Goal: Task Accomplishment & Management: Complete application form

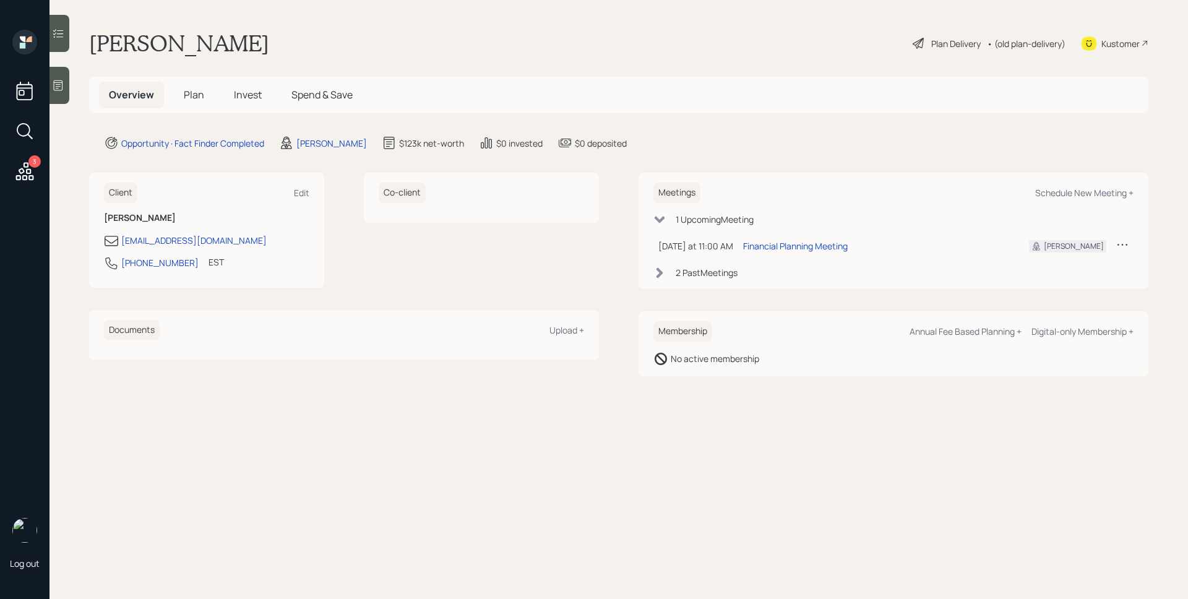
click at [52, 82] on icon at bounding box center [58, 85] width 12 height 12
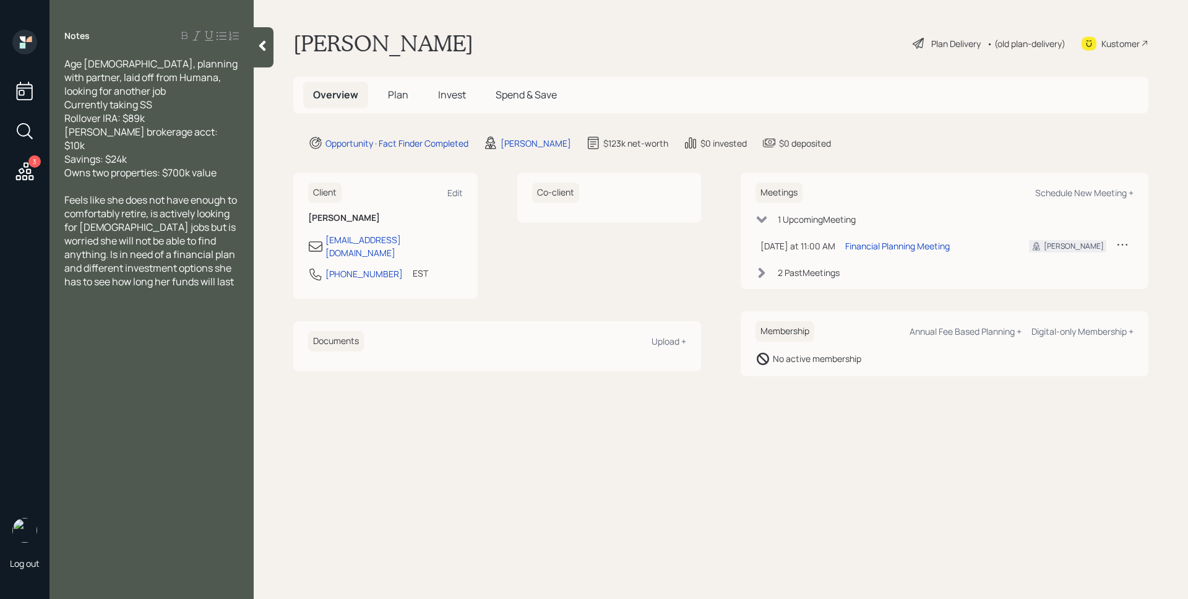
click at [485, 45] on div "[PERSON_NAME] Plan Delivery • (old plan-delivery) Kustomer" at bounding box center [720, 43] width 855 height 27
click at [397, 93] on span "Plan" at bounding box center [398, 95] width 20 height 14
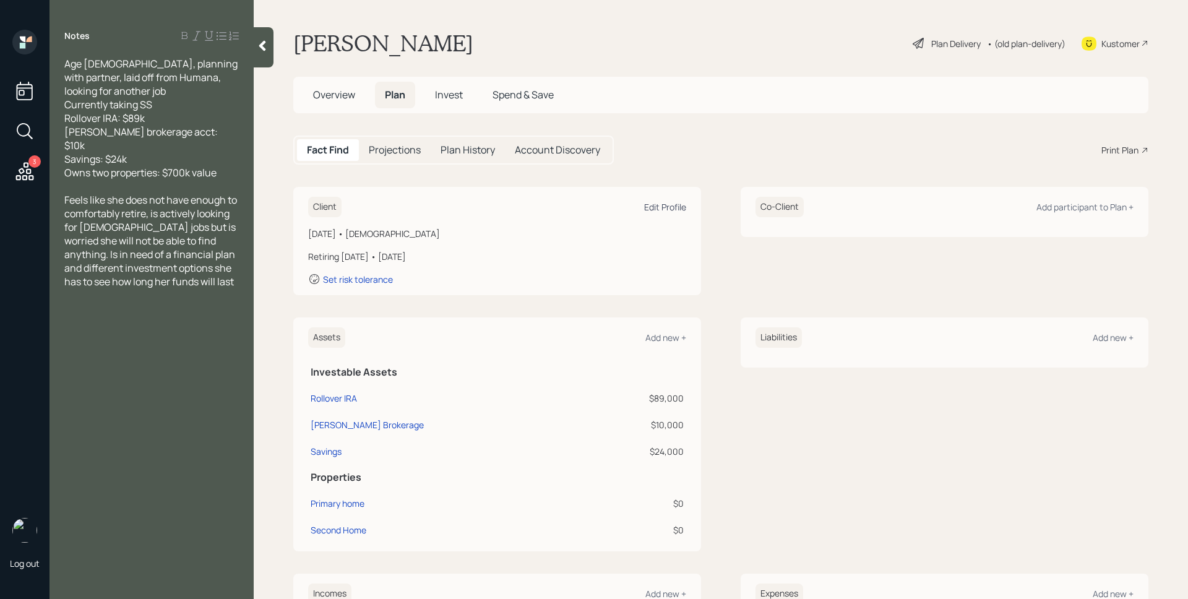
click at [671, 206] on div "Edit Profile" at bounding box center [665, 207] width 42 height 12
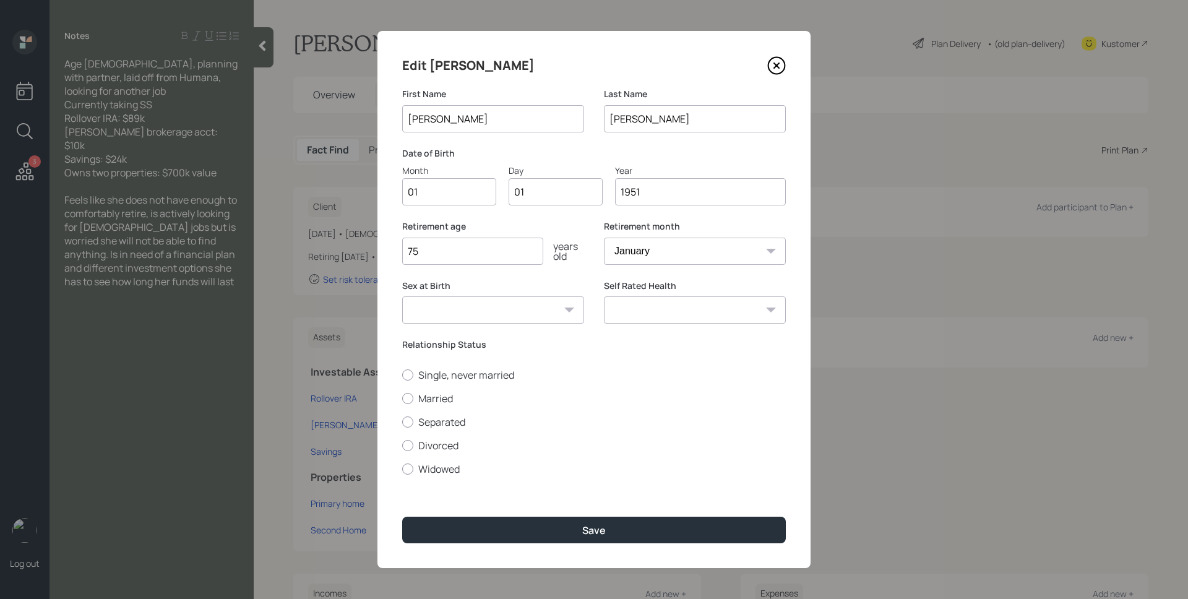
click at [476, 195] on input "01" at bounding box center [449, 191] width 94 height 27
type input "12"
type input "0"
type input "04"
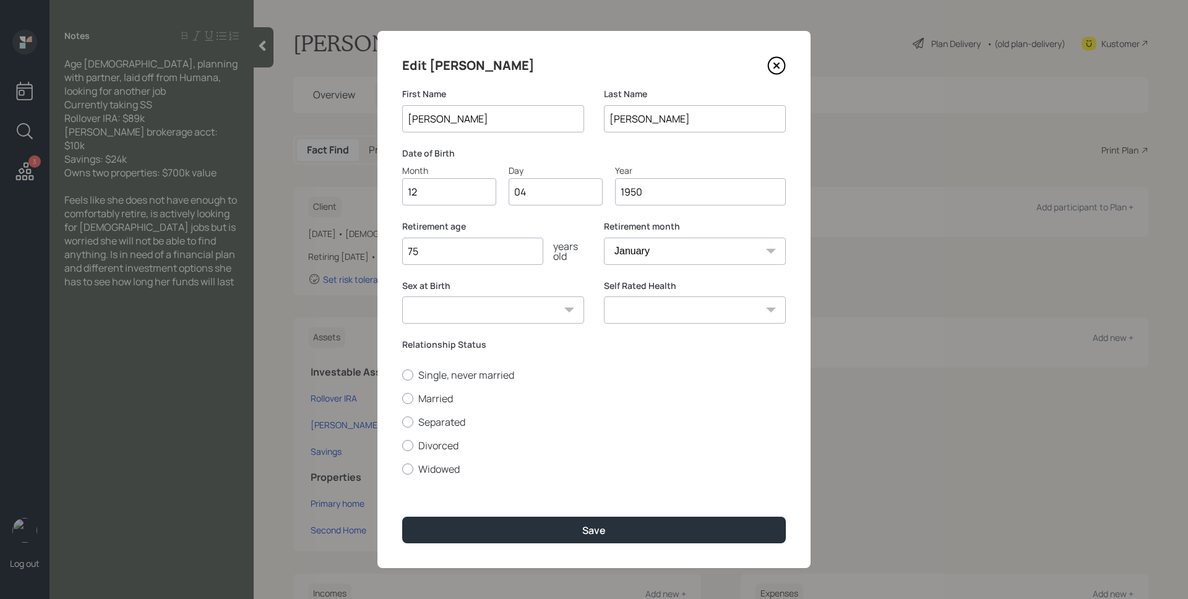
type input "1950"
click at [436, 255] on input "75" at bounding box center [472, 251] width 141 height 27
type input "73"
click at [479, 374] on label "Single, never married" at bounding box center [594, 375] width 384 height 14
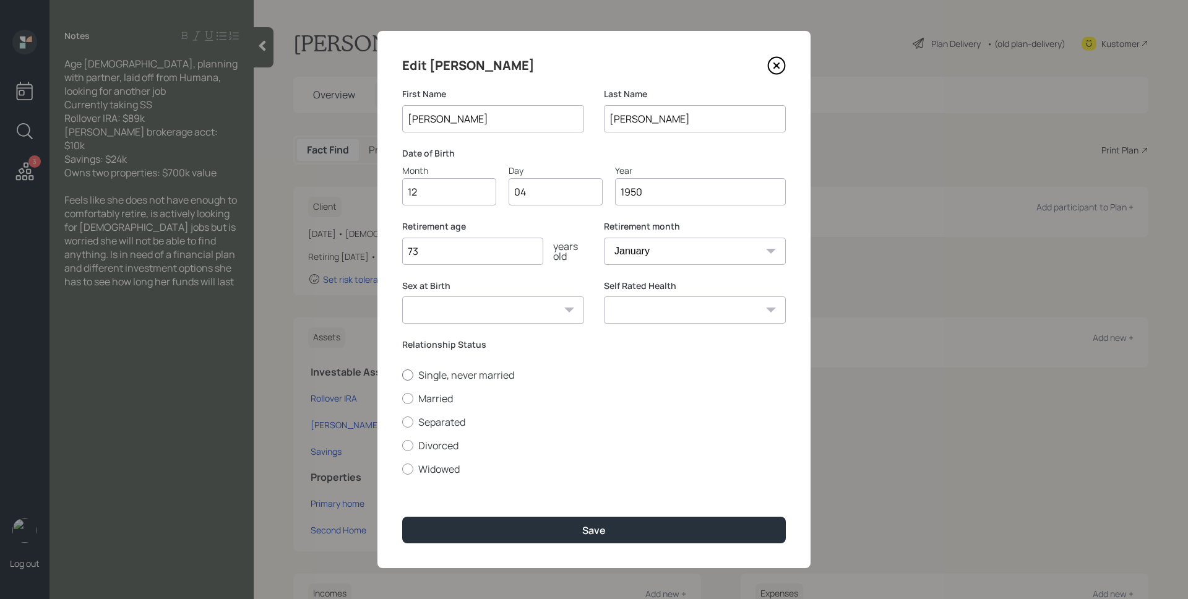
click at [402, 374] on input "Single, never married" at bounding box center [402, 374] width 1 height 1
radio input "true"
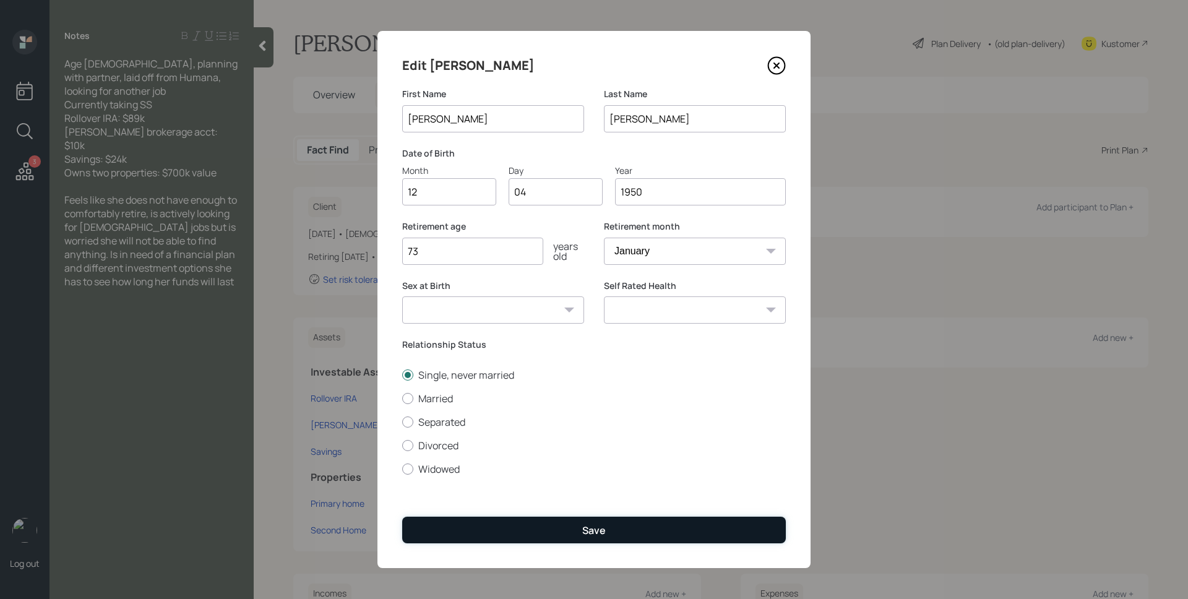
click at [640, 533] on button "Save" at bounding box center [594, 530] width 384 height 27
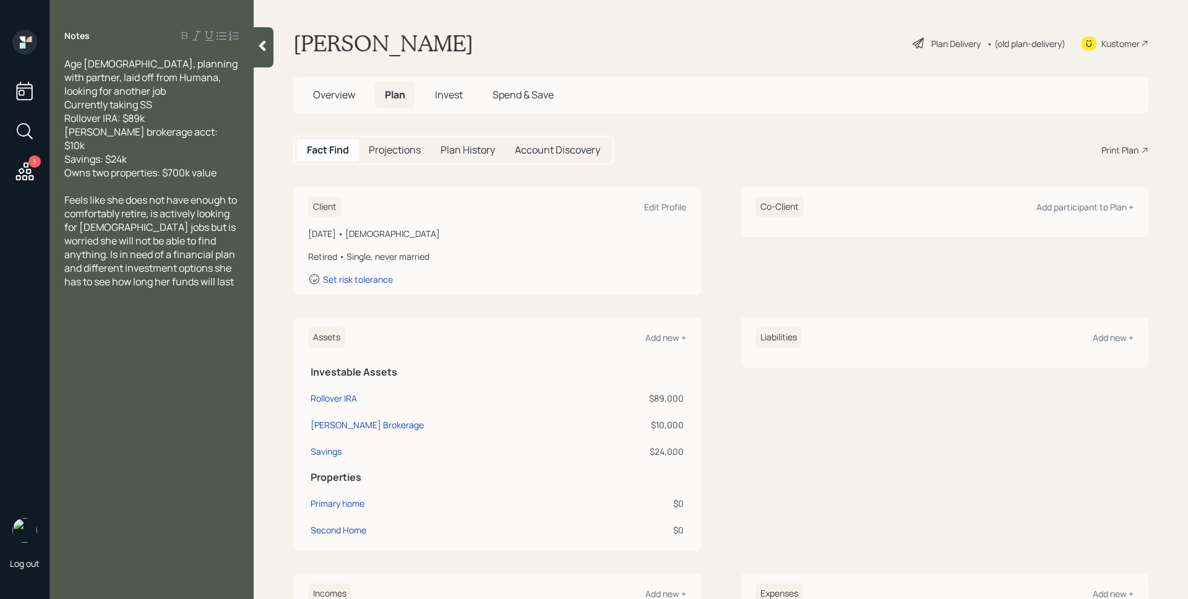
click at [931, 49] on div "Plan Delivery" at bounding box center [955, 43] width 49 height 13
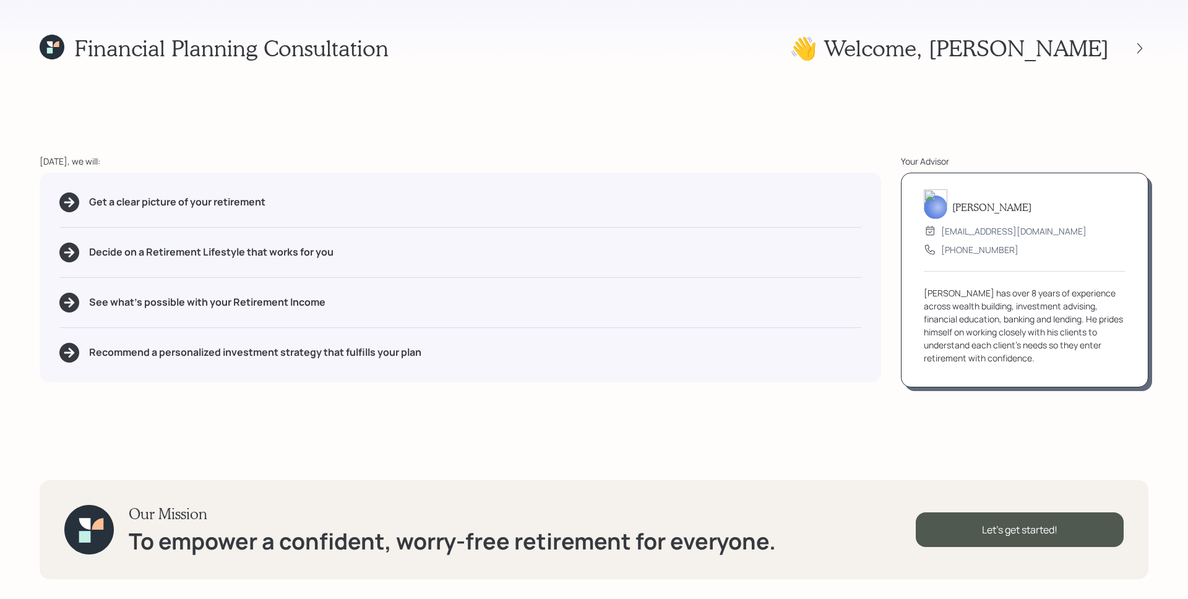
click at [750, 128] on div "Financial Planning Consultation 👋 Welcome , [PERSON_NAME] [DATE], we will: Get …" at bounding box center [594, 299] width 1188 height 599
click at [630, 202] on div "Get a clear picture of your retirement" at bounding box center [460, 202] width 802 height 20
click at [654, 181] on div "Get a clear picture of your retirement Decide on a Retirement Lifestyle that wo…" at bounding box center [460, 278] width 841 height 210
click at [171, 356] on h5 "Recommend a personalized investment strategy that fulfills your plan" at bounding box center [255, 352] width 332 height 12
drag, startPoint x: 671, startPoint y: 366, endPoint x: 809, endPoint y: 468, distance: 171.1
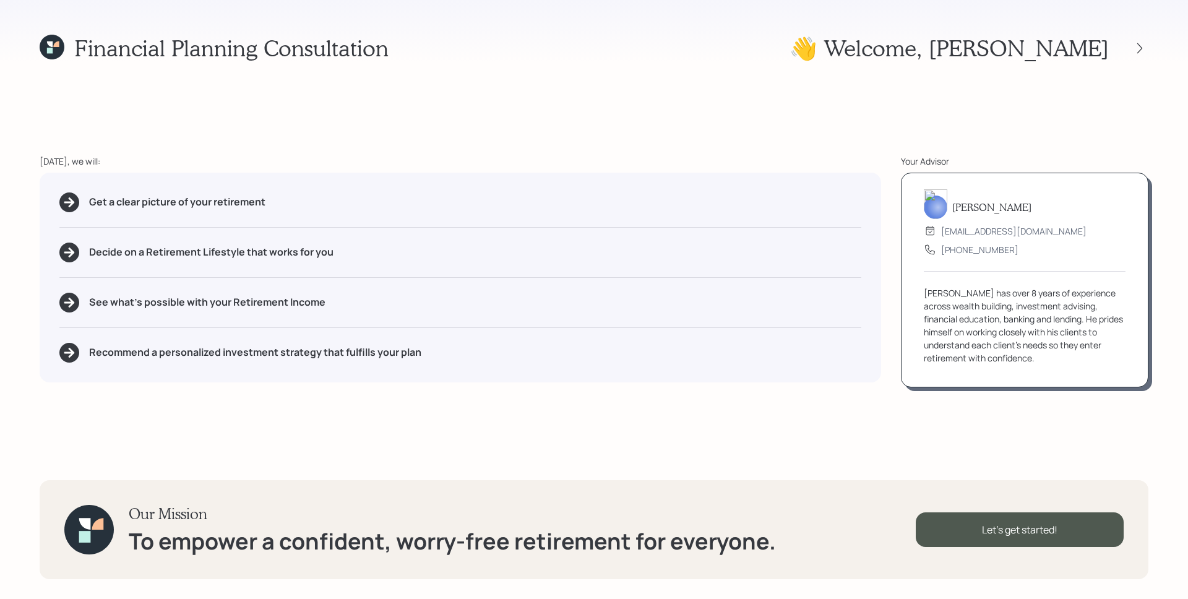
click at [672, 365] on div "Get a clear picture of your retirement Decide on a Retirement Lifestyle that wo…" at bounding box center [460, 278] width 841 height 210
click at [1013, 525] on div "Let's get started!" at bounding box center [1020, 529] width 208 height 35
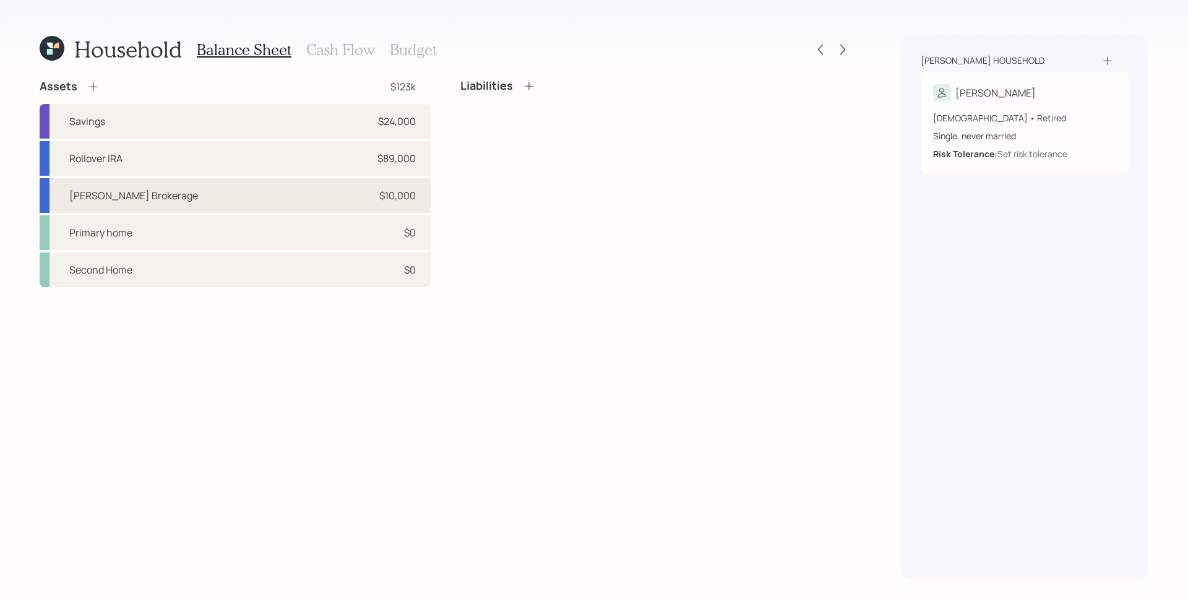
click at [388, 186] on div "[PERSON_NAME] Brokerage $10,000" at bounding box center [235, 195] width 391 height 35
select select "taxable"
select select "balanced"
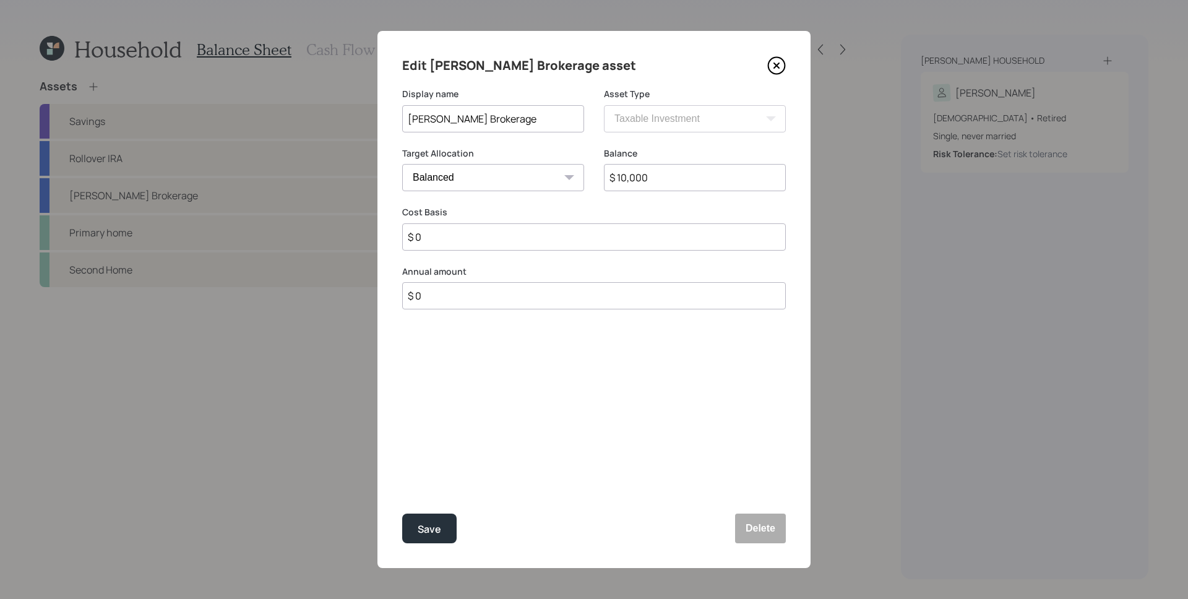
click at [669, 189] on input "$ 10,000" at bounding box center [695, 177] width 182 height 27
type input "$ 9,000"
click at [402, 514] on button "Save" at bounding box center [429, 529] width 54 height 30
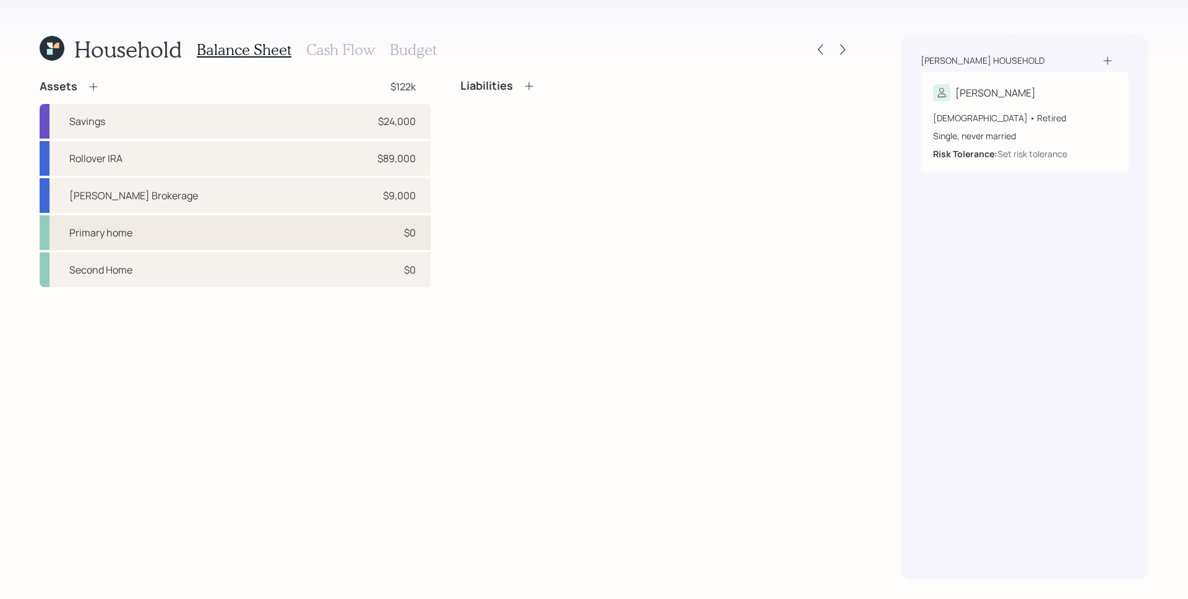
click at [415, 234] on div "$0" at bounding box center [410, 232] width 12 height 15
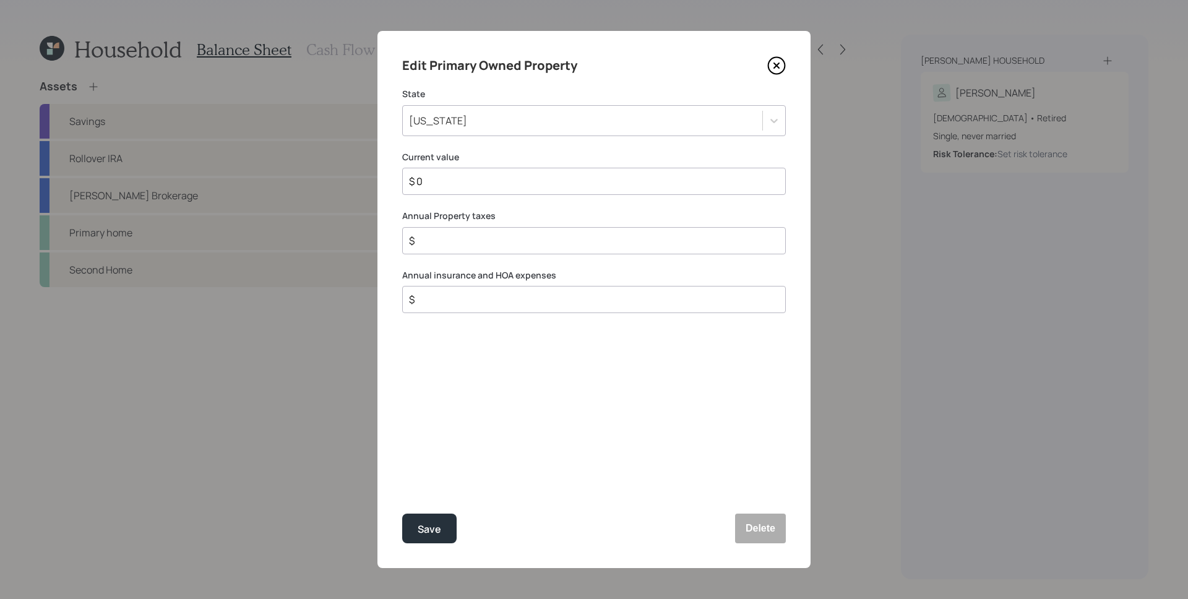
click at [507, 180] on input "$ 0" at bounding box center [589, 181] width 363 height 15
type input "$ 238,000"
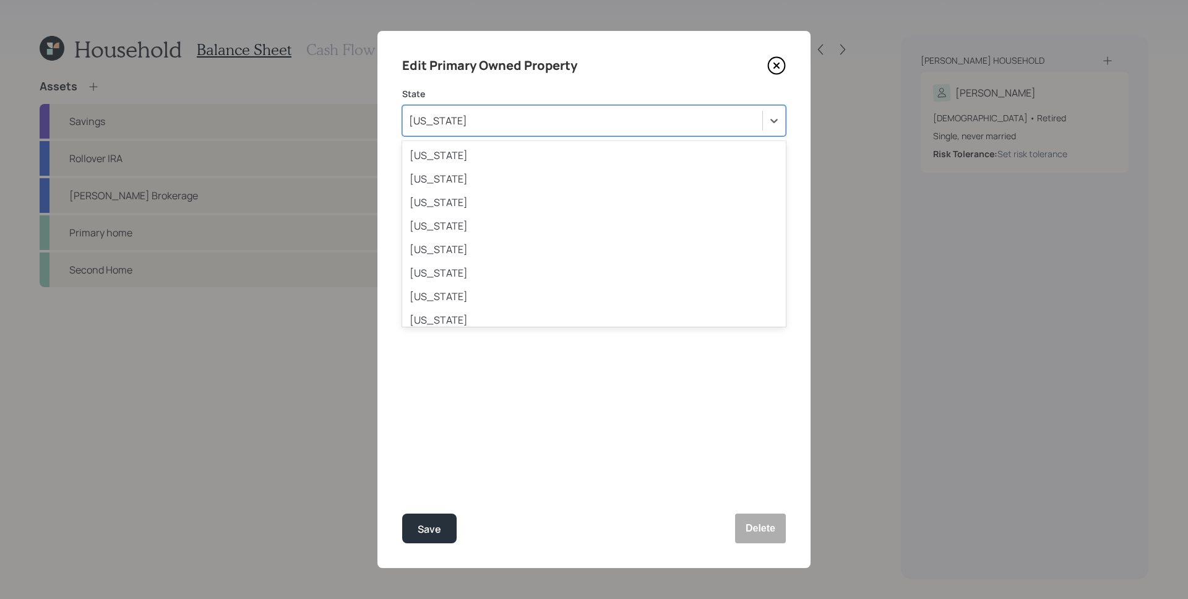
click at [579, 118] on div "[US_STATE]" at bounding box center [582, 120] width 359 height 21
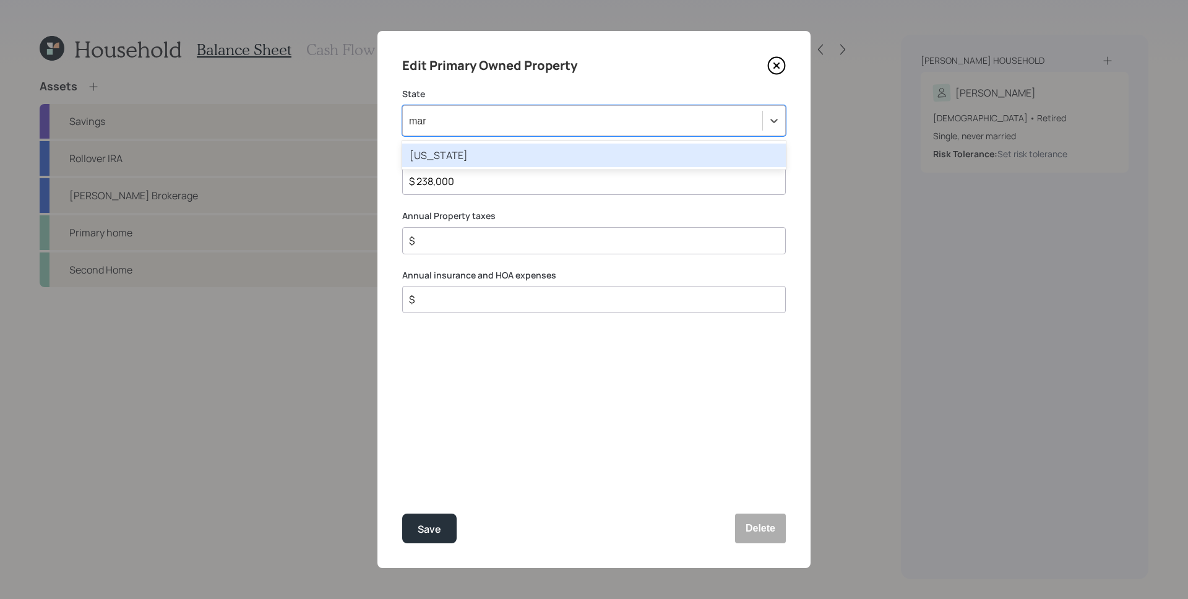
type input "[PERSON_NAME]"
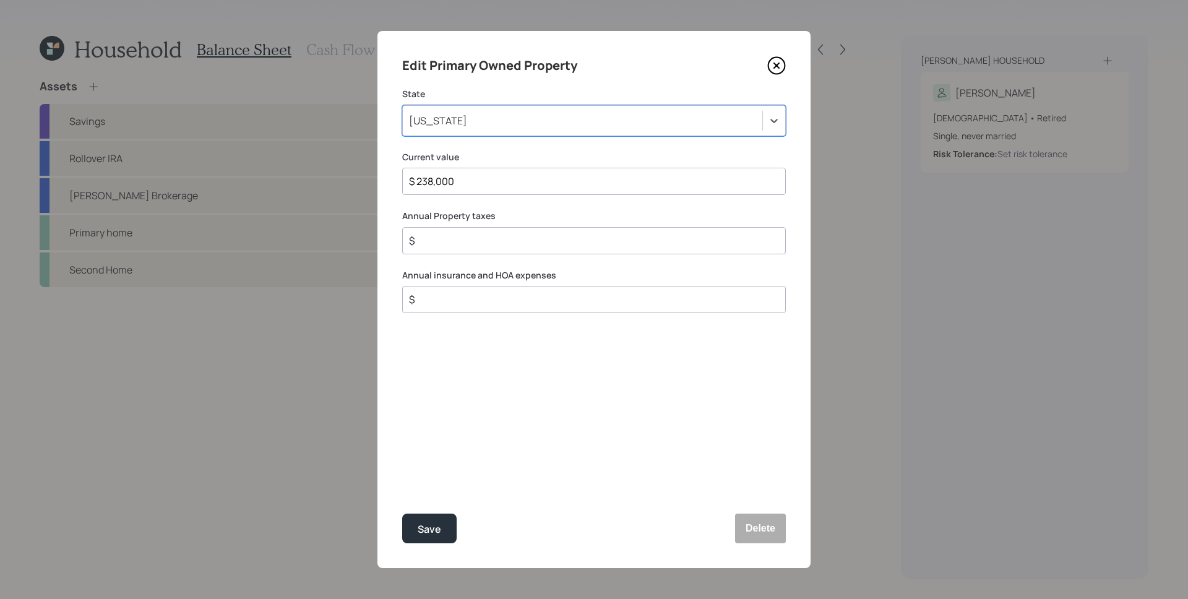
click at [642, 162] on label "Current value" at bounding box center [594, 157] width 384 height 12
click at [536, 211] on label "Annual Property taxes" at bounding box center [594, 216] width 384 height 12
click at [492, 249] on div "$" at bounding box center [594, 240] width 384 height 27
click at [498, 243] on input "$" at bounding box center [589, 240] width 363 height 15
type input "$ 1,500"
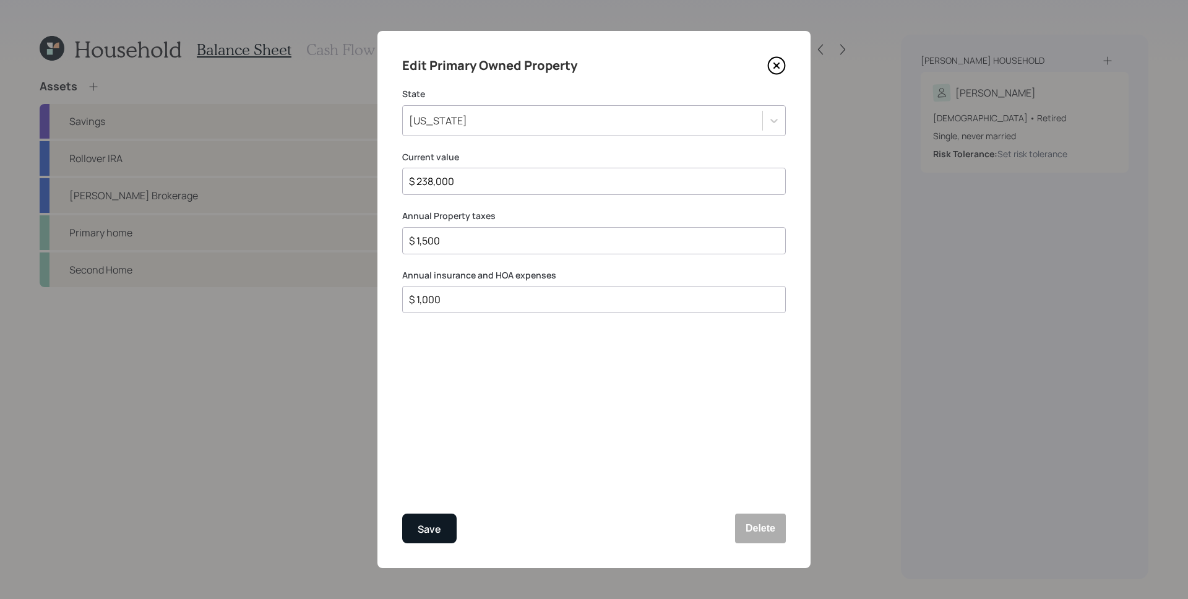
type input "$ 1,000"
click at [444, 533] on button "Save" at bounding box center [429, 529] width 54 height 30
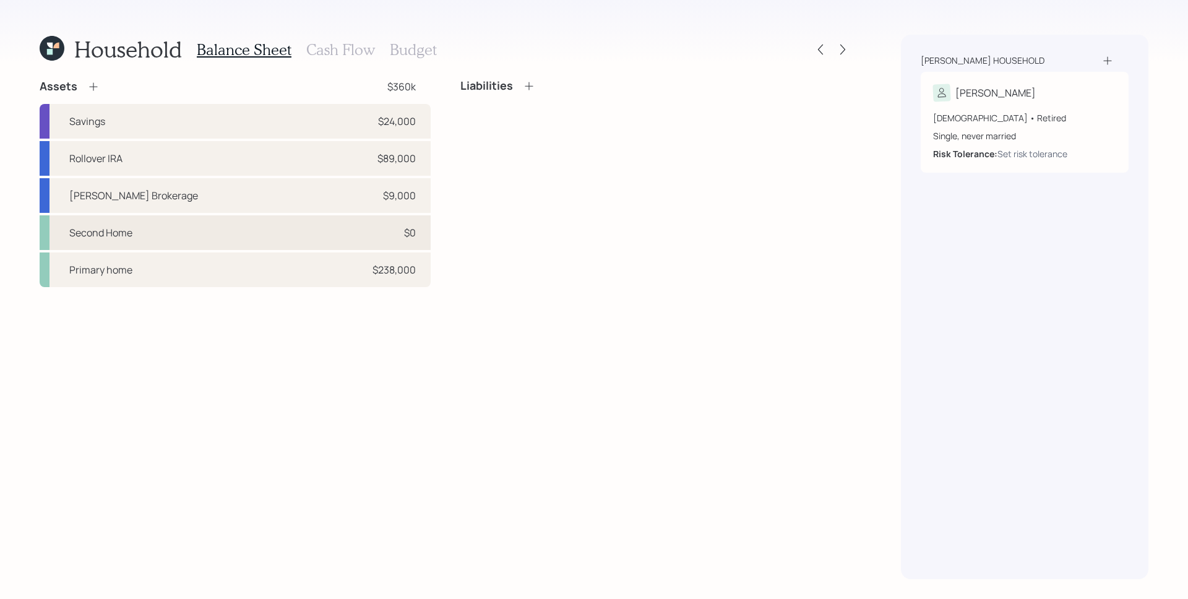
click at [246, 225] on div "Second Home $0" at bounding box center [235, 232] width 391 height 35
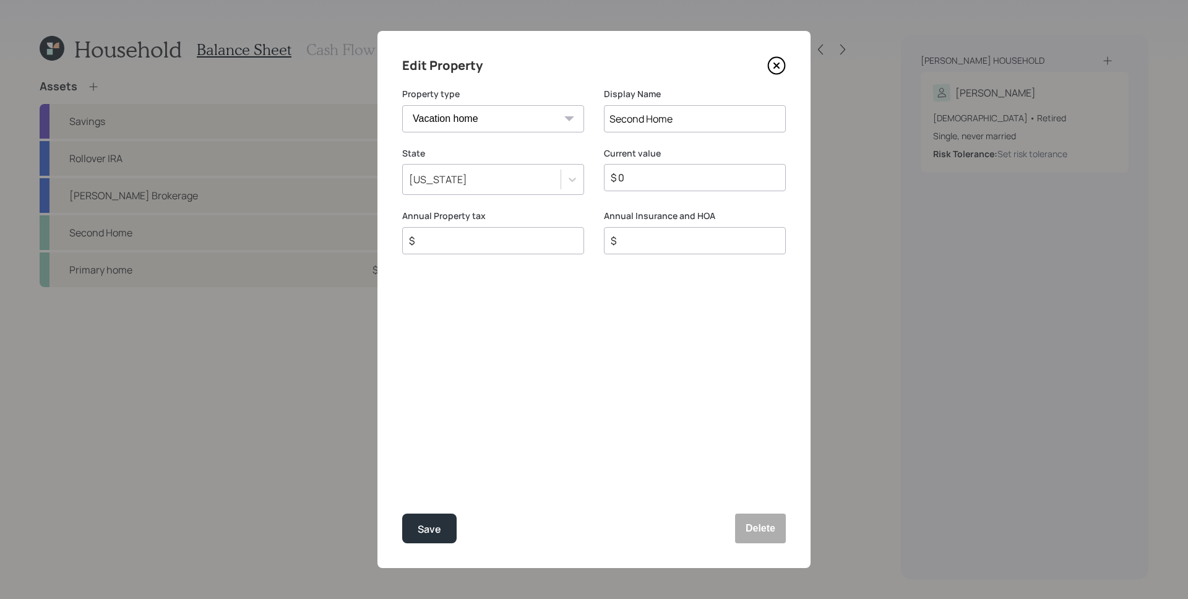
click at [632, 127] on input "Second Home" at bounding box center [695, 118] width 182 height 27
click at [557, 126] on select "Vacation home Rental home" at bounding box center [493, 118] width 182 height 27
drag, startPoint x: 536, startPoint y: 188, endPoint x: 531, endPoint y: 183, distance: 7.5
click at [536, 189] on div "[US_STATE]" at bounding box center [482, 179] width 158 height 21
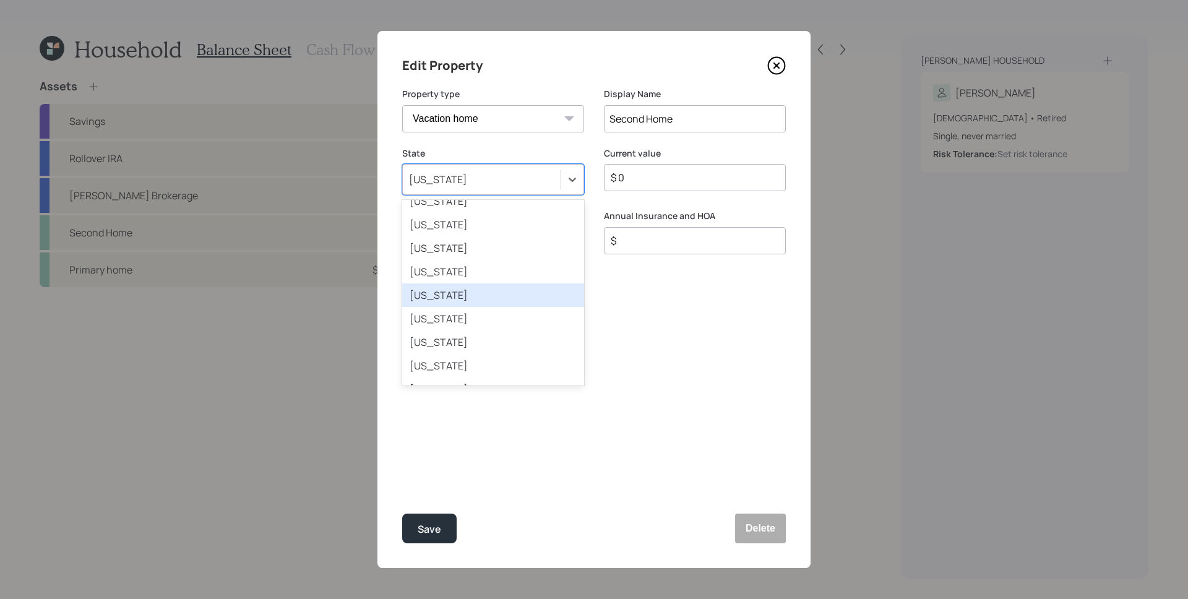
scroll to position [56, 0]
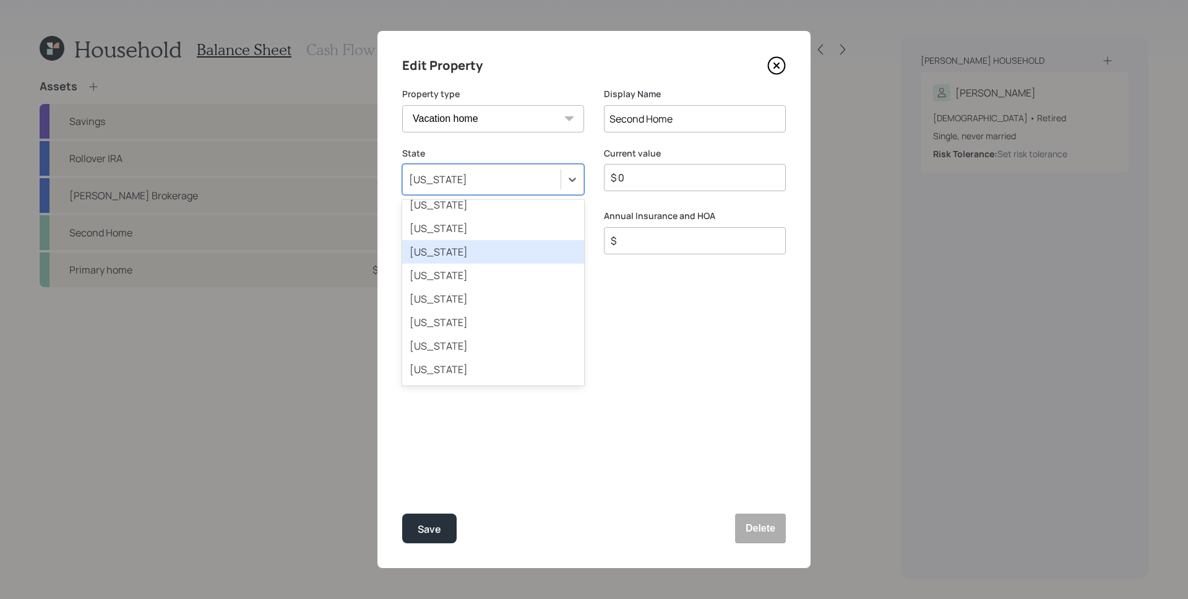
click at [462, 257] on div "[US_STATE]" at bounding box center [493, 252] width 182 height 24
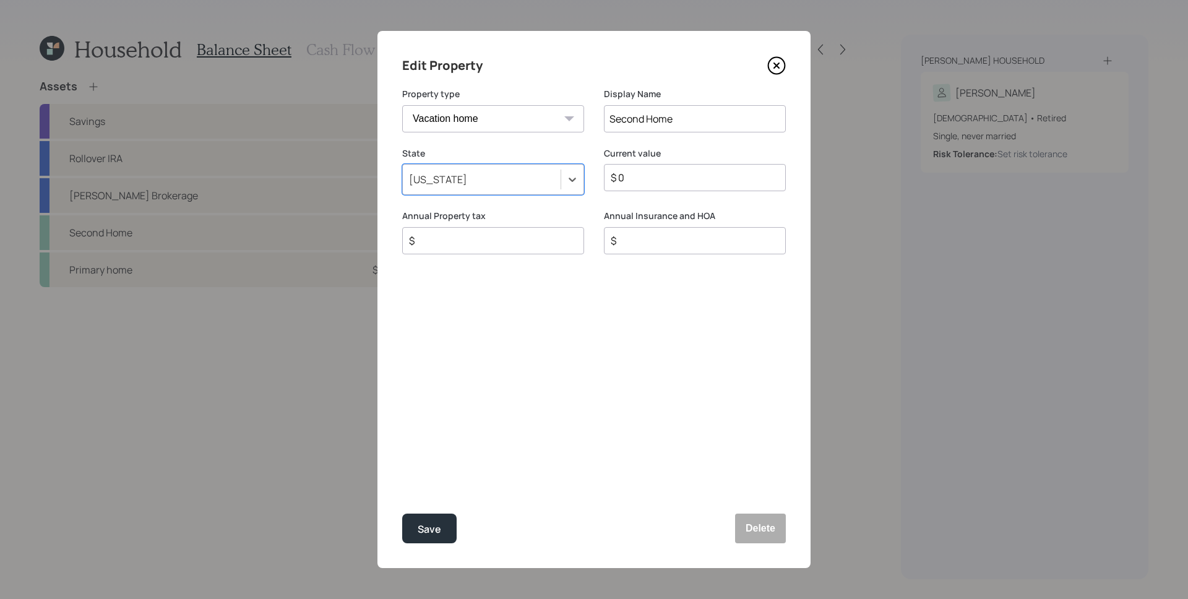
click at [554, 113] on select "Vacation home Rental home" at bounding box center [493, 118] width 182 height 27
select select "rental_property"
click at [402, 105] on select "Vacation home Rental home" at bounding box center [493, 118] width 182 height 27
click at [650, 110] on input "Second Home" at bounding box center [695, 118] width 182 height 27
click at [651, 110] on input "Second Home" at bounding box center [695, 118] width 182 height 27
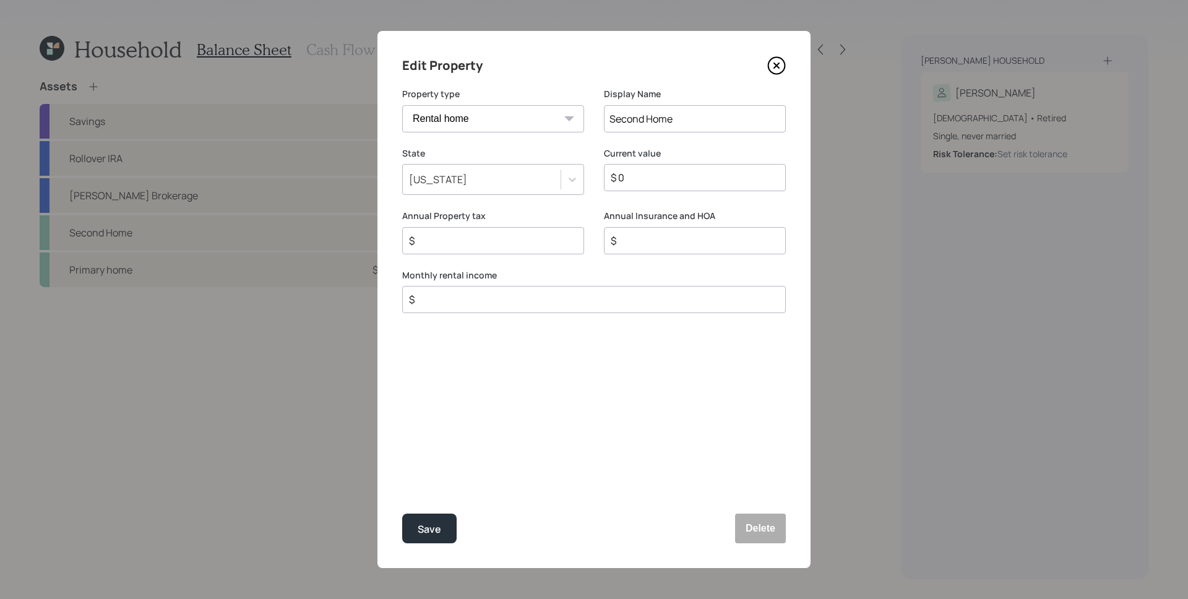
click at [682, 111] on input "Second Home" at bounding box center [695, 118] width 182 height 27
drag, startPoint x: 645, startPoint y: 114, endPoint x: 611, endPoint y: 113, distance: 33.5
click at [611, 113] on input "Second Home" at bounding box center [695, 118] width 182 height 27
click at [616, 112] on input "Sh Home" at bounding box center [695, 118] width 182 height 27
click at [636, 118] on input "Sh Home" at bounding box center [695, 118] width 182 height 27
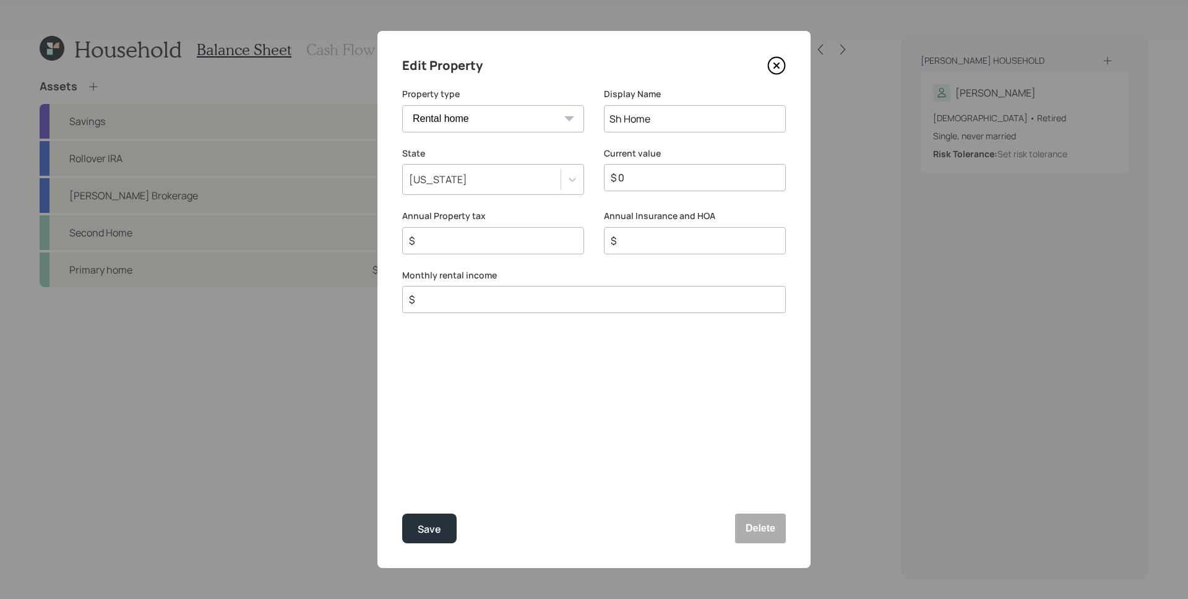
click at [635, 118] on input "Sh Home" at bounding box center [695, 118] width 182 height 27
click at [635, 119] on input "Sh Home" at bounding box center [695, 118] width 182 height 27
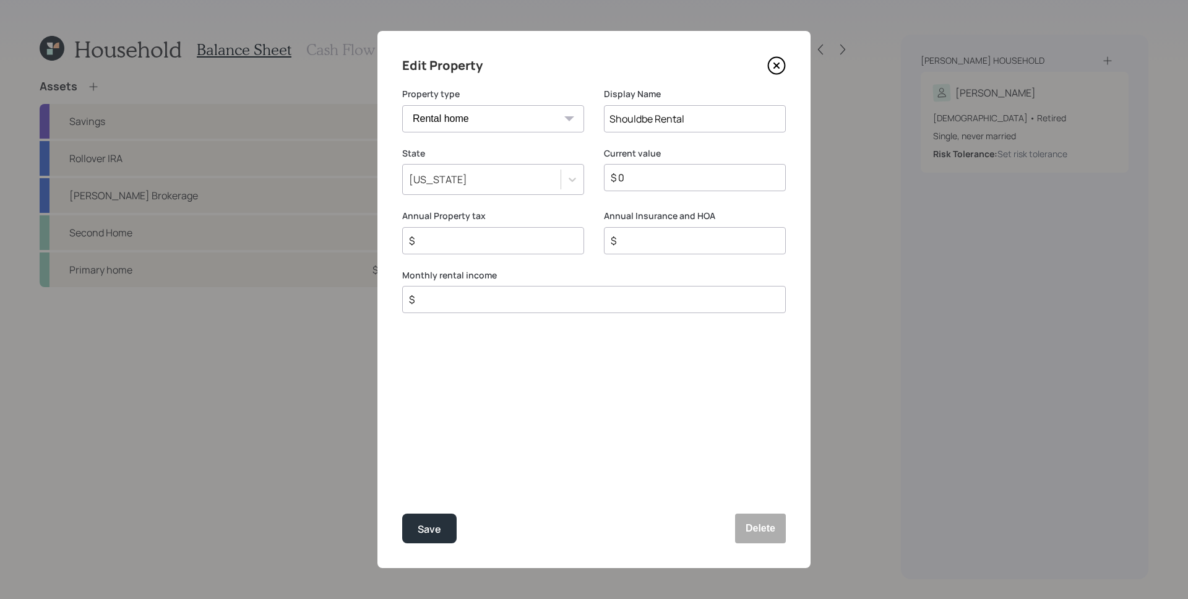
type input "Shouldbe Rental"
click at [715, 141] on div "Display Name Shouldbe Rental" at bounding box center [695, 117] width 182 height 59
click at [696, 171] on input "$ 0" at bounding box center [689, 177] width 161 height 15
type input "$ 500,000"
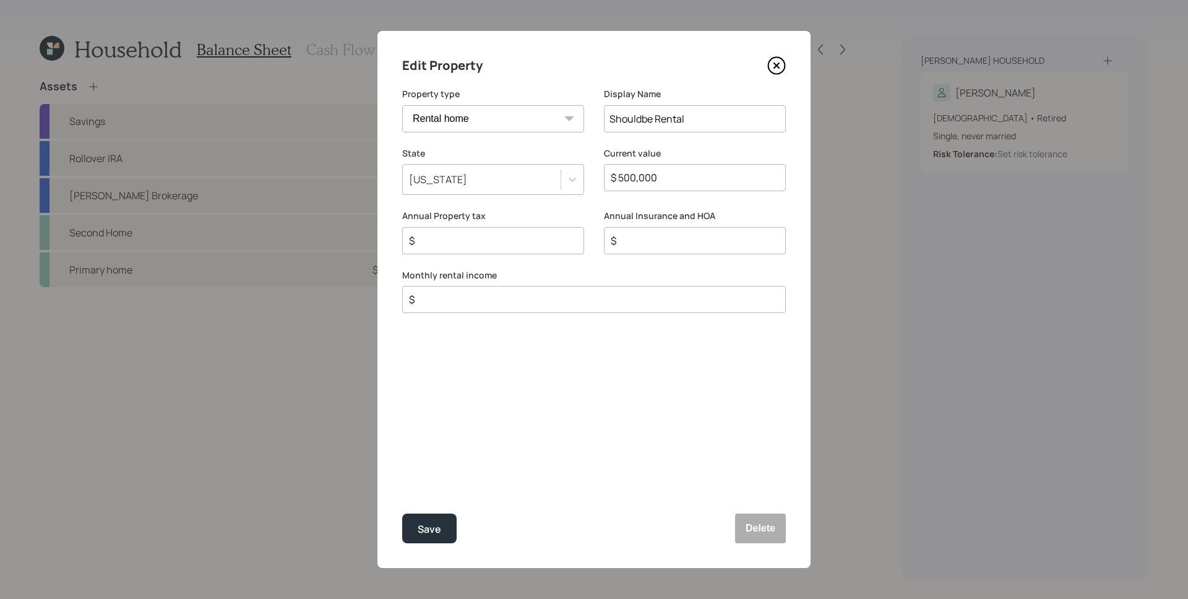
click at [515, 245] on input "$" at bounding box center [488, 240] width 161 height 15
click at [634, 239] on input "$" at bounding box center [689, 240] width 161 height 15
click at [482, 248] on div "$" at bounding box center [493, 240] width 182 height 27
click at [488, 243] on input "$" at bounding box center [488, 240] width 161 height 15
type input "$ 2,200"
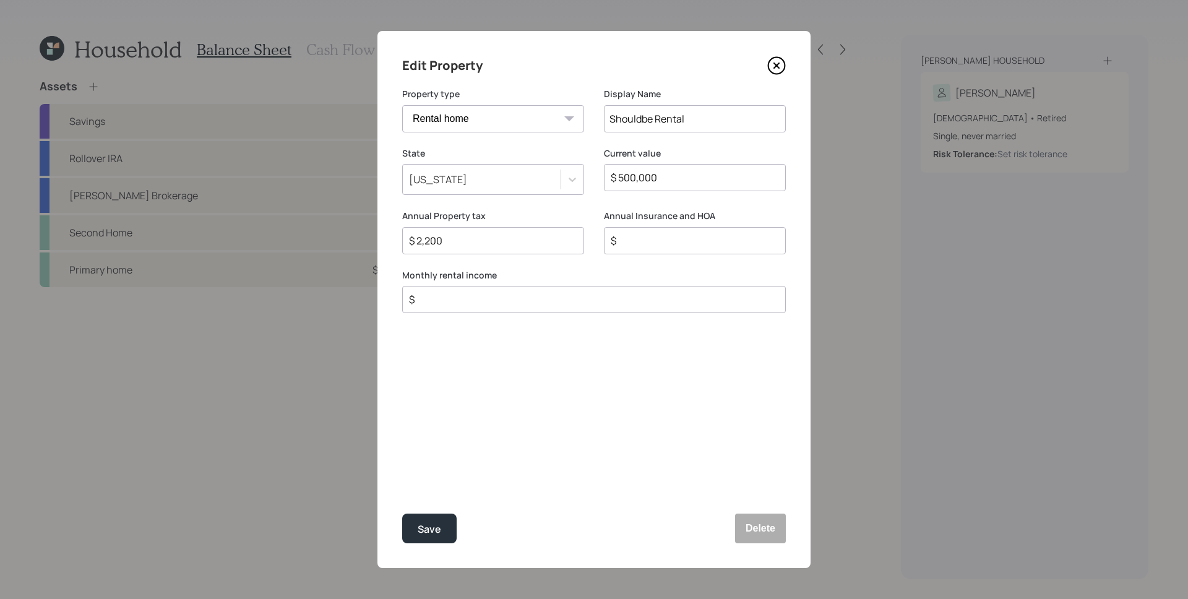
click at [652, 234] on input "$" at bounding box center [689, 240] width 161 height 15
type input "$ 1,200"
click at [674, 354] on div "Edit Property Property type Vacation home Rental home Display Name Shouldbe Ren…" at bounding box center [593, 299] width 433 height 537
click at [597, 306] on input "$" at bounding box center [589, 299] width 363 height 15
type input "$ 0"
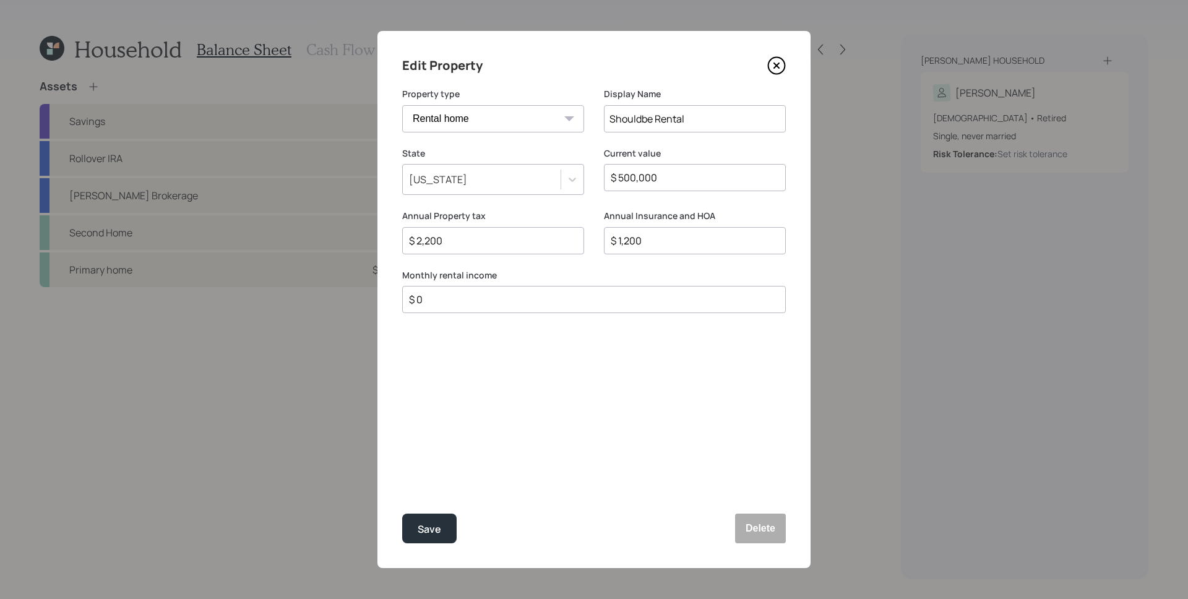
click at [402, 514] on button "Save" at bounding box center [429, 529] width 54 height 30
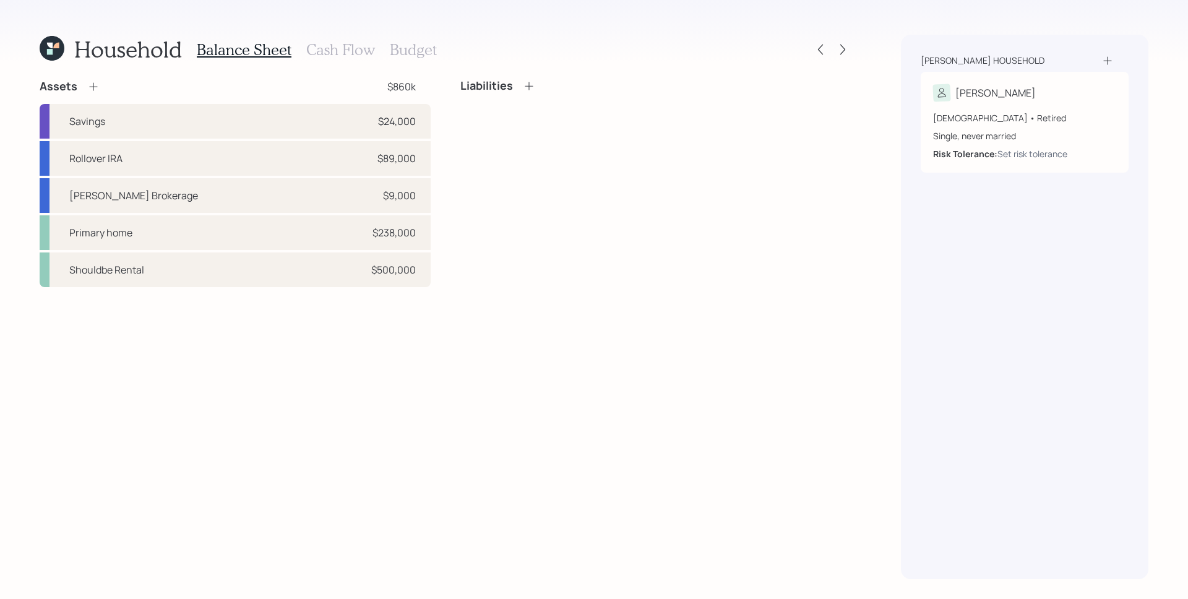
click at [659, 248] on div "Liabilities" at bounding box center [655, 183] width 391 height 208
click at [521, 82] on div "Liabilities" at bounding box center [497, 86] width 75 height 14
click at [529, 84] on icon at bounding box center [529, 86] width 12 height 12
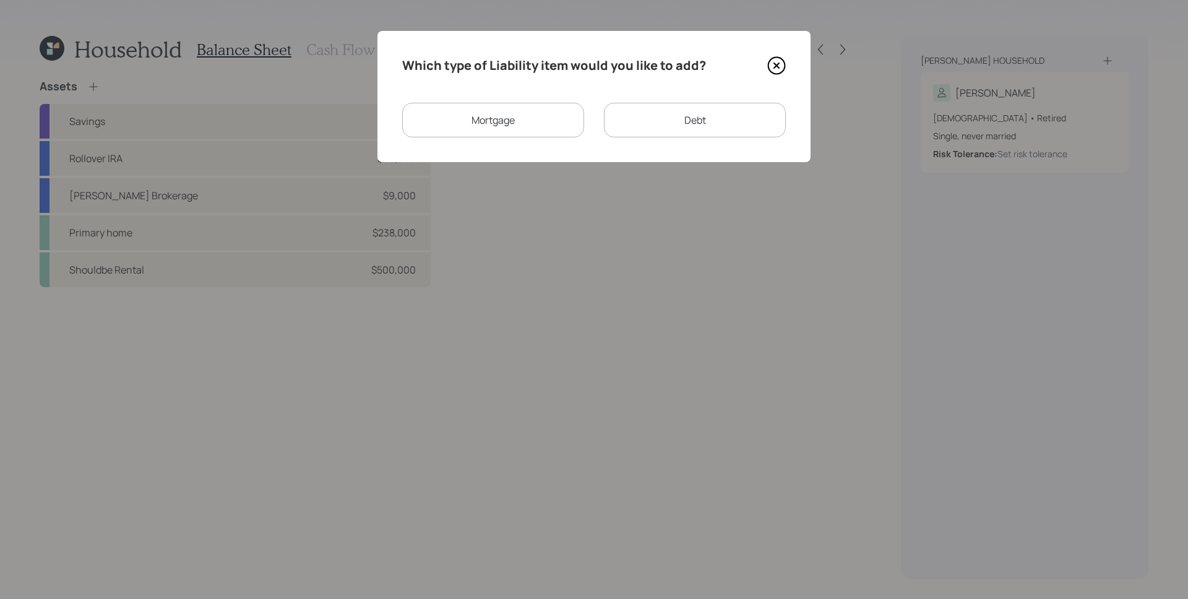
click at [660, 101] on div "Which type of Liability item would you like to add? Mortgage Debt" at bounding box center [593, 96] width 433 height 131
click at [661, 103] on div "Debt" at bounding box center [695, 120] width 182 height 35
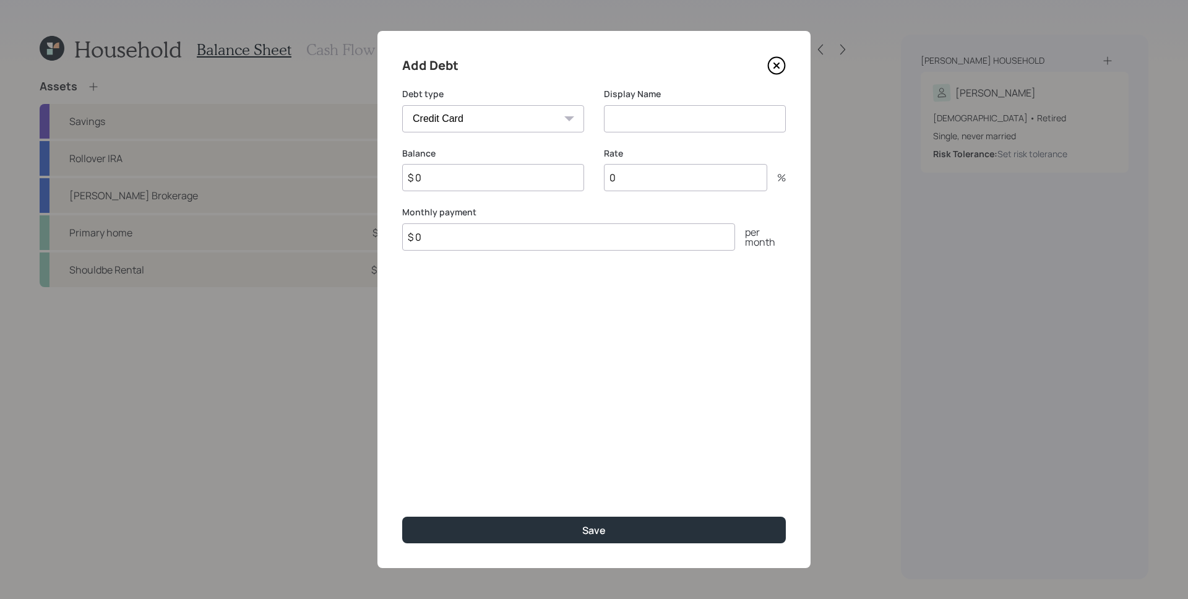
click at [544, 114] on select "Car Credit Card Medical Student Other" at bounding box center [493, 118] width 182 height 27
select select "other"
click at [402, 105] on select "Car Credit Card Medical Student Other" at bounding box center [493, 118] width 182 height 27
click at [678, 114] on input at bounding box center [695, 118] width 182 height 27
type input "Door replacement"
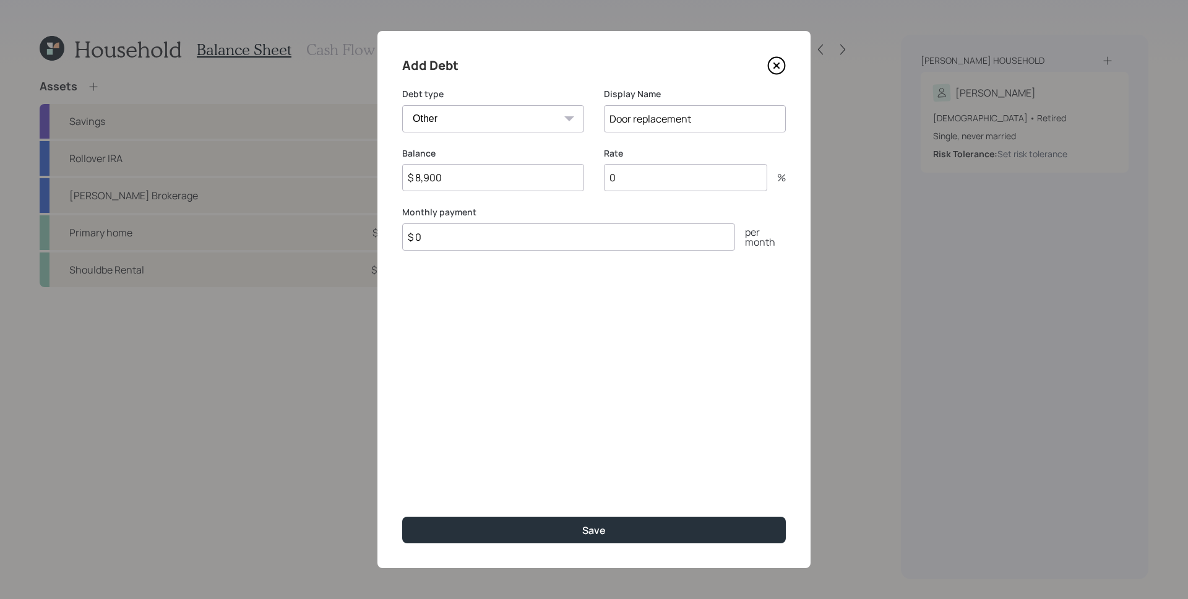
type input "$ 8,900"
type input "$ 400"
click at [402, 517] on button "Save" at bounding box center [594, 530] width 384 height 27
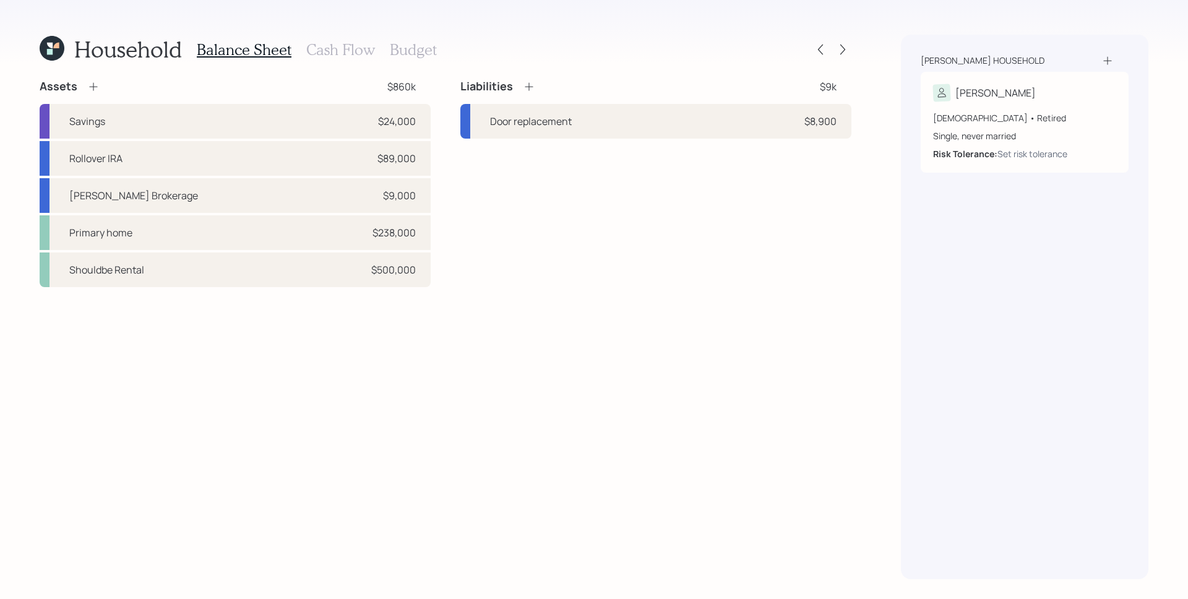
click at [531, 84] on icon at bounding box center [529, 86] width 12 height 12
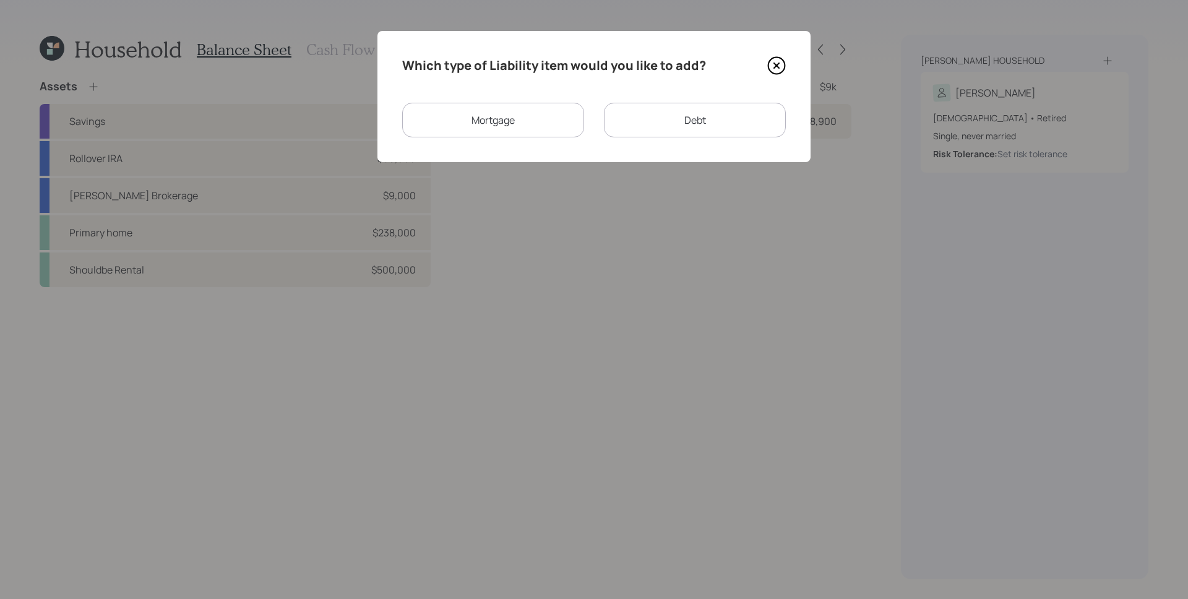
click at [670, 113] on div "Debt" at bounding box center [695, 120] width 182 height 35
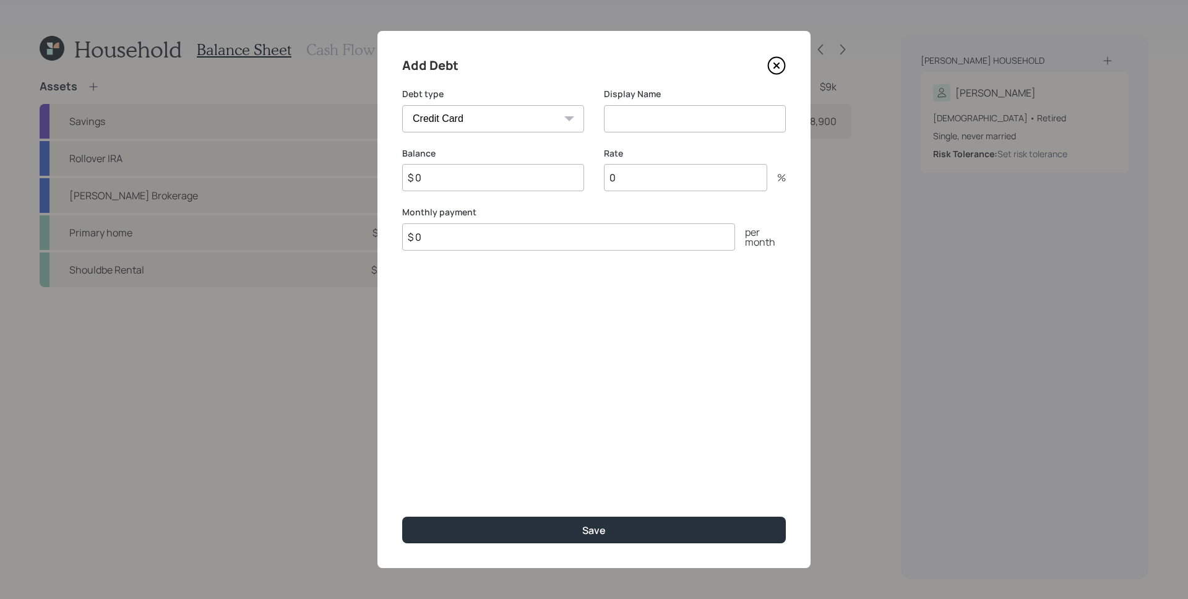
click at [508, 121] on select "Car Credit Card Medical Student Other" at bounding box center [493, 118] width 182 height 27
select select "other"
click at [402, 105] on select "Car Credit Card Medical Student Other" at bounding box center [493, 118] width 182 height 27
click at [553, 121] on select "Car Credit Card Medical Student Other" at bounding box center [493, 118] width 182 height 27
click at [778, 62] on icon at bounding box center [776, 65] width 19 height 19
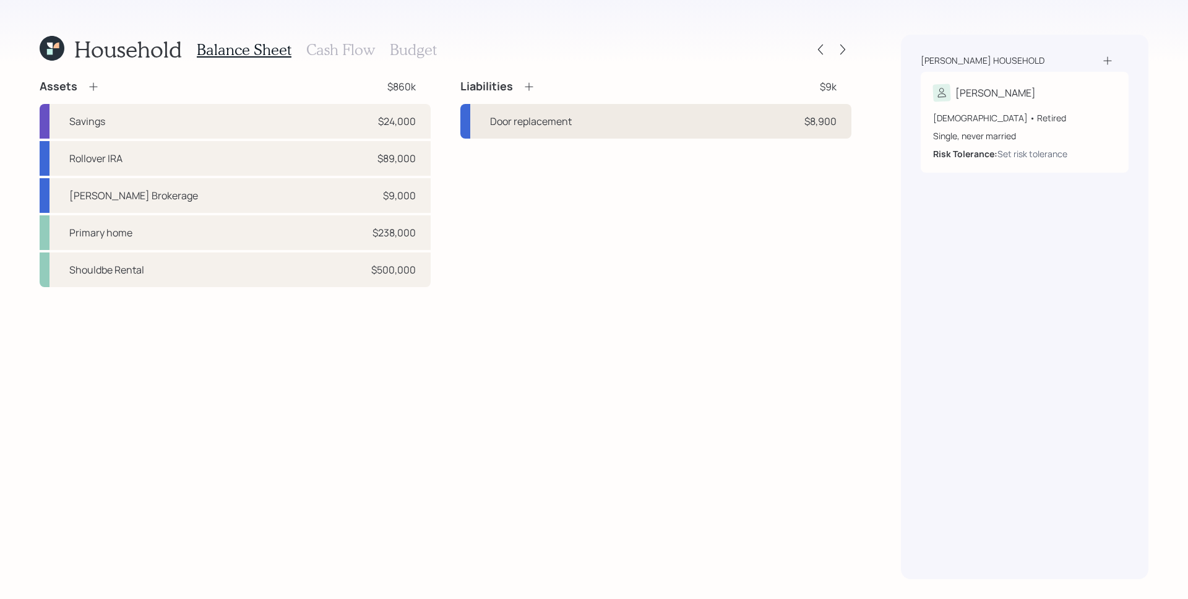
click at [791, 117] on div "Door replacement $8,900" at bounding box center [655, 121] width 391 height 35
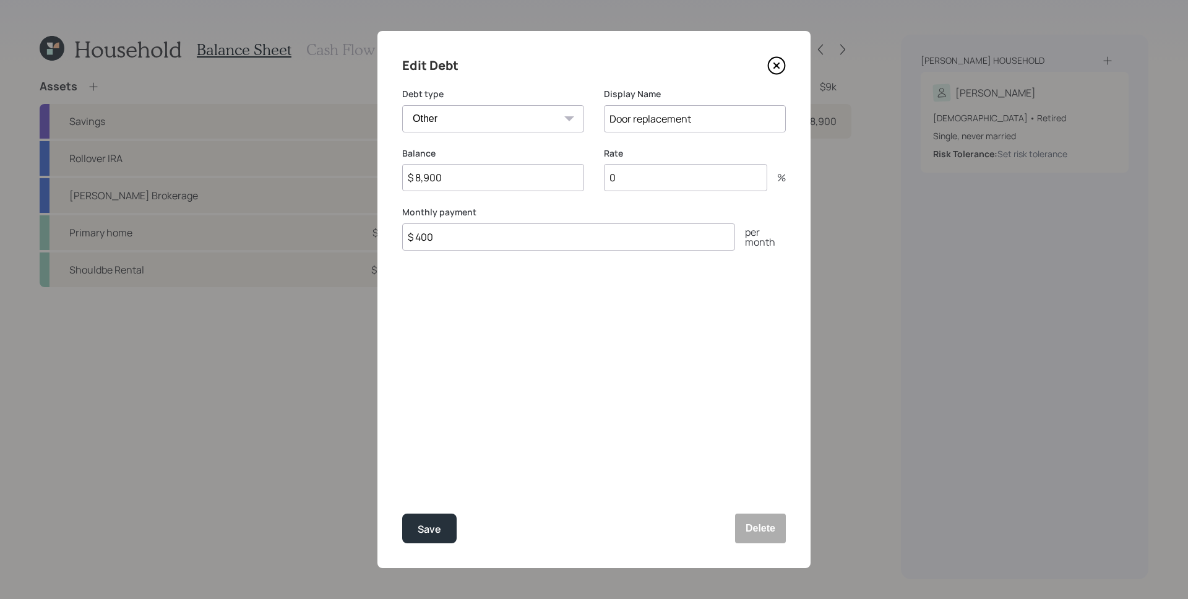
click at [510, 119] on select "Car Credit Card Medical Student Other" at bounding box center [493, 118] width 182 height 27
select select "credit_card"
click at [402, 105] on select "Car Credit Card Medical Student Other" at bounding box center [493, 118] width 182 height 27
click at [425, 536] on div "Save" at bounding box center [430, 529] width 24 height 17
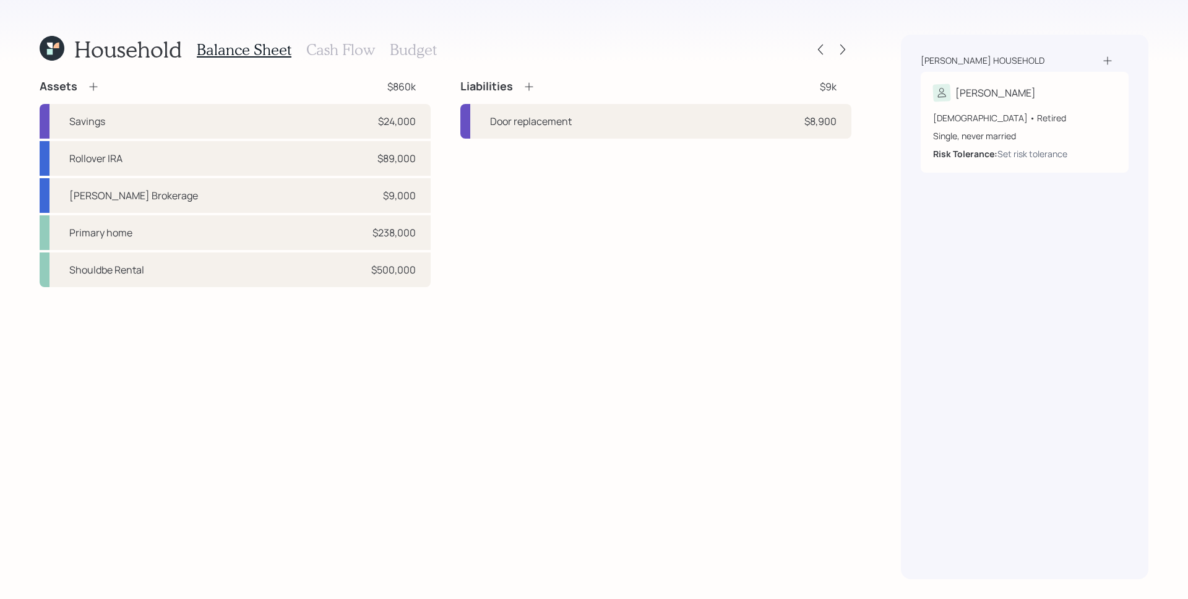
click at [530, 90] on icon at bounding box center [529, 86] width 12 height 12
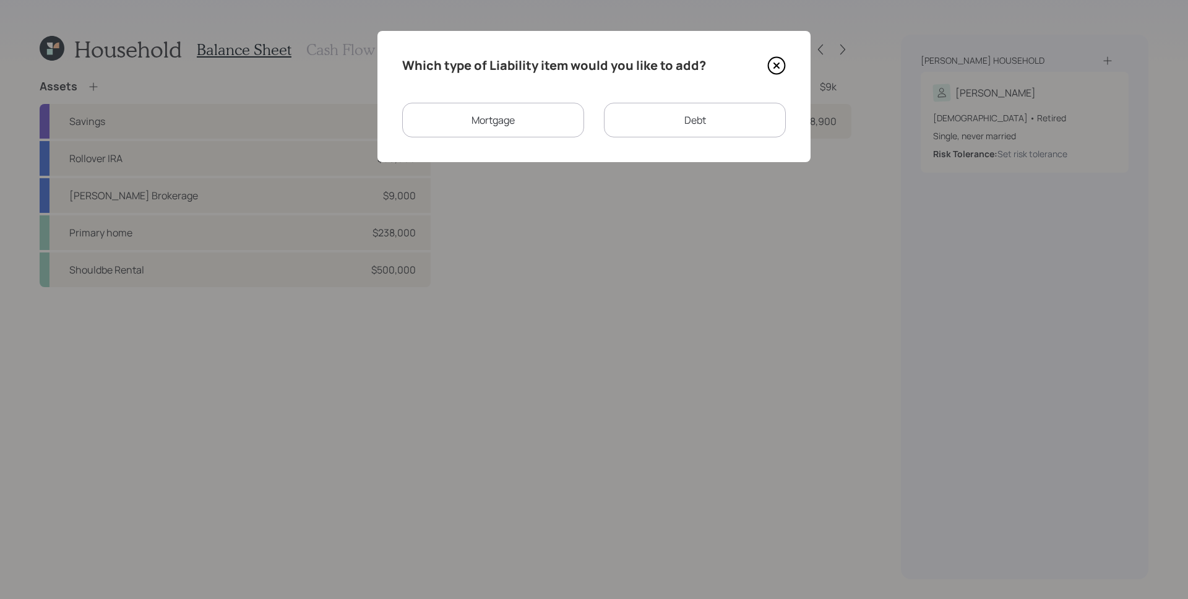
click at [653, 95] on div "Which type of Liability item would you like to add? Mortgage Debt" at bounding box center [593, 96] width 433 height 131
click at [720, 119] on div "Debt" at bounding box center [695, 120] width 182 height 35
select select "credit_card"
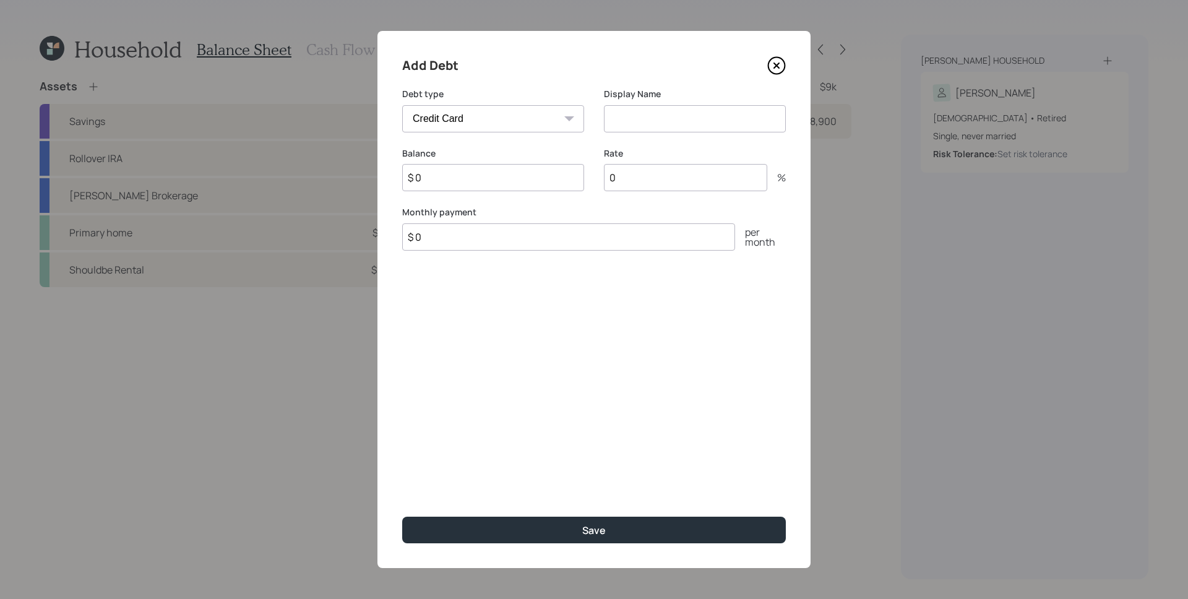
click at [543, 122] on select "Car Credit Card Medical Student Other" at bounding box center [493, 118] width 182 height 27
click at [402, 105] on select "Car Credit Card Medical Student Other" at bounding box center [493, 118] width 182 height 27
click at [530, 190] on input "$ 0" at bounding box center [493, 177] width 182 height 27
click at [528, 187] on input "$ 0" at bounding box center [493, 177] width 182 height 27
type input "$ 22,088"
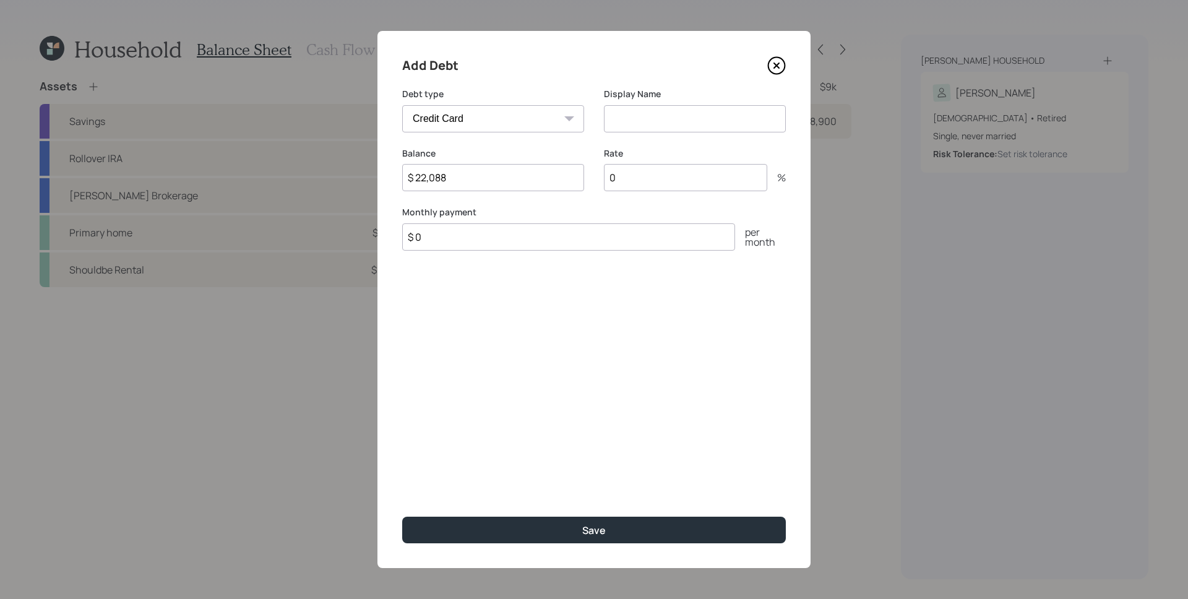
click at [644, 116] on input at bounding box center [695, 118] width 182 height 27
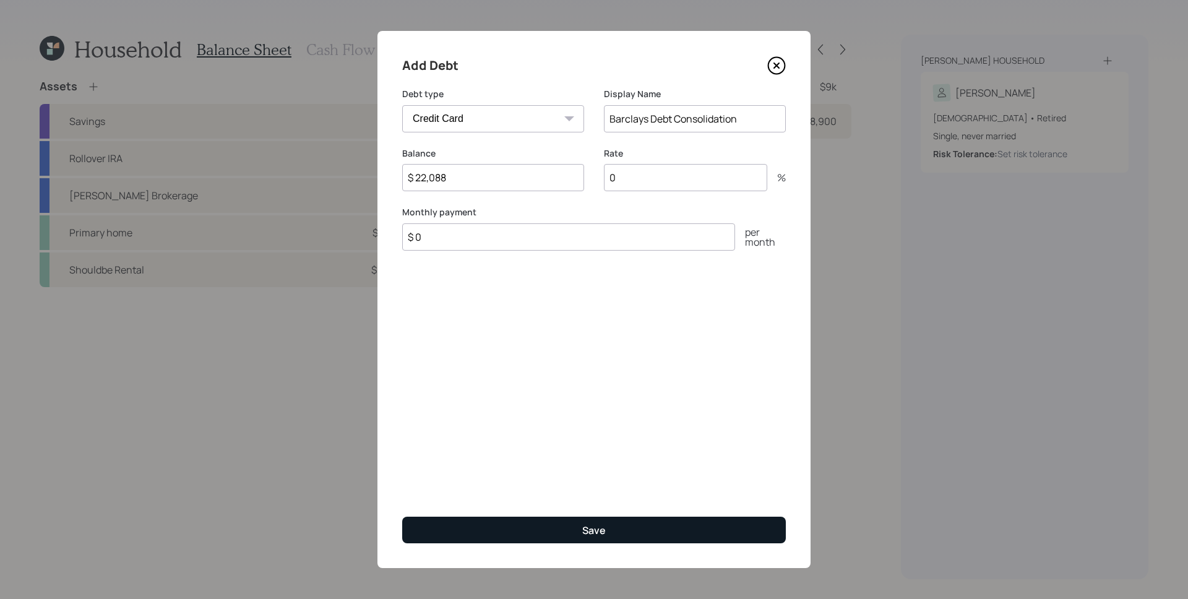
type input "Barclays Debt Consolidation"
click at [580, 536] on button "Save" at bounding box center [594, 530] width 384 height 27
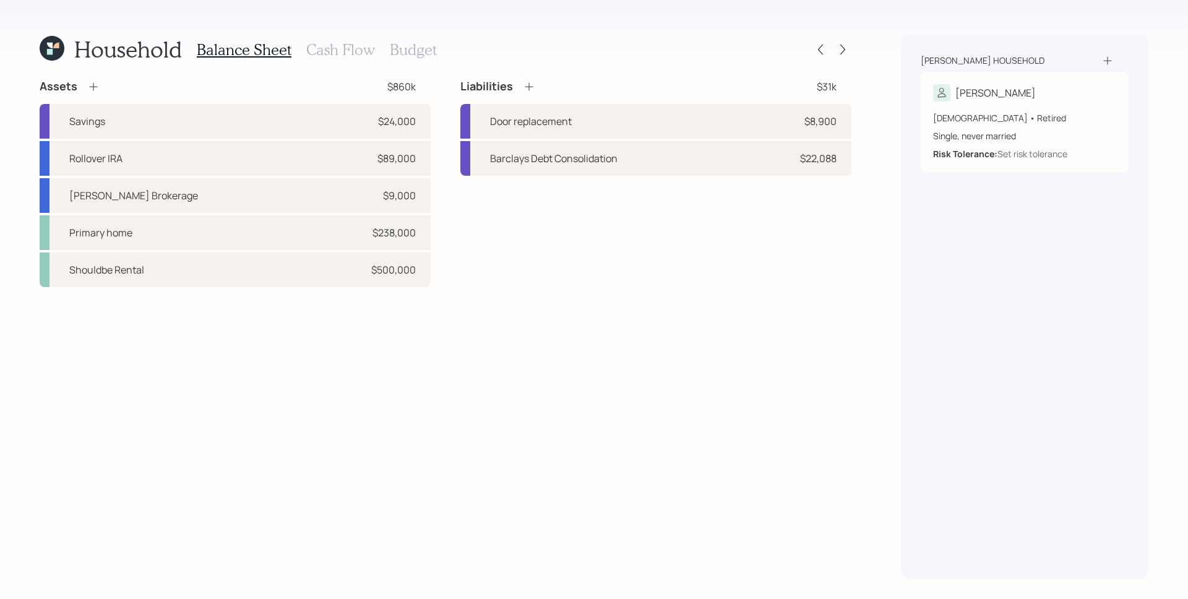
click at [530, 86] on icon at bounding box center [529, 86] width 12 height 12
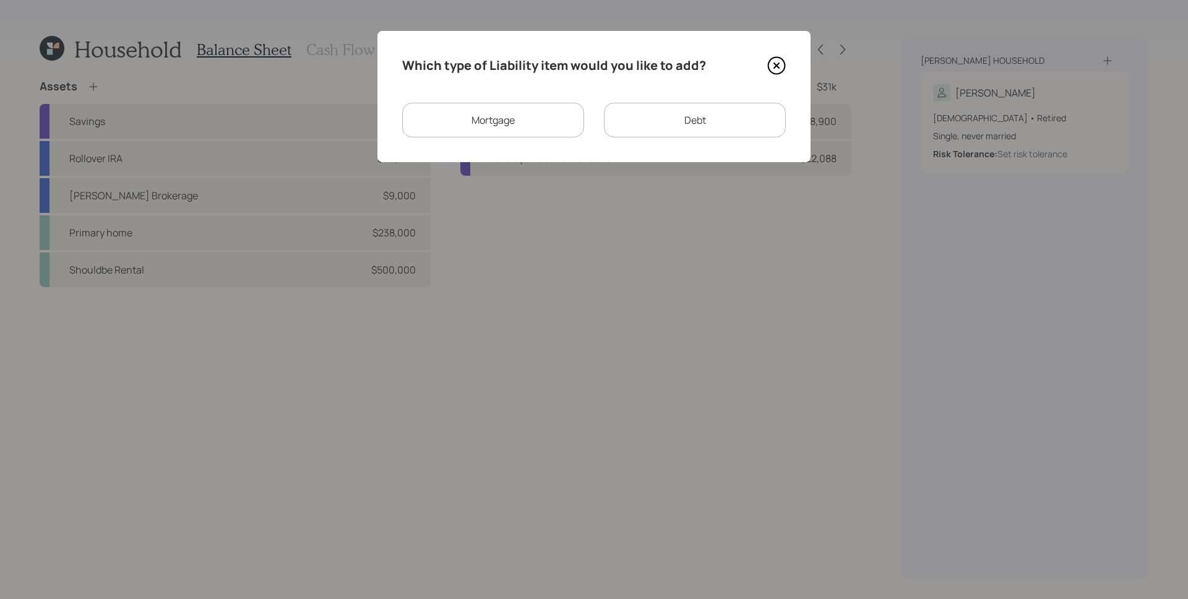
click at [705, 117] on div "Debt" at bounding box center [695, 120] width 182 height 35
select select "credit_card"
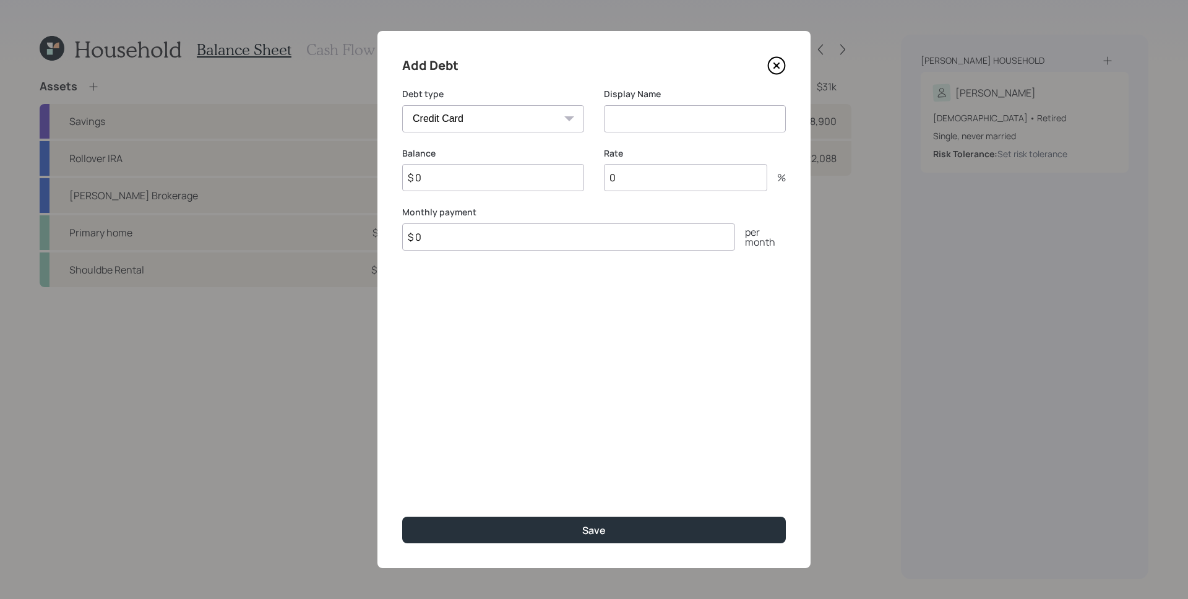
click at [687, 127] on input at bounding box center [695, 118] width 182 height 27
type input "Costco"
type input "$ 1,989"
type input "$ 1,000"
click at [775, 65] on icon at bounding box center [776, 65] width 5 height 5
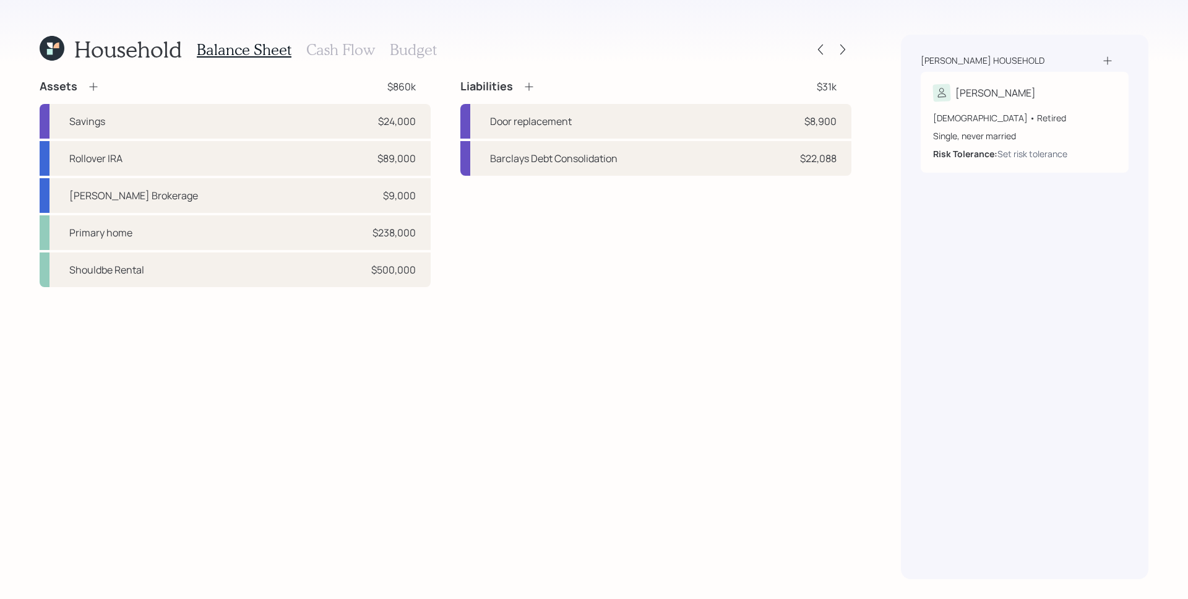
click at [525, 85] on icon at bounding box center [529, 86] width 12 height 12
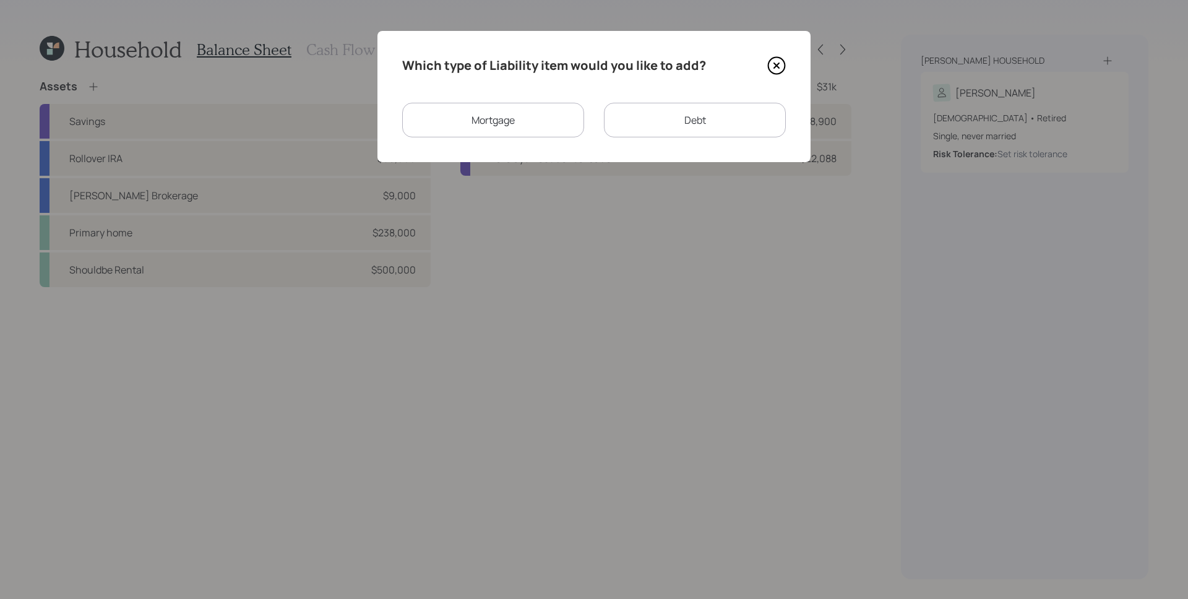
click at [678, 121] on div "Debt" at bounding box center [695, 120] width 182 height 35
select select "credit_card"
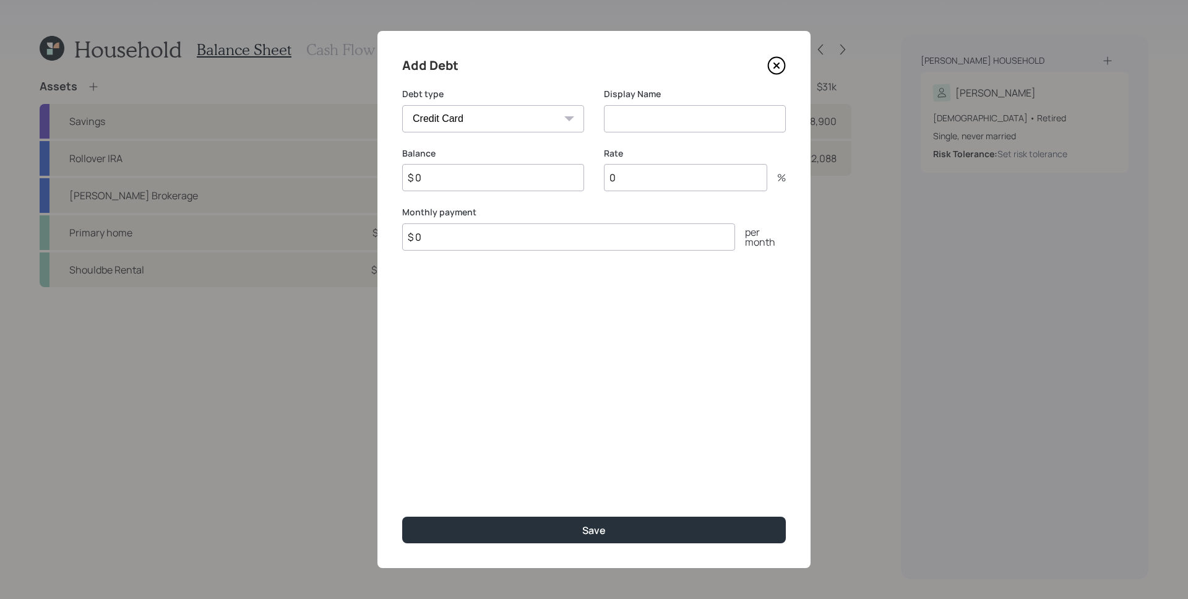
click at [685, 116] on input at bounding box center [695, 118] width 182 height 27
type input "Discover"
type input "$ 2,382"
type input "19"
type input "$ 1,000"
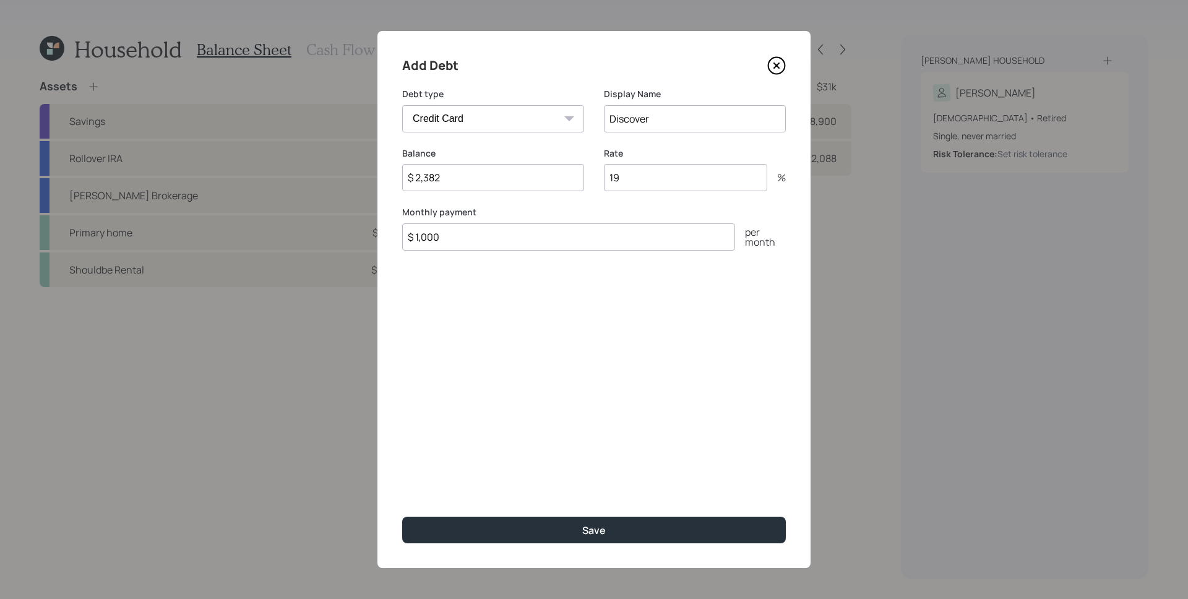
click at [402, 517] on button "Save" at bounding box center [594, 530] width 384 height 27
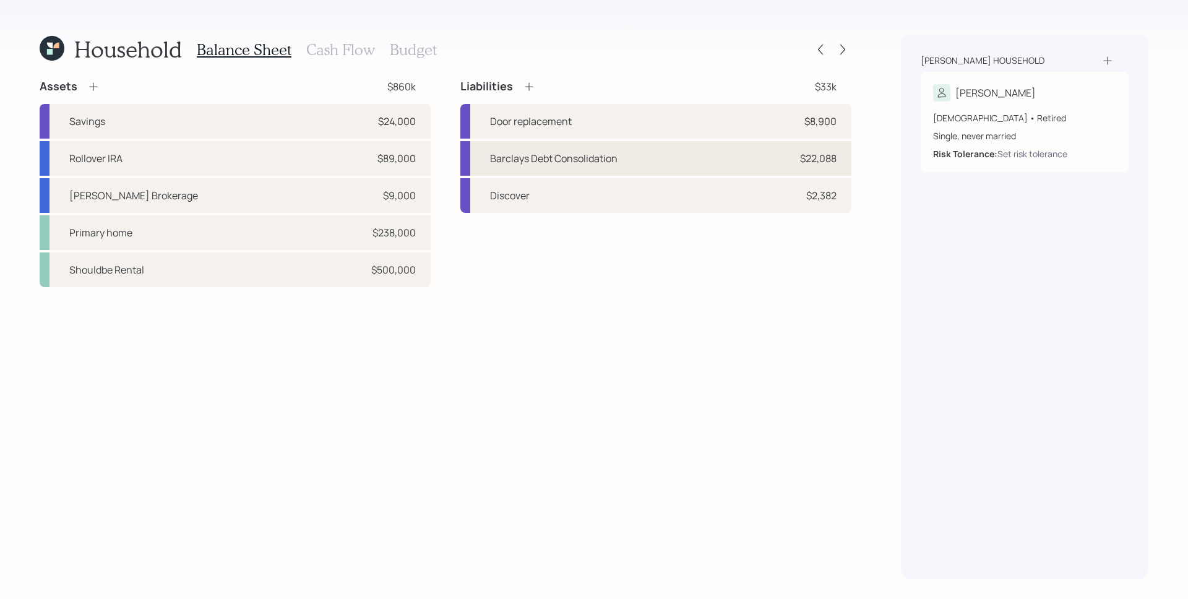
click at [785, 162] on div "Barclays Debt Consolidation $22,088" at bounding box center [655, 158] width 391 height 35
select select "credit_card"
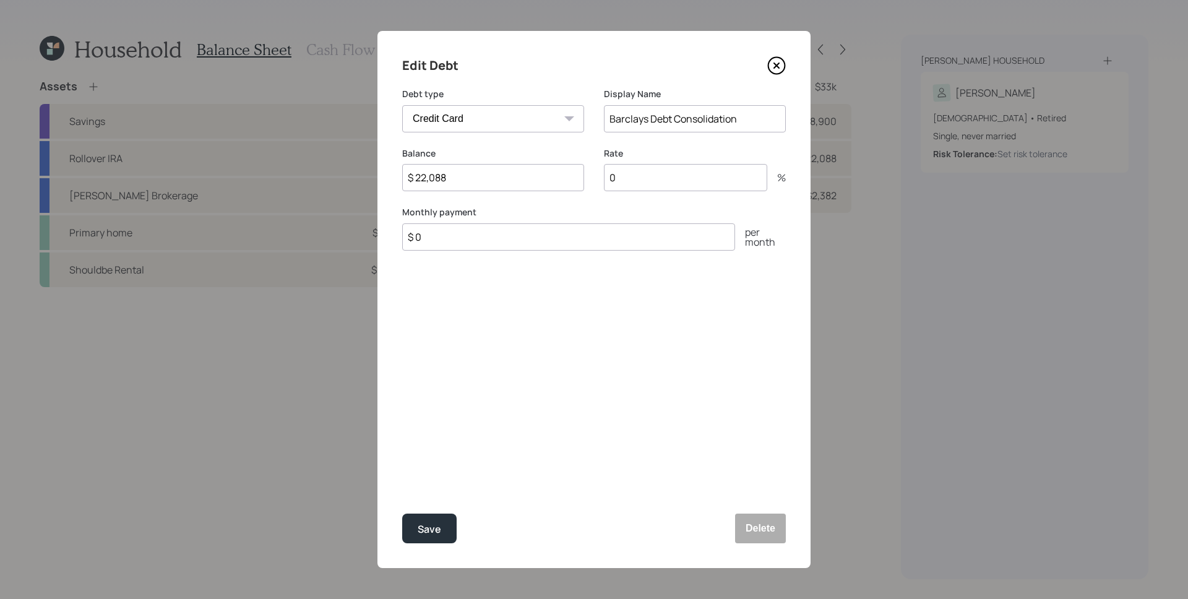
click at [554, 225] on input "$ 0" at bounding box center [568, 236] width 333 height 27
click at [554, 230] on input "$ 0" at bounding box center [568, 236] width 333 height 27
type input "$ 443"
click at [402, 514] on button "Save" at bounding box center [429, 529] width 54 height 30
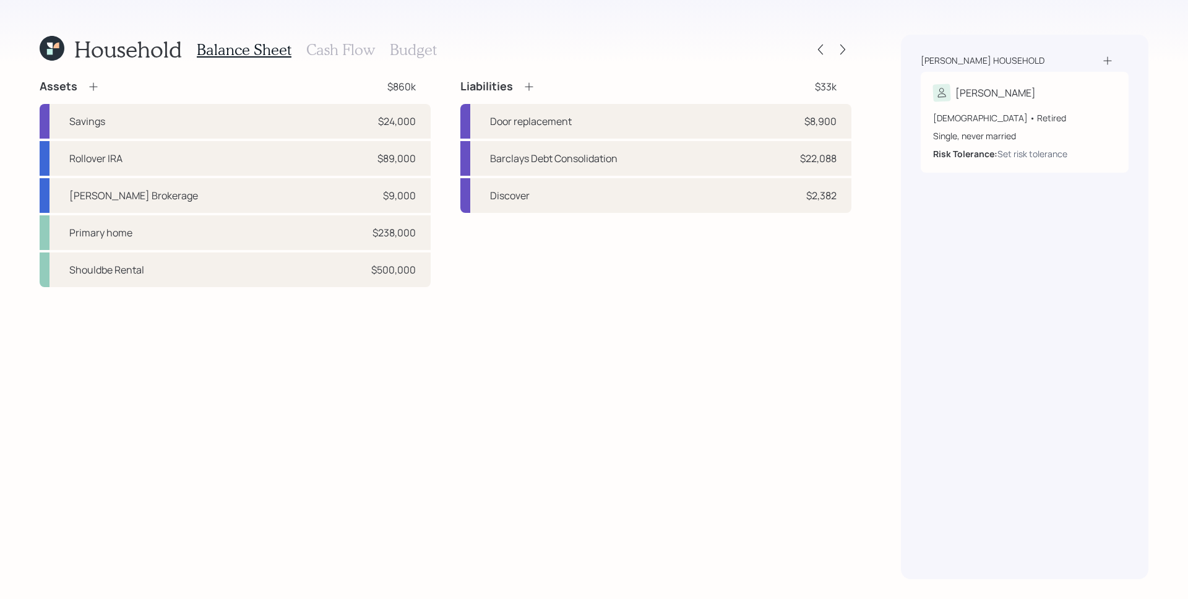
click at [739, 252] on div "Liabilities $33k Door replacement $8,900 Barclays Debt Consolidation $22,088 Di…" at bounding box center [655, 183] width 391 height 208
click at [753, 287] on div "Assets $860k Savings $24,000 Rollover IRA $89,000 [PERSON_NAME] Brokerage $9,00…" at bounding box center [446, 329] width 812 height 500
click at [526, 88] on icon at bounding box center [529, 86] width 12 height 12
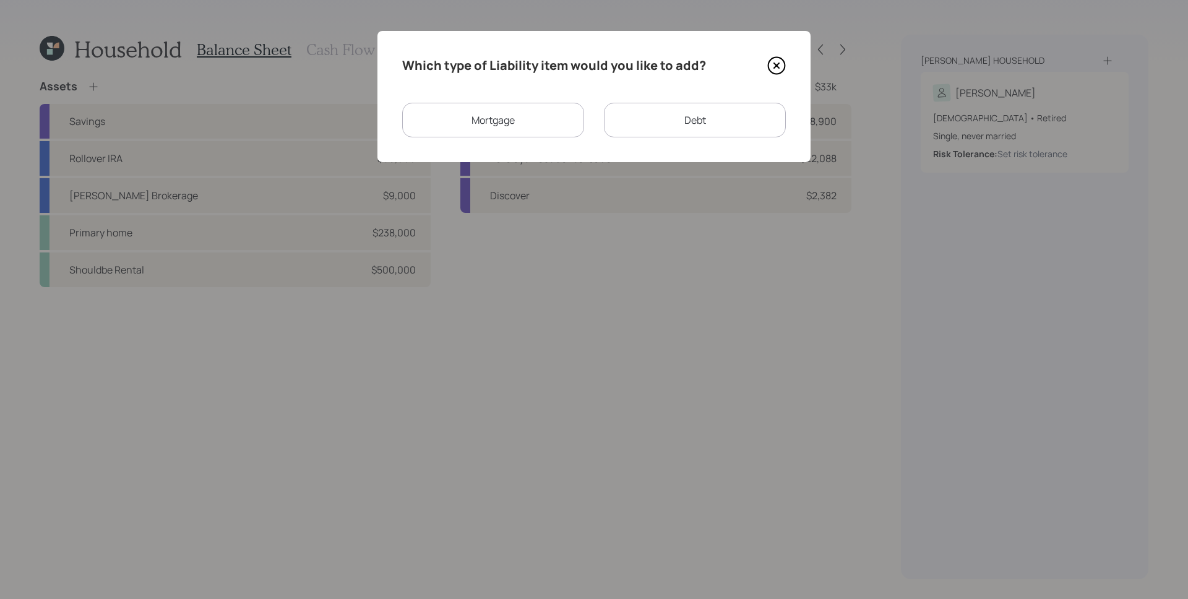
click at [545, 108] on div "Mortgage" at bounding box center [493, 120] width 182 height 35
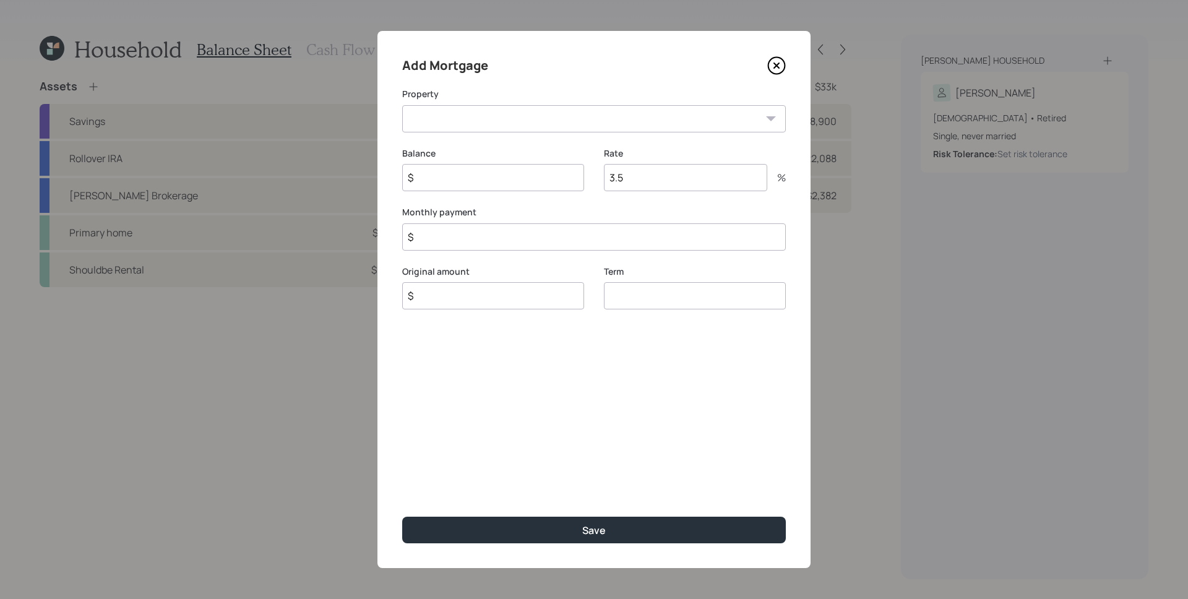
click at [546, 117] on select "MD Primary home Shouldbe Rental" at bounding box center [594, 118] width 384 height 27
click at [402, 105] on select "MD Primary home Shouldbe Rental" at bounding box center [594, 118] width 384 height 27
click at [547, 125] on select "MD Primary home Shouldbe Rental" at bounding box center [594, 118] width 384 height 27
select select "be12369a-1ad3-49f9-96fa-397c6bd37a2c"
click at [402, 105] on select "MD Primary home Shouldbe Rental" at bounding box center [594, 118] width 384 height 27
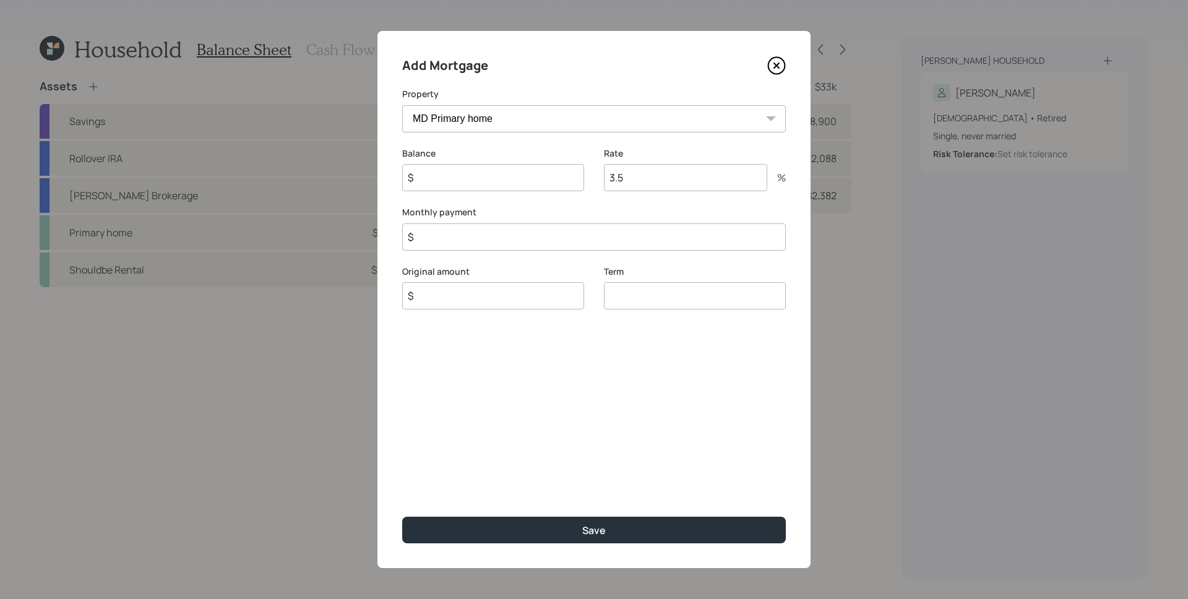
click at [528, 188] on input "$" at bounding box center [493, 177] width 182 height 27
type input "$ 216,700"
type input "$ 0"
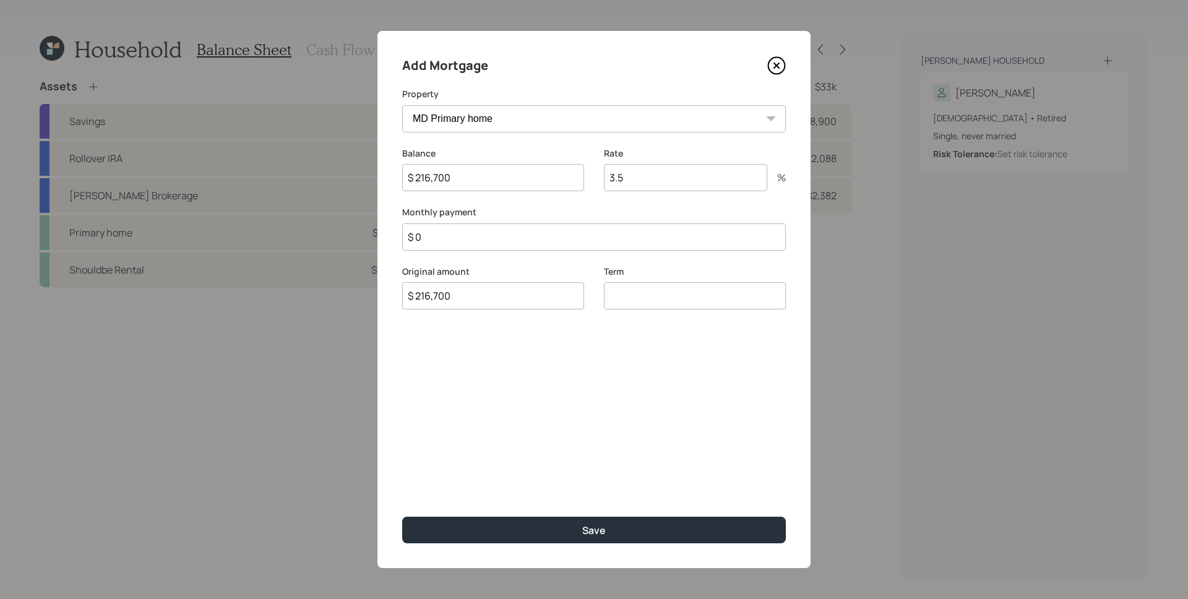
type input "$ 216,700"
type input "30"
click at [402, 517] on button "Save" at bounding box center [594, 530] width 384 height 27
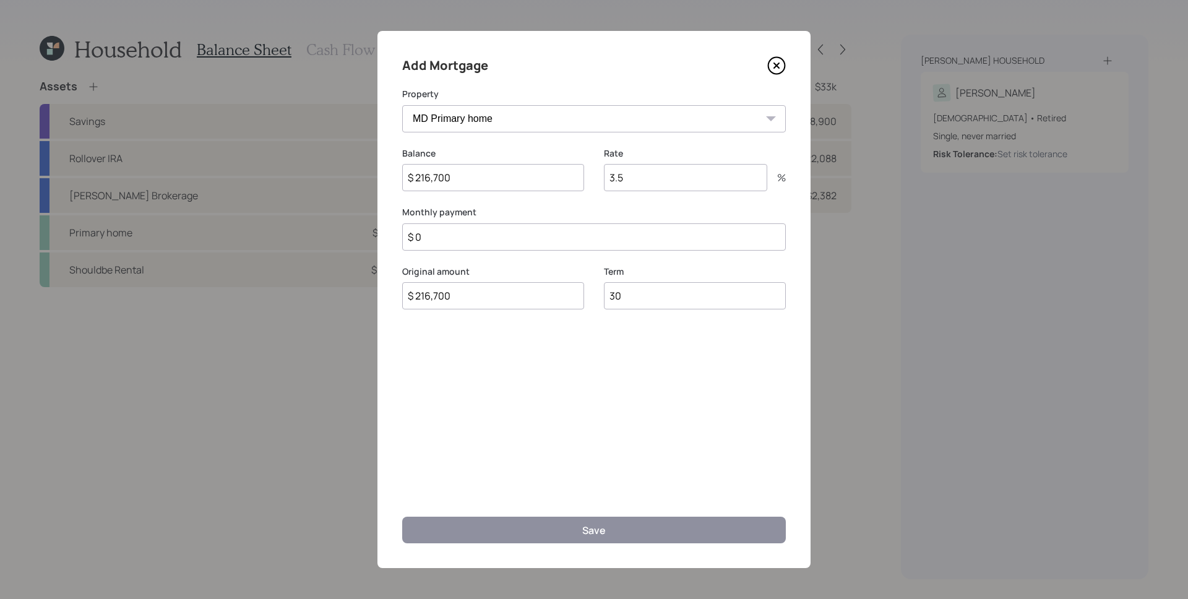
select select "92526b39-dd8e-40c6-9f7a-264a7ad2ce68"
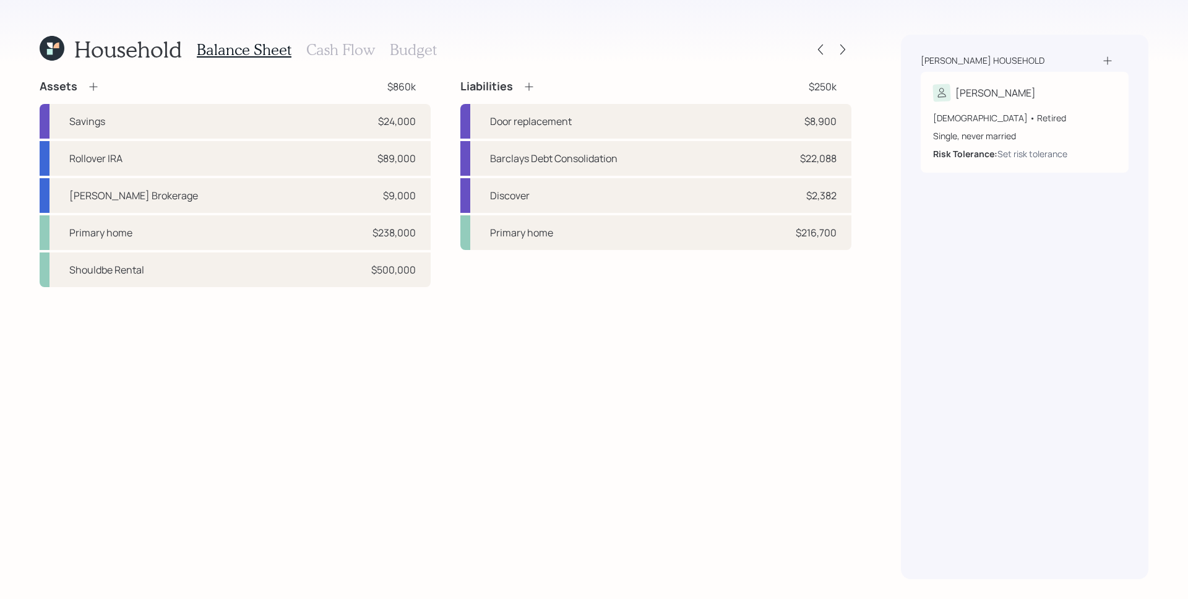
click at [531, 86] on icon at bounding box center [529, 86] width 12 height 12
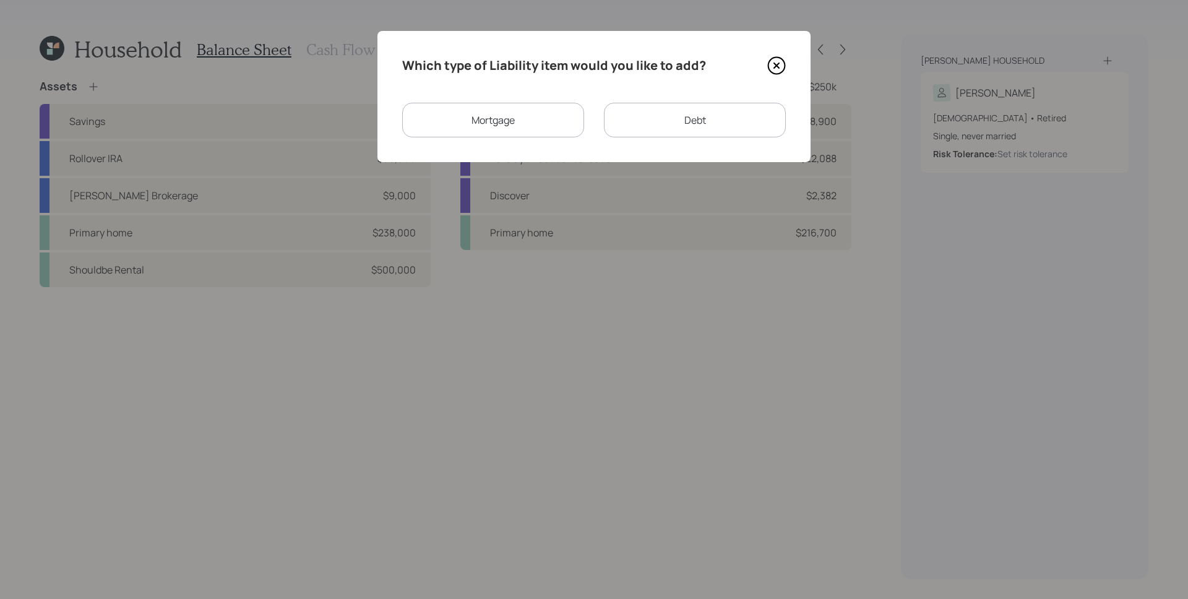
click at [539, 118] on div "Mortgage" at bounding box center [493, 120] width 182 height 35
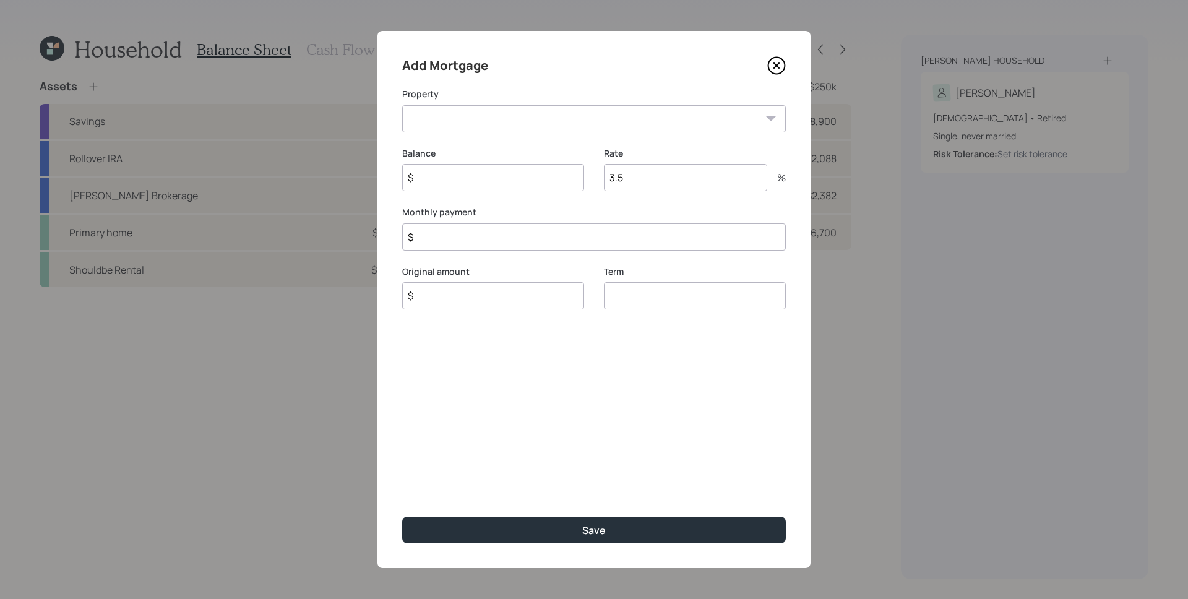
click at [511, 119] on select "Shouldbe Rental" at bounding box center [594, 118] width 384 height 27
select select "92526b39-dd8e-40c6-9f7a-264a7ad2ce68"
click at [402, 105] on select "Shouldbe Rental" at bounding box center [594, 118] width 384 height 27
click at [476, 182] on input "$" at bounding box center [493, 177] width 182 height 27
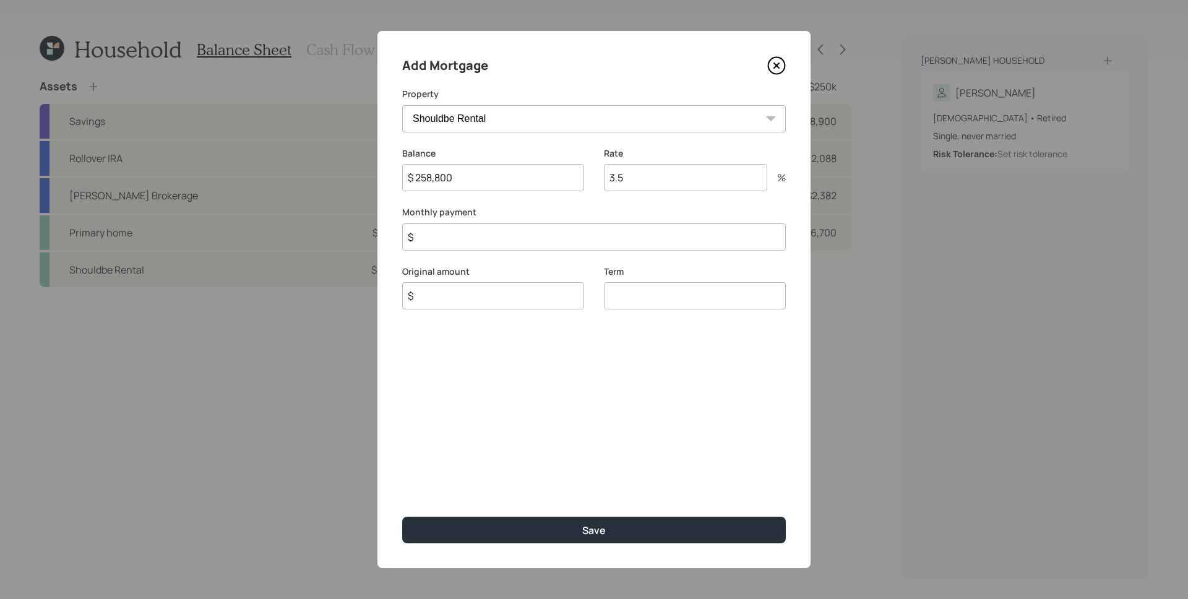
type input "$ 258,800"
type input "$ 0"
type input "$ 258,000"
type input "30"
click at [643, 182] on input "3.5" at bounding box center [685, 177] width 163 height 27
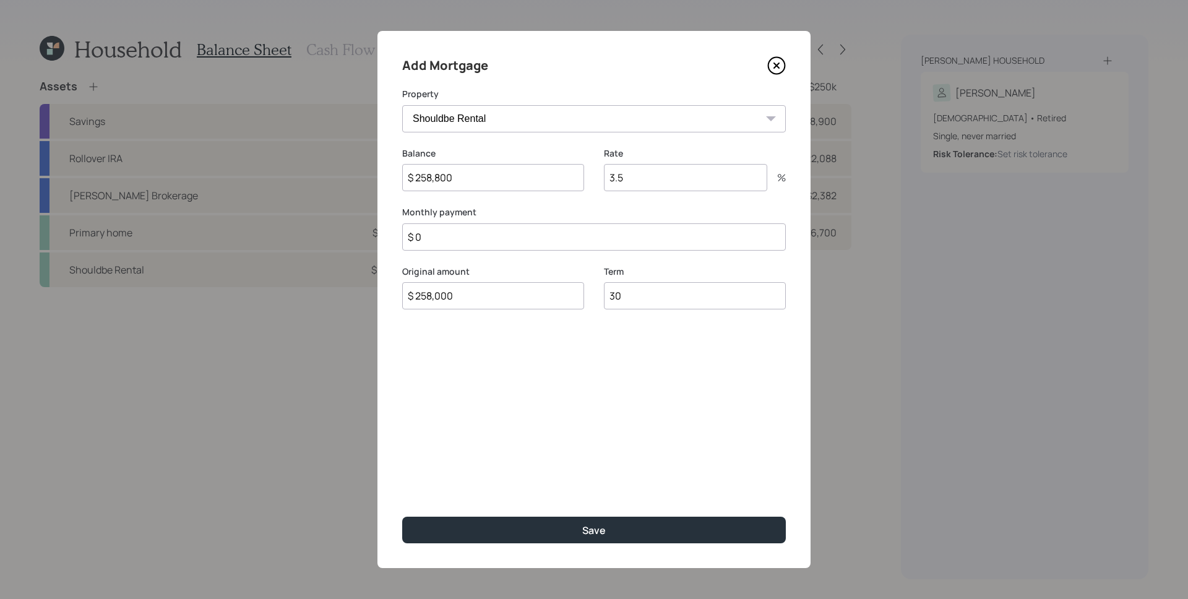
click at [643, 181] on input "3.5" at bounding box center [685, 177] width 163 height 27
type input "4.375"
click at [570, 243] on input "$ 0" at bounding box center [594, 236] width 384 height 27
click at [571, 244] on input "$ 0" at bounding box center [594, 236] width 384 height 27
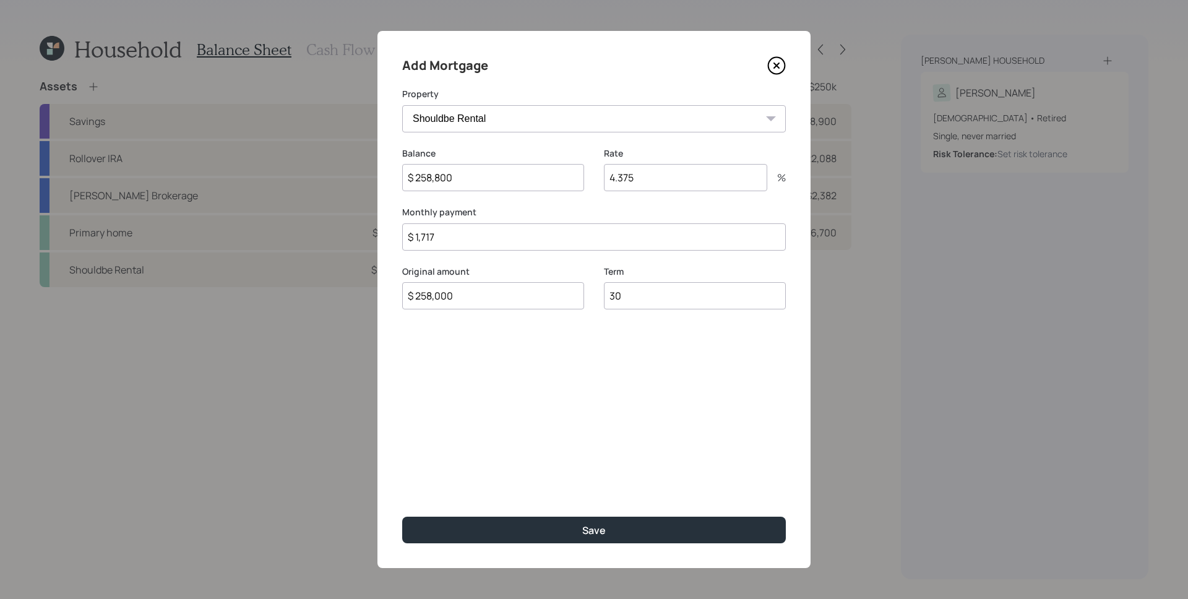
type input "$ 1,717"
click at [402, 517] on button "Save" at bounding box center [594, 530] width 384 height 27
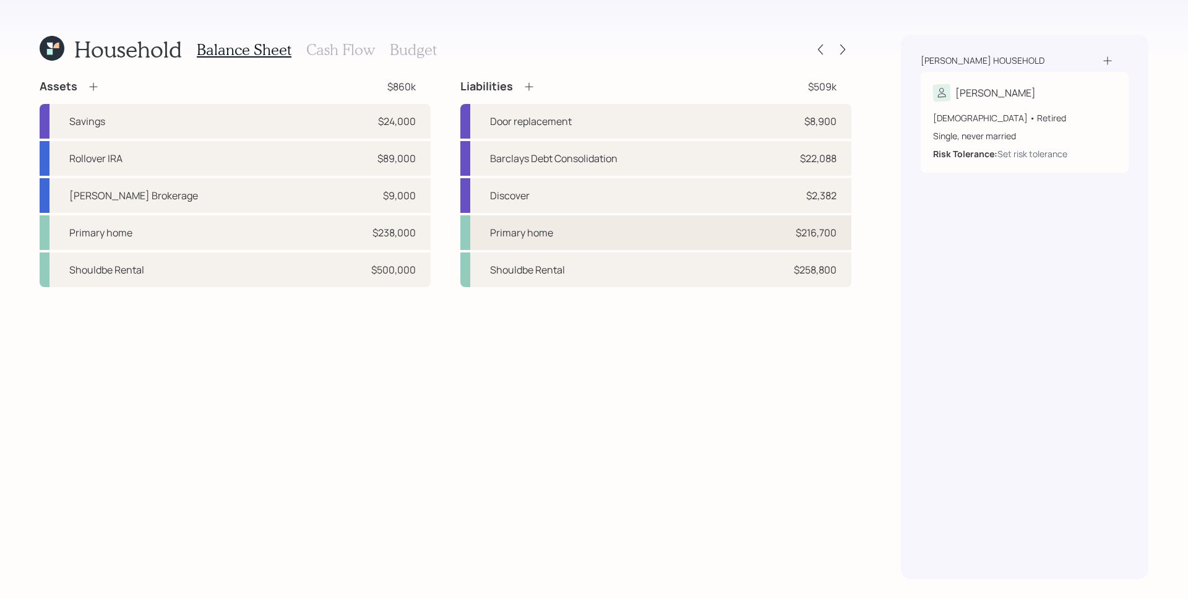
click at [743, 244] on div "Primary home $216,700" at bounding box center [655, 232] width 391 height 35
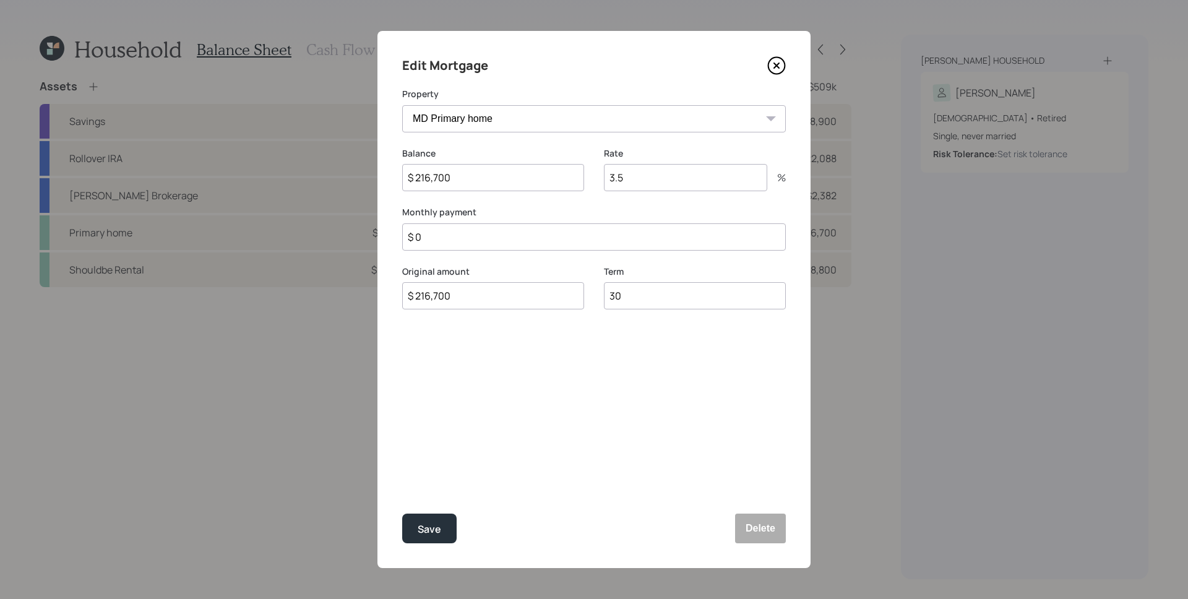
click at [449, 243] on input "$ 0" at bounding box center [594, 236] width 384 height 27
click at [448, 243] on input "$ 0" at bounding box center [594, 236] width 384 height 27
type input "$ 1,492"
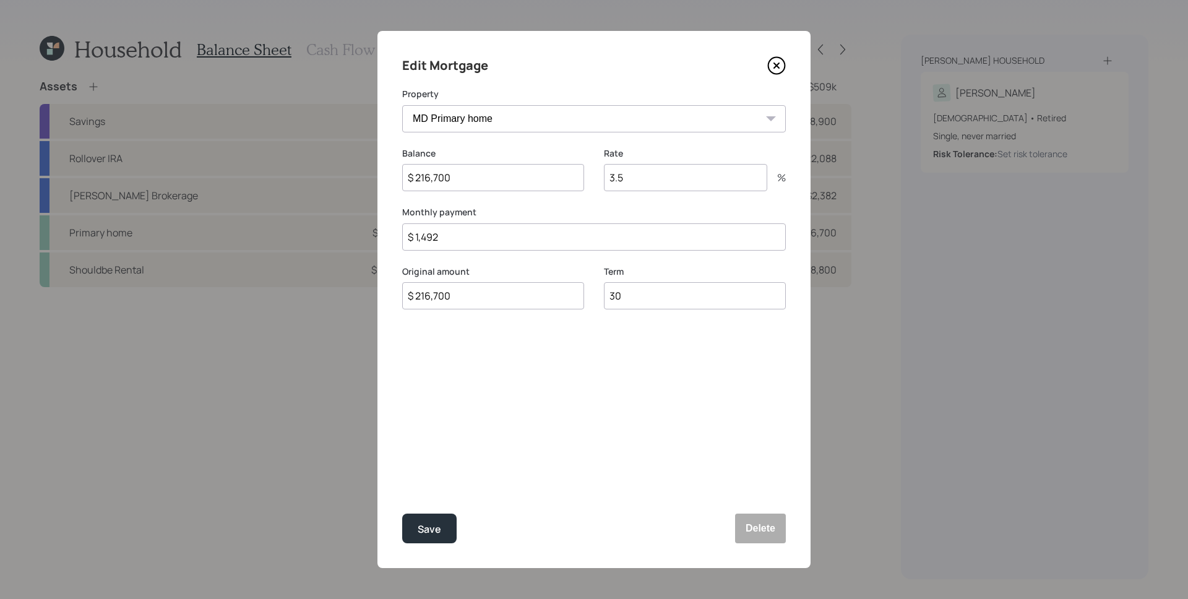
click at [402, 514] on button "Save" at bounding box center [429, 529] width 54 height 30
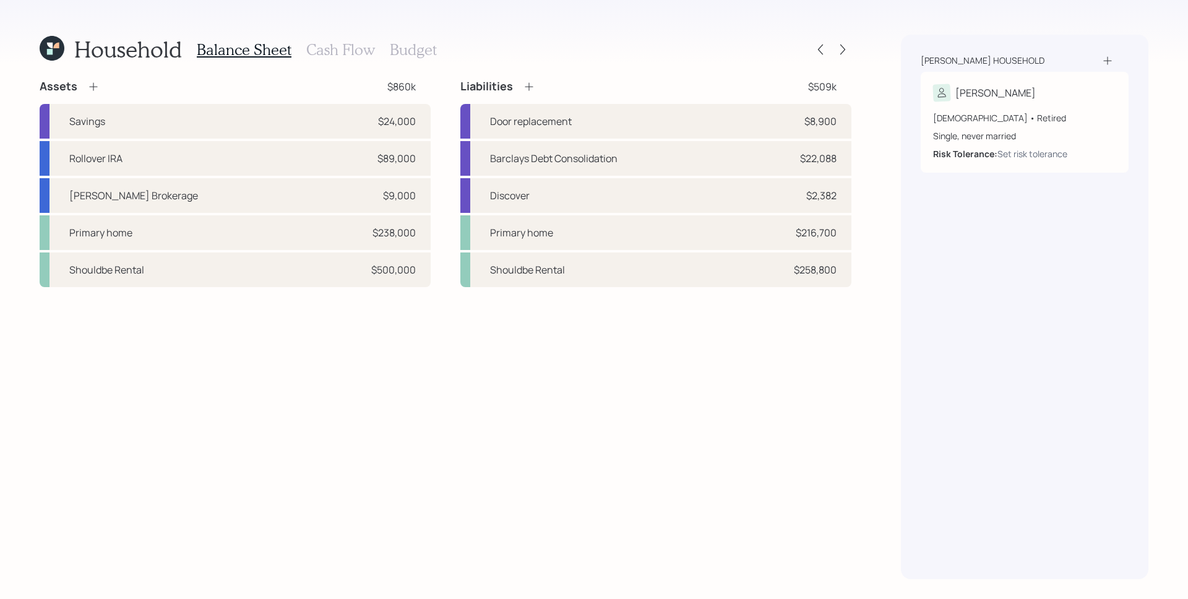
drag, startPoint x: 441, startPoint y: 409, endPoint x: 448, endPoint y: 405, distance: 8.1
click at [442, 410] on div "Assets $860k Savings $24,000 Rollover IRA $89,000 [PERSON_NAME] Brokerage $9,00…" at bounding box center [446, 329] width 812 height 500
click at [355, 53] on h3 "Cash Flow" at bounding box center [340, 50] width 69 height 18
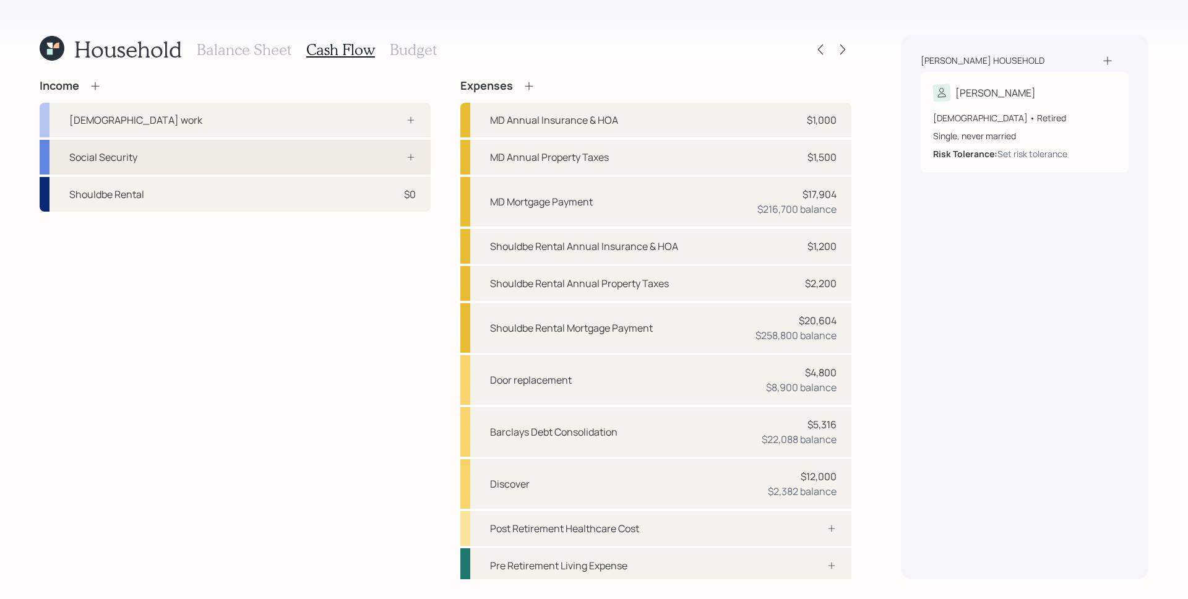
click at [172, 157] on div "Social Security" at bounding box center [235, 157] width 391 height 35
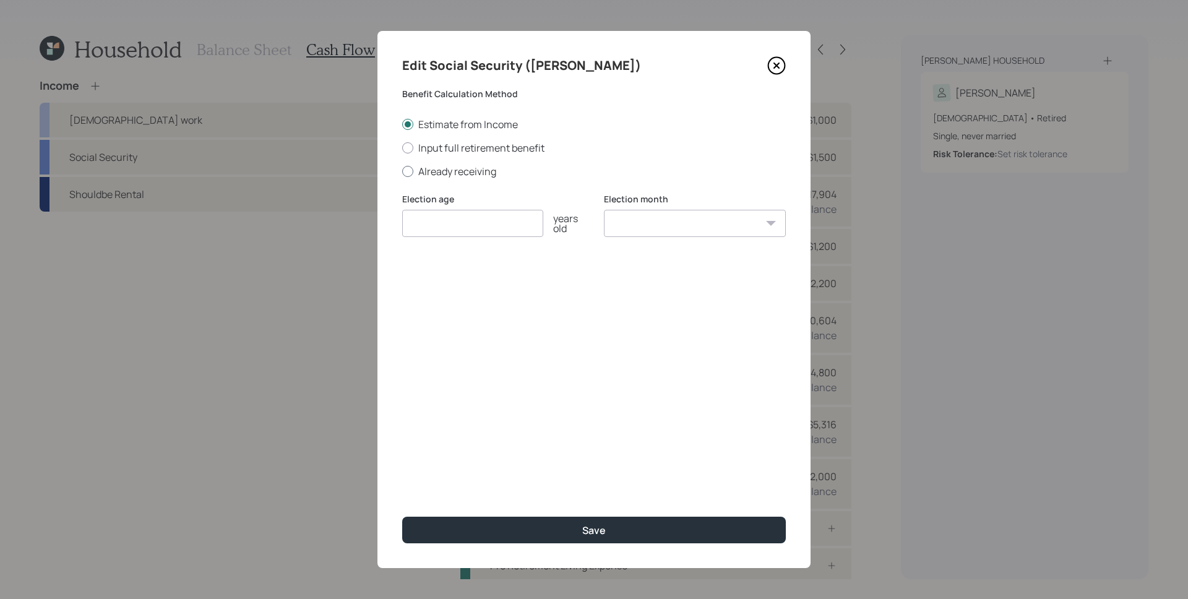
click at [445, 176] on label "Already receiving" at bounding box center [594, 172] width 384 height 14
click at [402, 171] on input "Already receiving" at bounding box center [402, 171] width 1 height 1
radio input "true"
click at [468, 225] on input "number" at bounding box center [472, 223] width 141 height 27
type input "70"
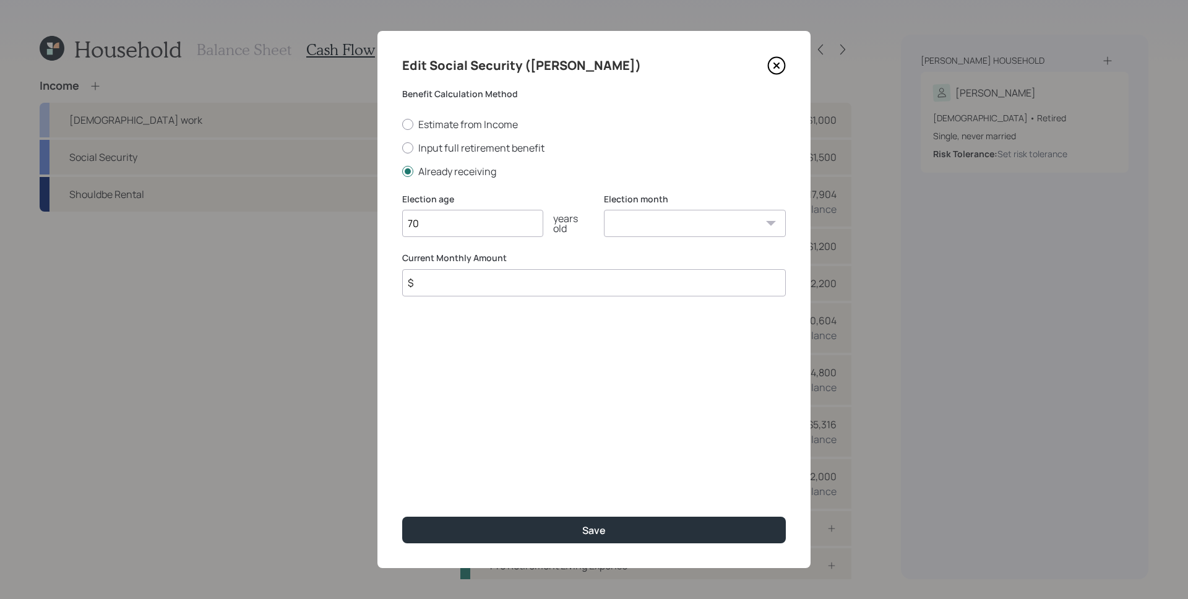
select select "12"
click at [604, 210] on select "January February March April May June July August September October November De…" at bounding box center [695, 223] width 182 height 27
type input "$ 3,750"
click at [402, 517] on button "Save" at bounding box center [594, 530] width 384 height 27
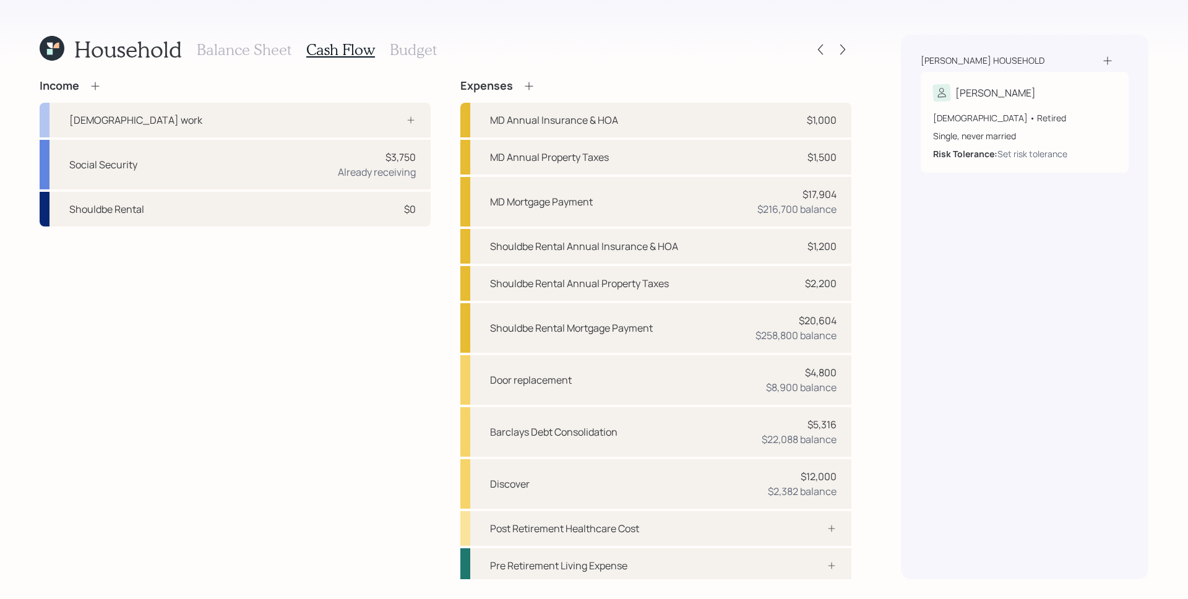
click at [987, 113] on div "[DEMOGRAPHIC_DATA] • Retired" at bounding box center [1024, 117] width 183 height 13
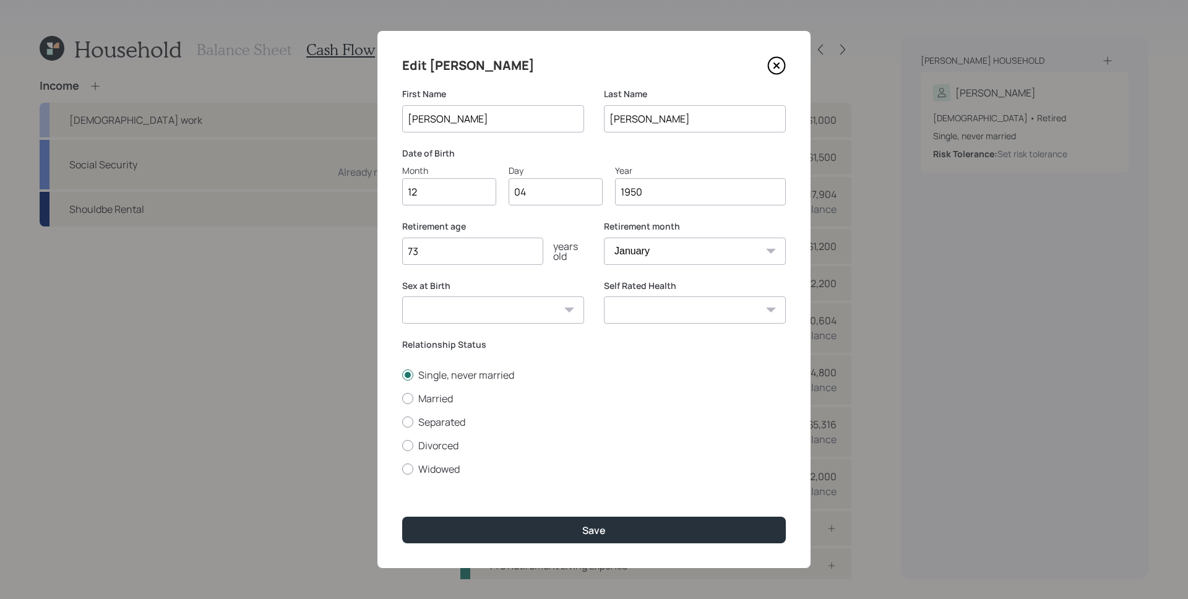
click at [455, 249] on input "73" at bounding box center [472, 251] width 141 height 27
type input "74"
click at [660, 257] on select "January February March April May June July August September October November De…" at bounding box center [695, 251] width 182 height 27
select select "9"
click at [604, 238] on select "January February March April May June July August September October November De…" at bounding box center [695, 251] width 182 height 27
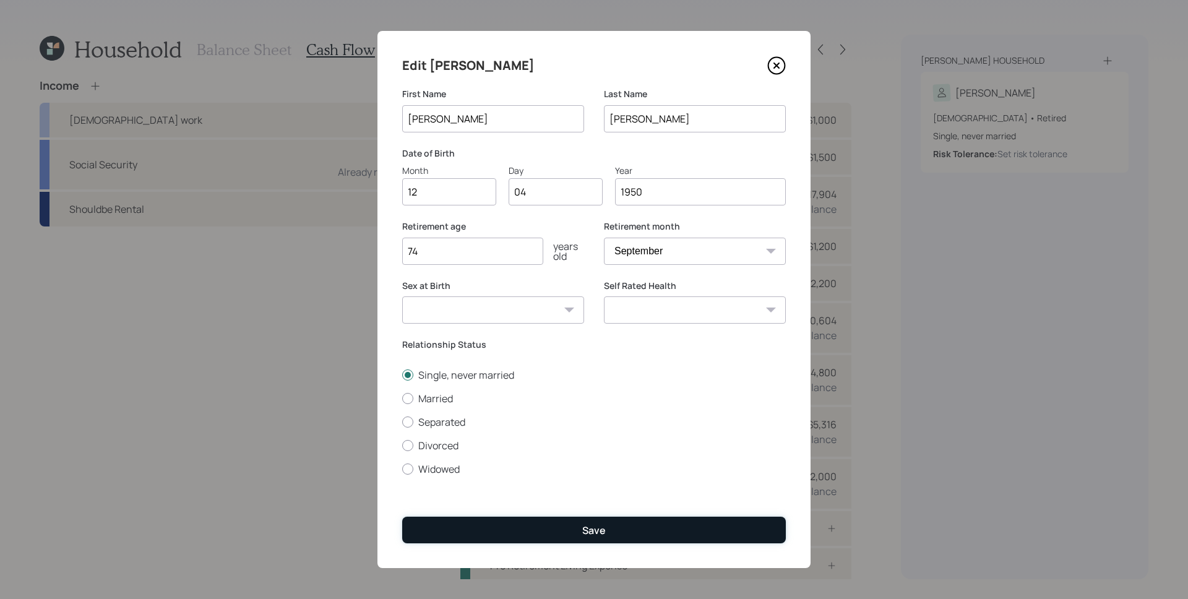
click at [623, 531] on button "Save" at bounding box center [594, 530] width 384 height 27
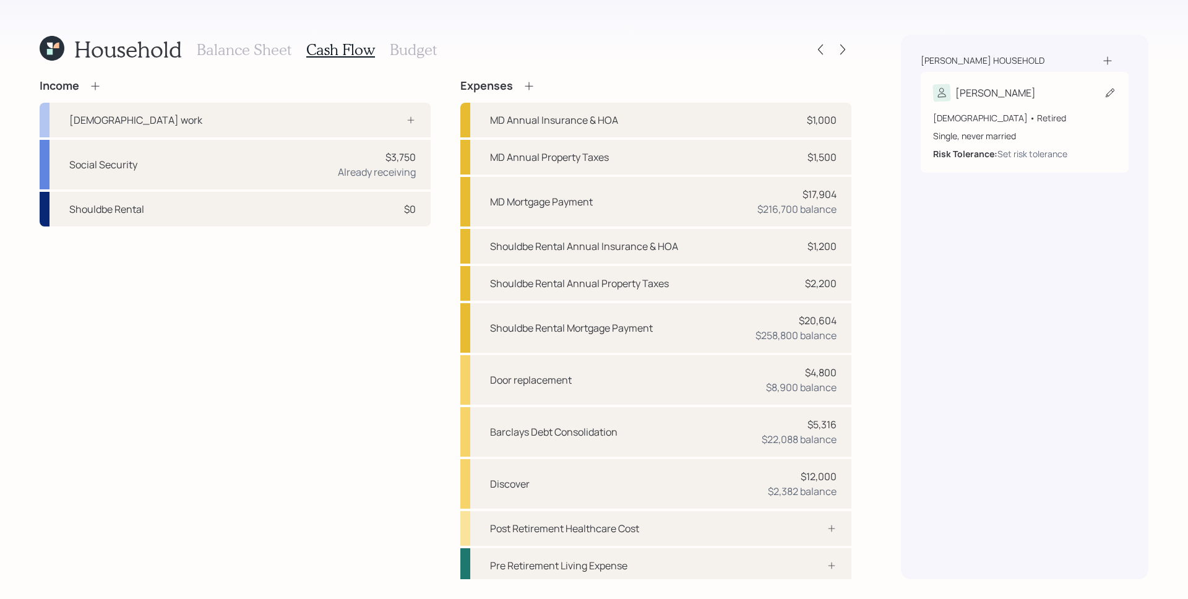
click at [1028, 134] on div "Single, never married" at bounding box center [1024, 135] width 183 height 13
select select "9"
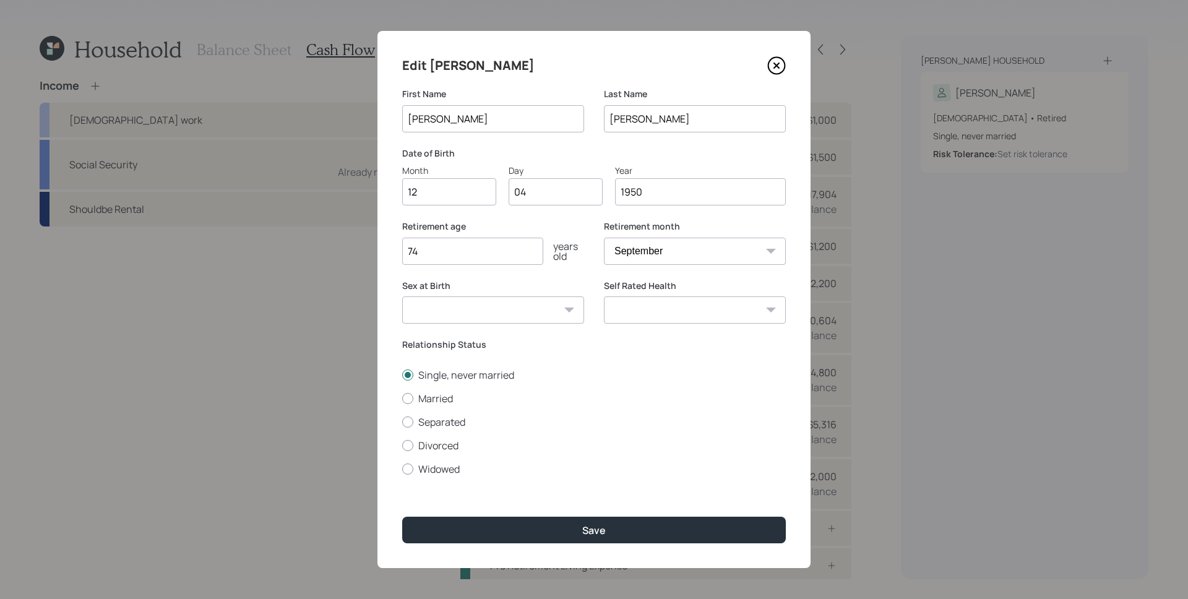
click at [467, 243] on input "74" at bounding box center [472, 251] width 141 height 27
type input "75"
click at [402, 517] on button "Save" at bounding box center [594, 530] width 384 height 27
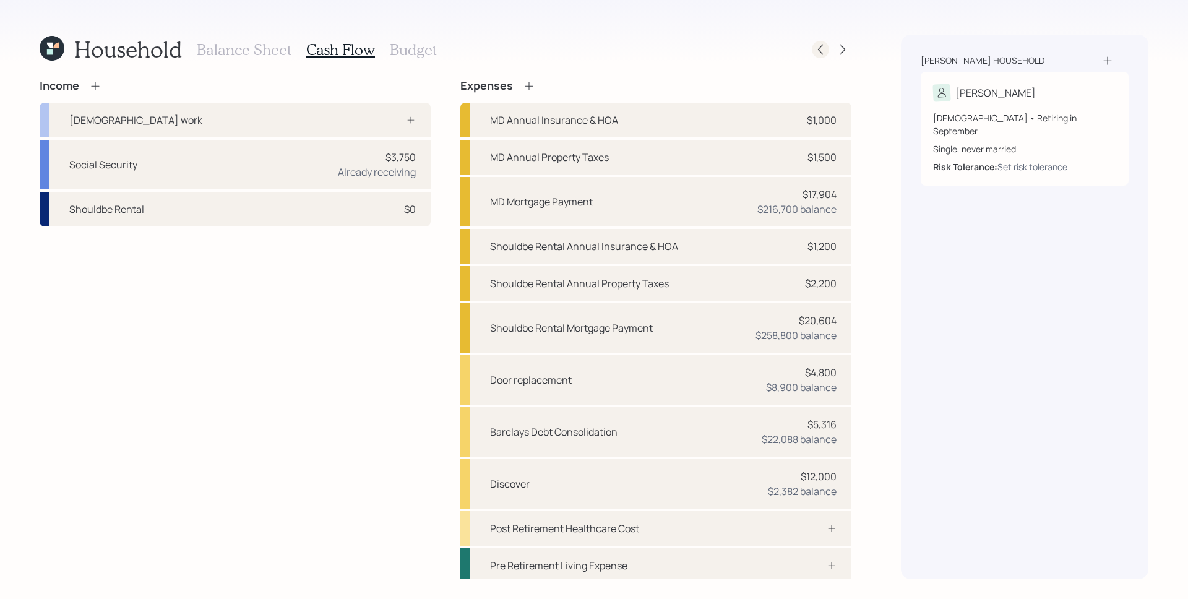
click at [814, 45] on icon at bounding box center [820, 49] width 12 height 12
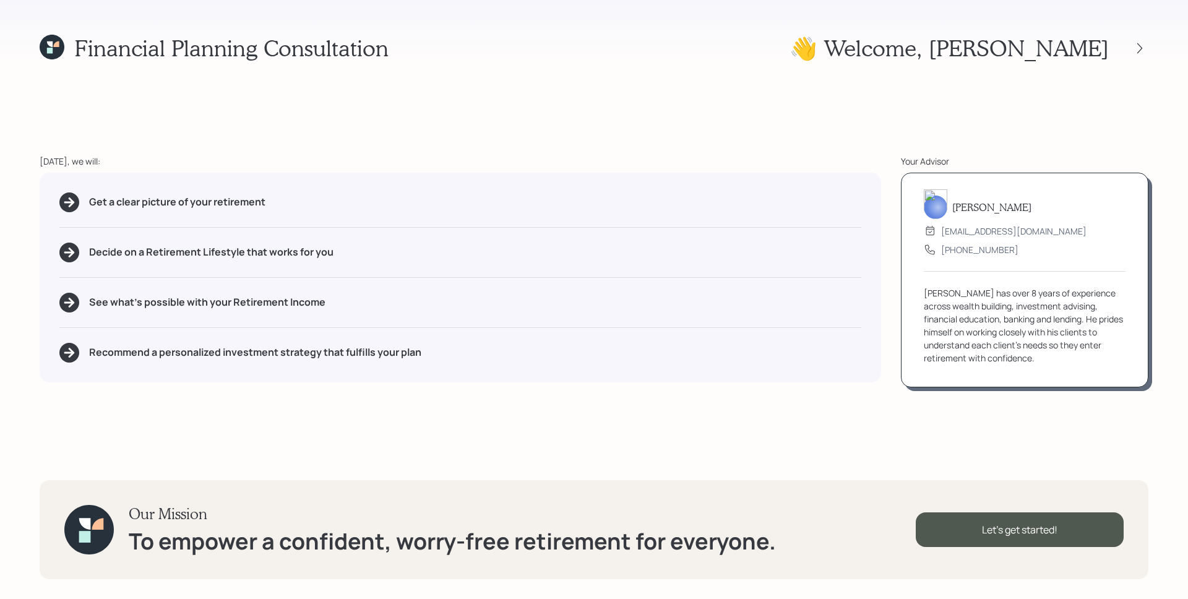
click at [57, 48] on icon at bounding box center [52, 47] width 25 height 25
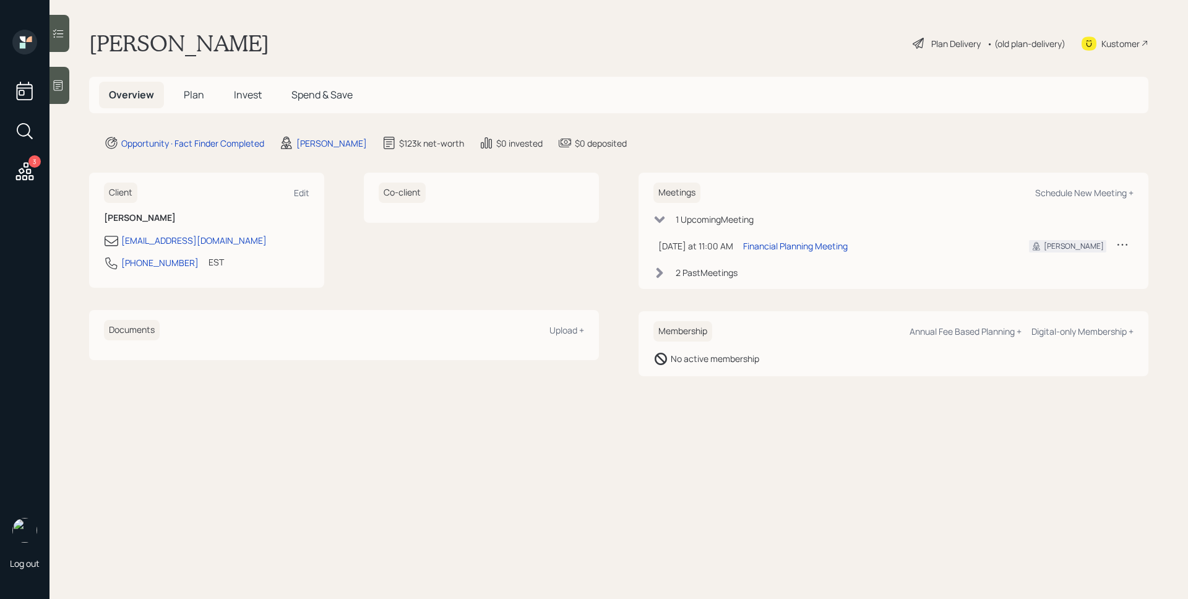
click at [172, 82] on div "Overview Plan Invest Spend & Save" at bounding box center [231, 95] width 264 height 27
click at [190, 92] on span "Plan" at bounding box center [194, 95] width 20 height 14
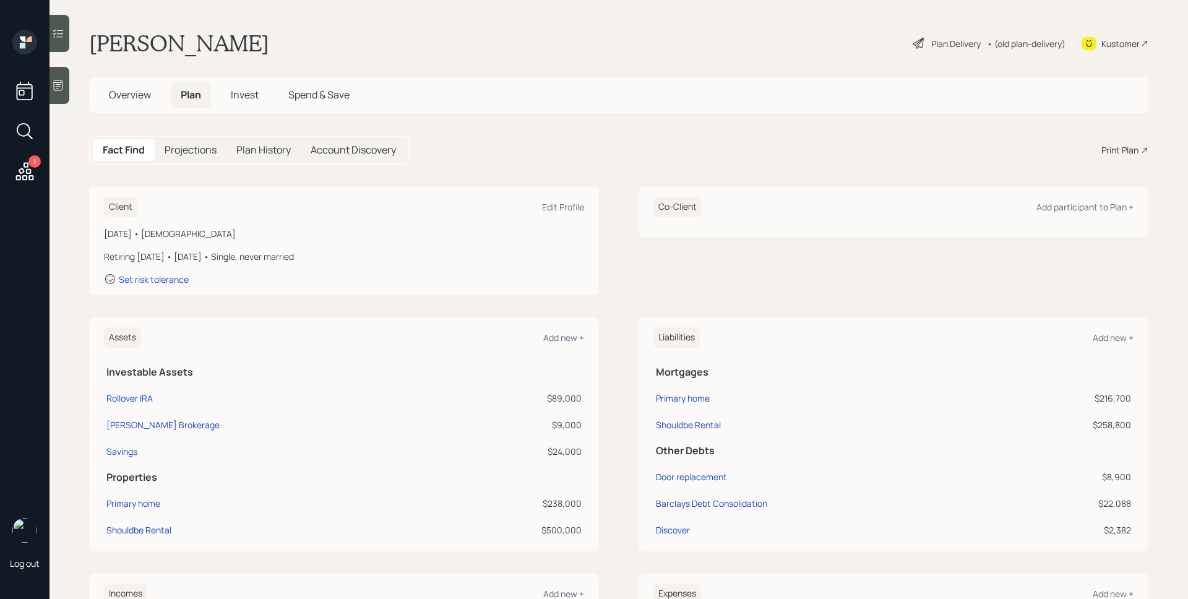
click at [932, 46] on div "Plan Delivery" at bounding box center [955, 43] width 49 height 13
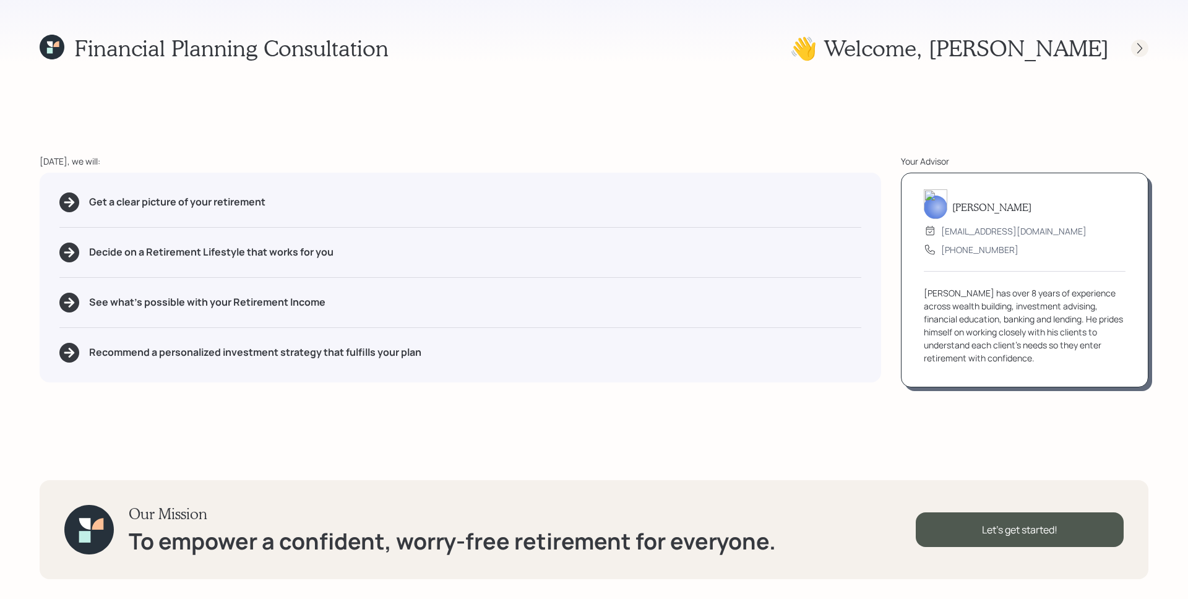
click at [1140, 51] on icon at bounding box center [1140, 48] width 12 height 12
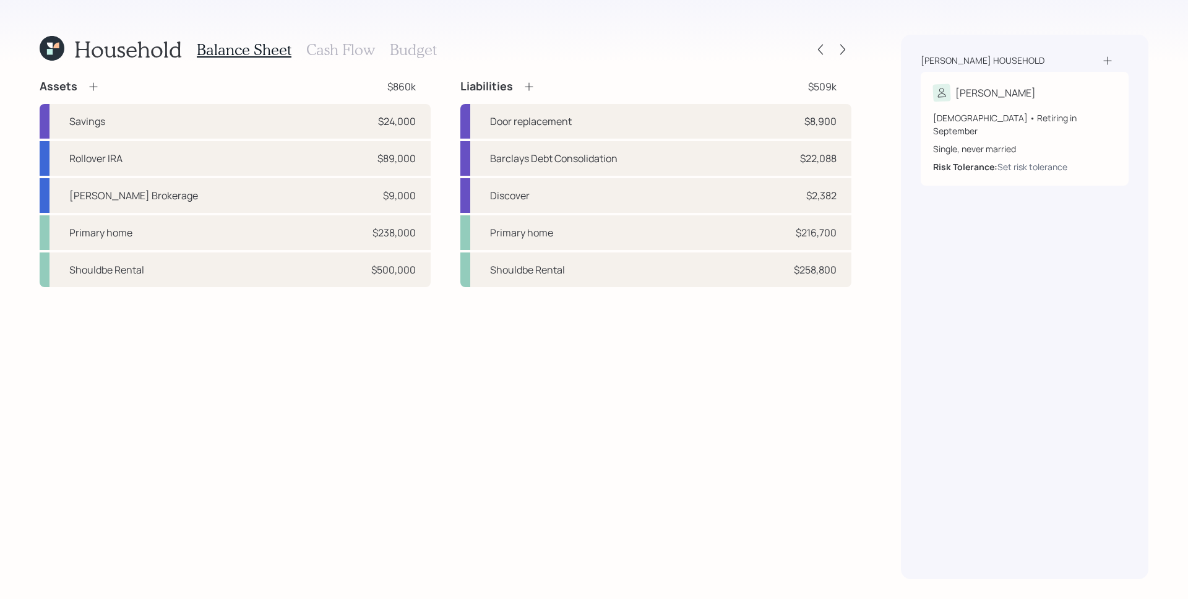
click at [1069, 377] on div "[PERSON_NAME] household [PERSON_NAME] [DEMOGRAPHIC_DATA] • Retiring in Septembe…" at bounding box center [1024, 307] width 247 height 544
click at [837, 48] on icon at bounding box center [843, 49] width 12 height 12
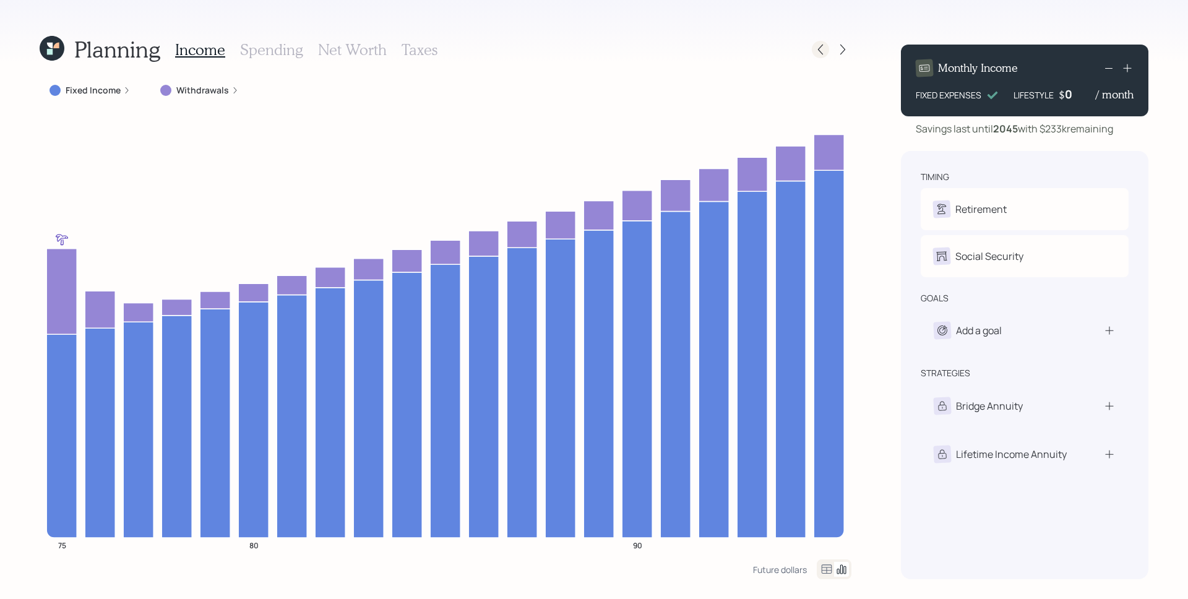
click at [826, 49] on icon at bounding box center [820, 49] width 12 height 12
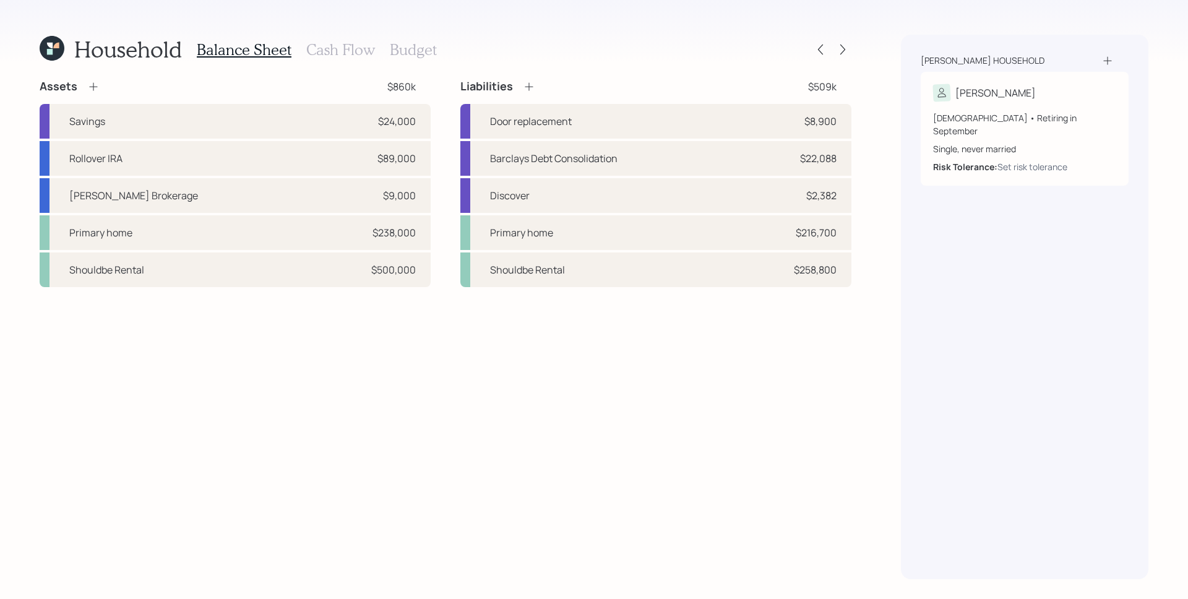
click at [348, 43] on h3 "Cash Flow" at bounding box center [340, 50] width 69 height 18
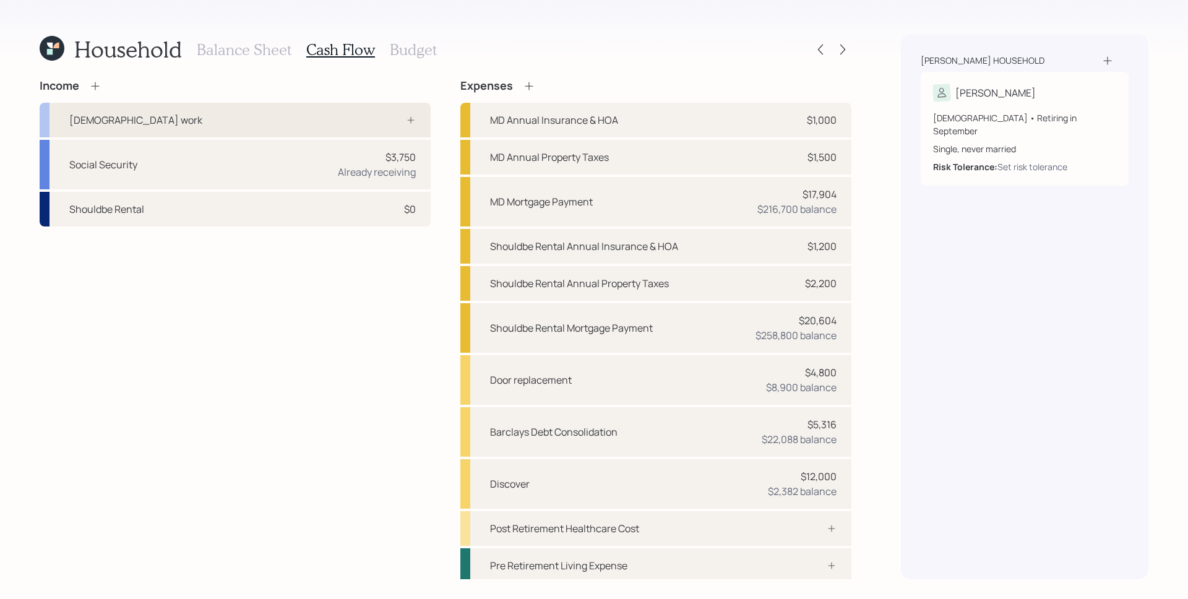
click at [400, 123] on div at bounding box center [397, 120] width 37 height 10
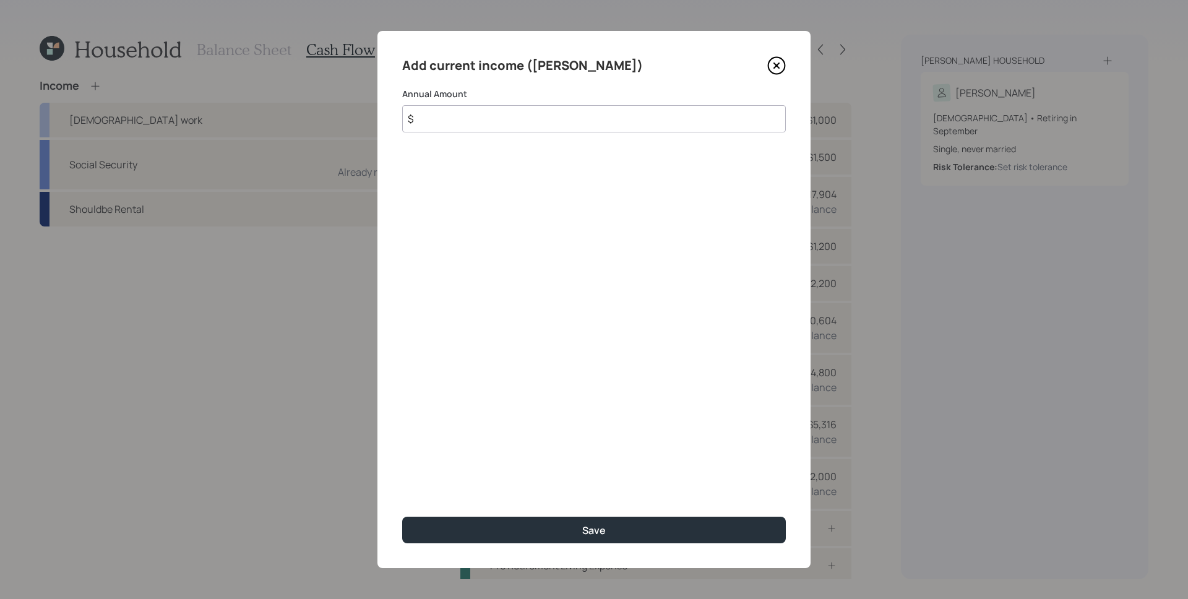
click at [524, 119] on input "$" at bounding box center [594, 118] width 384 height 27
type input "$ 108,000"
click at [402, 517] on button "Save" at bounding box center [594, 530] width 384 height 27
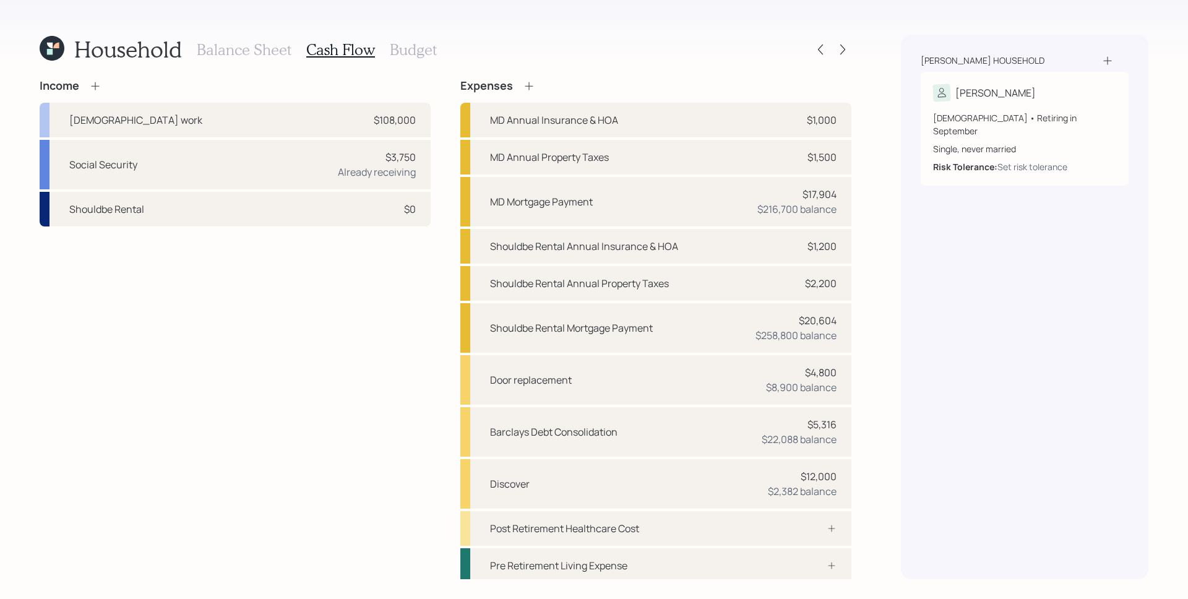
click at [98, 87] on icon at bounding box center [95, 86] width 12 height 12
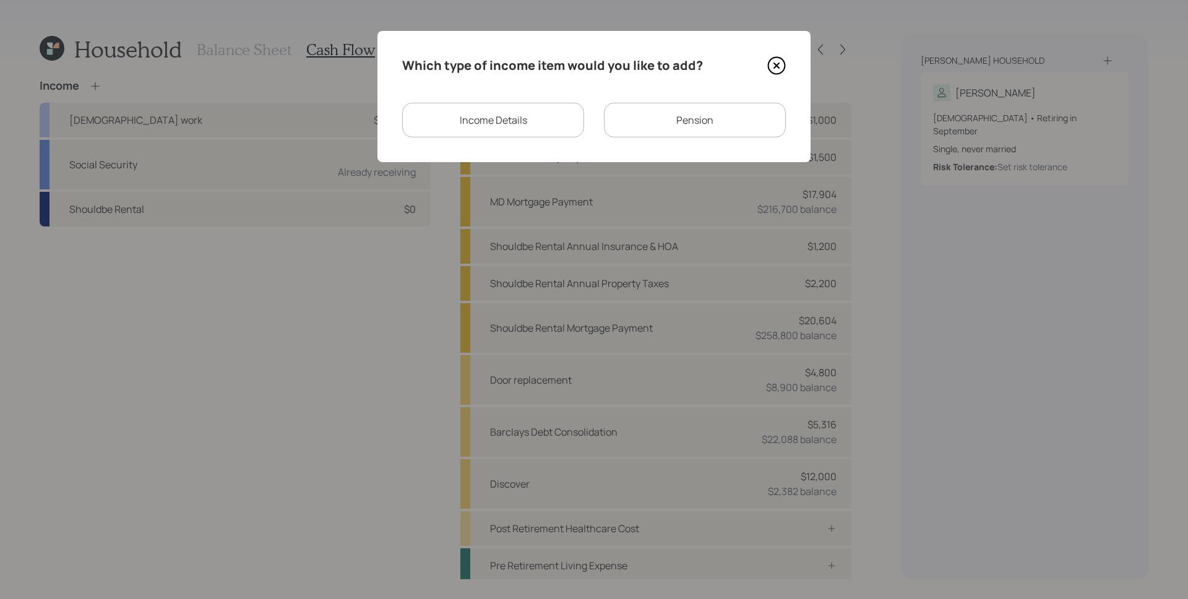
click at [492, 123] on div "Income Details" at bounding box center [493, 120] width 182 height 35
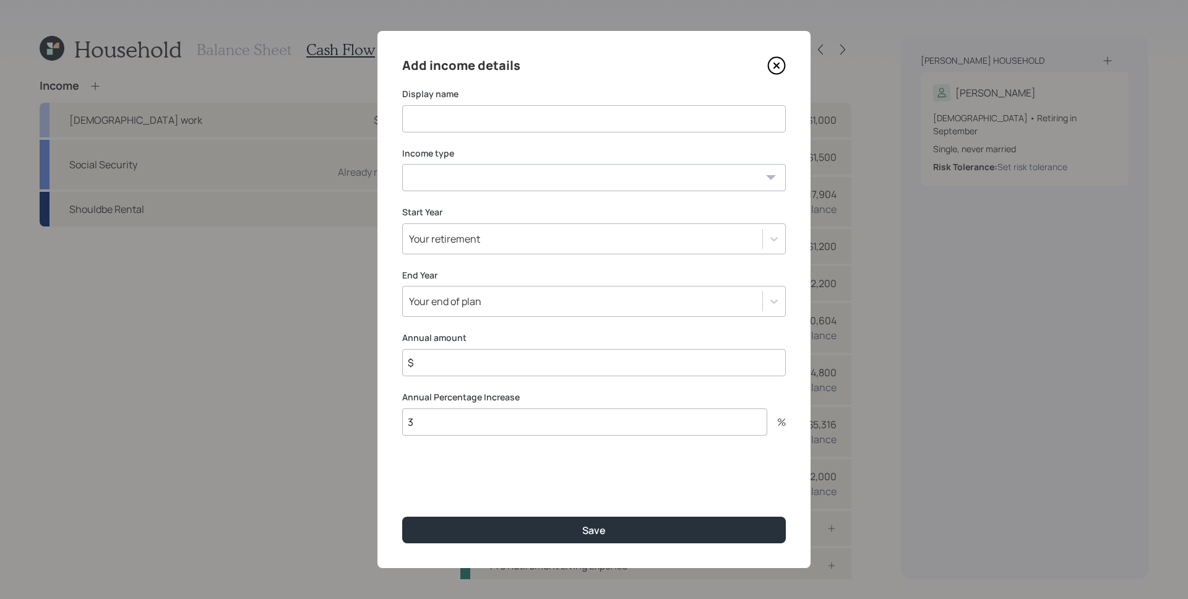
click at [450, 122] on input at bounding box center [594, 118] width 384 height 27
type input "Humana Income"
click at [465, 169] on select "[DEMOGRAPHIC_DATA] work [DEMOGRAPHIC_DATA] work Self employment Other" at bounding box center [594, 177] width 384 height 27
select select "other"
click at [402, 164] on select "[DEMOGRAPHIC_DATA] work [DEMOGRAPHIC_DATA] work Self employment Other" at bounding box center [594, 177] width 384 height 27
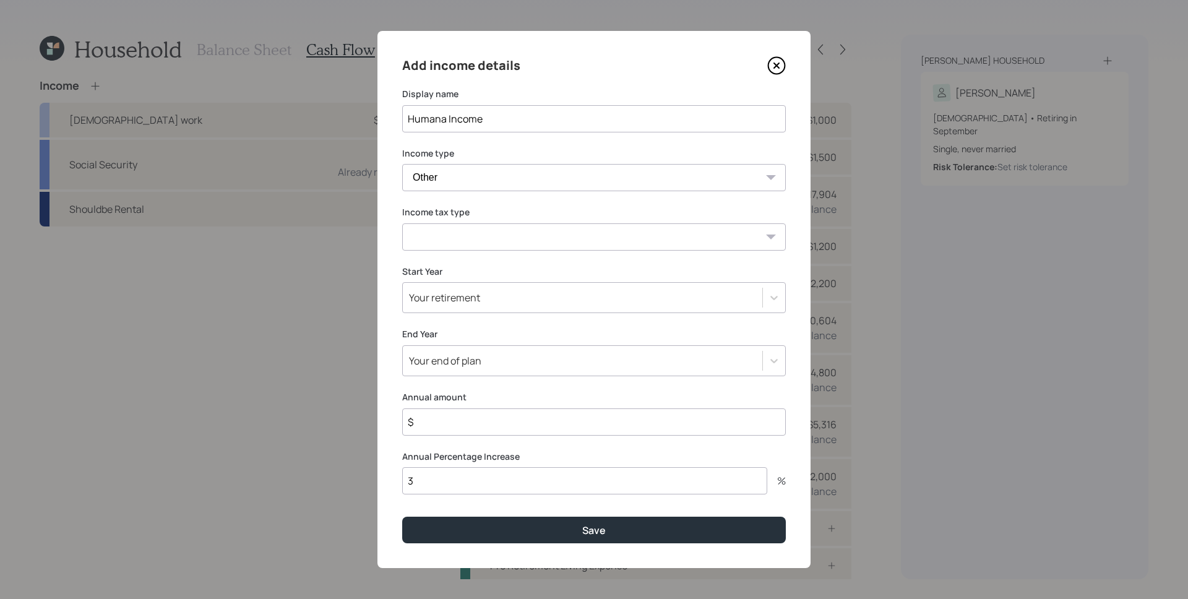
click at [473, 236] on select "Tax-free Earned Self Employment Alimony Royalties Pension / Annuity Interest Di…" at bounding box center [594, 236] width 384 height 27
select select "earned"
click at [402, 223] on select "Tax-free Earned Self Employment Alimony Royalties Pension / Annuity Interest Di…" at bounding box center [594, 236] width 384 height 27
click at [475, 307] on div "Your retirement" at bounding box center [582, 297] width 359 height 21
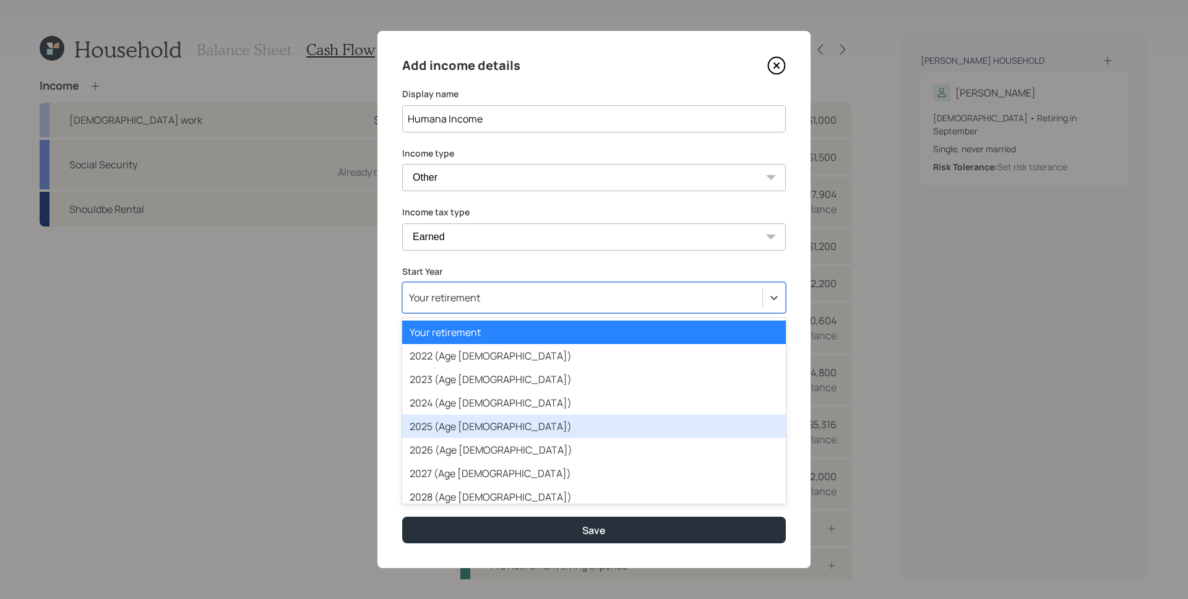
click at [459, 420] on div "2025 (Age [DEMOGRAPHIC_DATA])" at bounding box center [594, 427] width 384 height 24
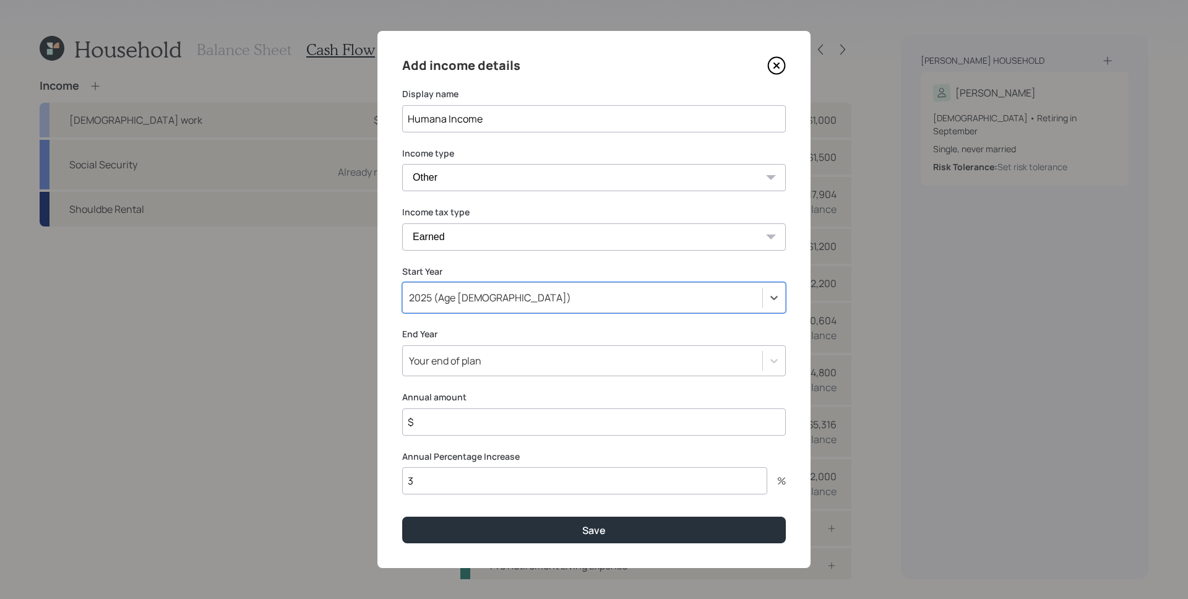
click at [452, 361] on div "Your end of plan" at bounding box center [445, 361] width 72 height 14
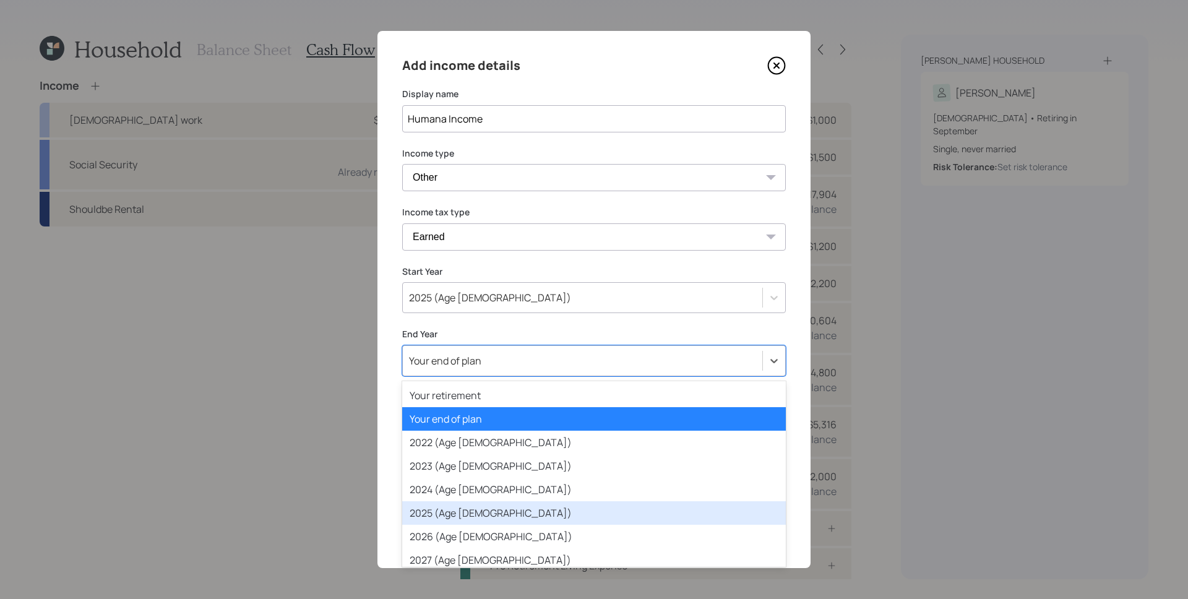
click at [453, 511] on div "2025 (Age [DEMOGRAPHIC_DATA])" at bounding box center [594, 513] width 384 height 24
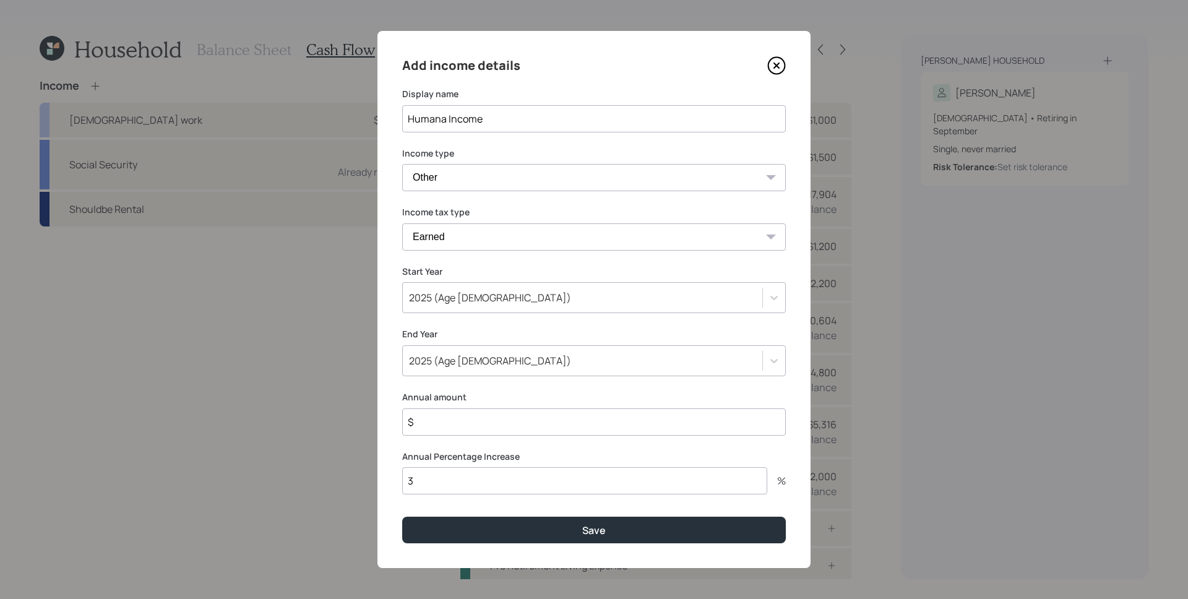
click at [433, 406] on div "Annual amount $" at bounding box center [594, 413] width 384 height 45
click at [449, 427] on input "$" at bounding box center [594, 421] width 384 height 27
type input "$ 81,000"
click at [402, 517] on button "Save" at bounding box center [594, 530] width 384 height 27
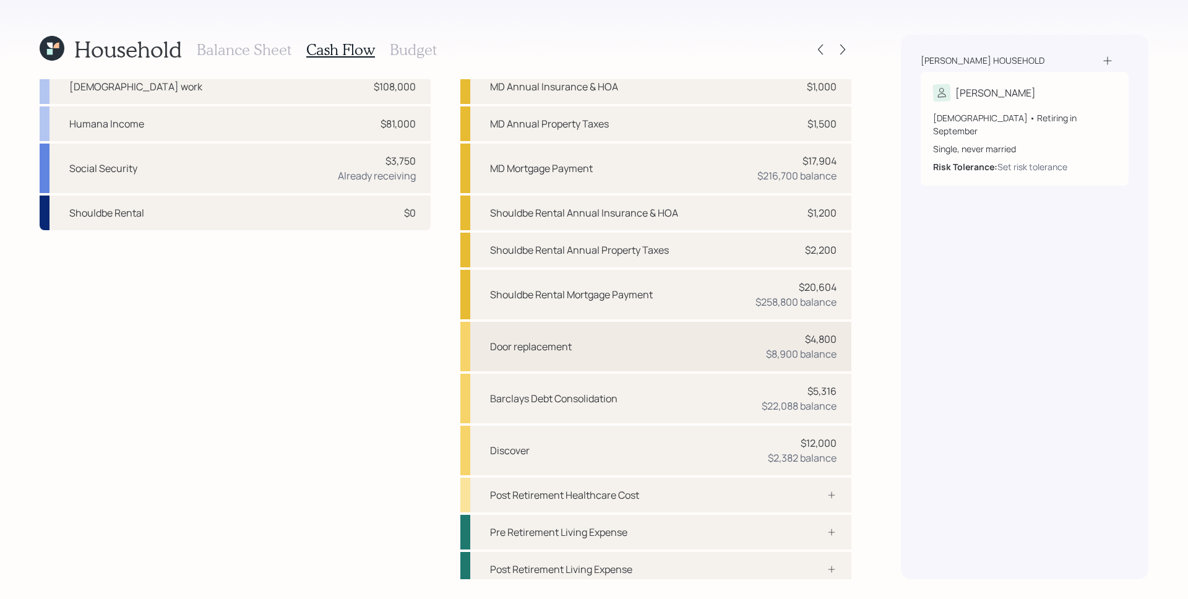
scroll to position [40, 0]
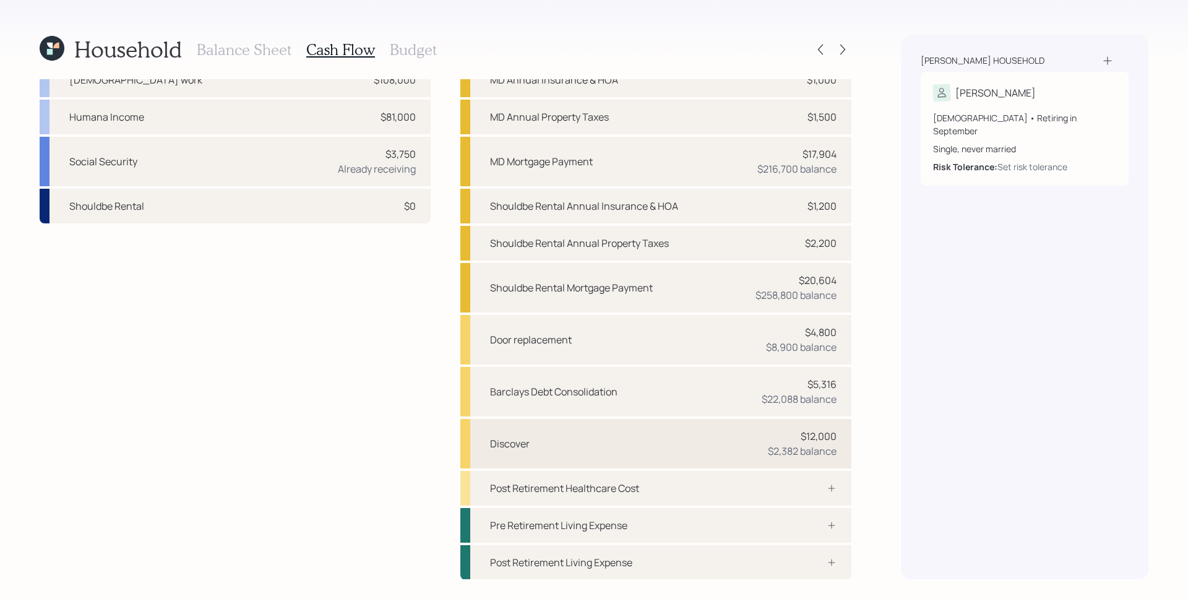
click at [802, 453] on div "$2,382 balance" at bounding box center [802, 451] width 69 height 15
select select "credit_card"
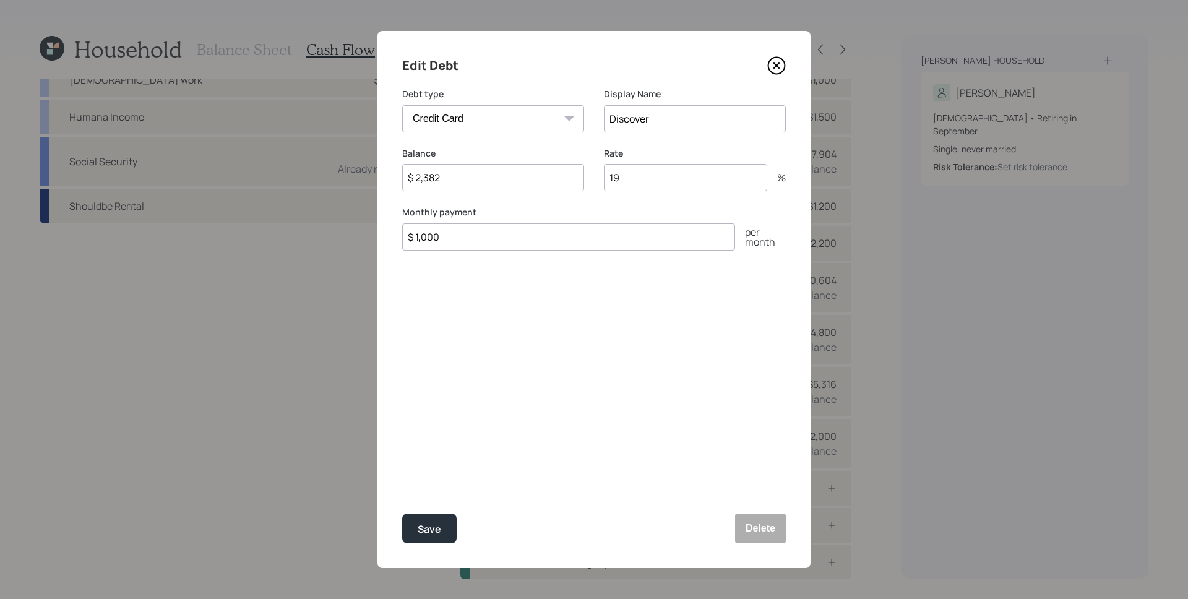
click at [779, 61] on icon at bounding box center [776, 65] width 19 height 19
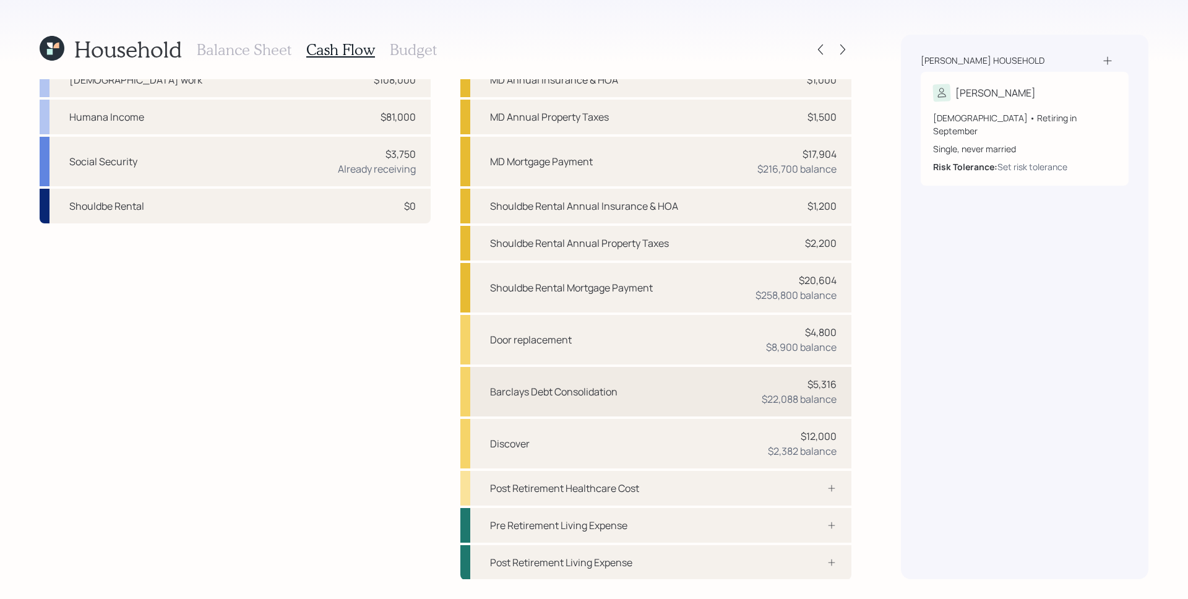
click at [802, 403] on div "$22,088 balance" at bounding box center [799, 399] width 75 height 15
select select "credit_card"
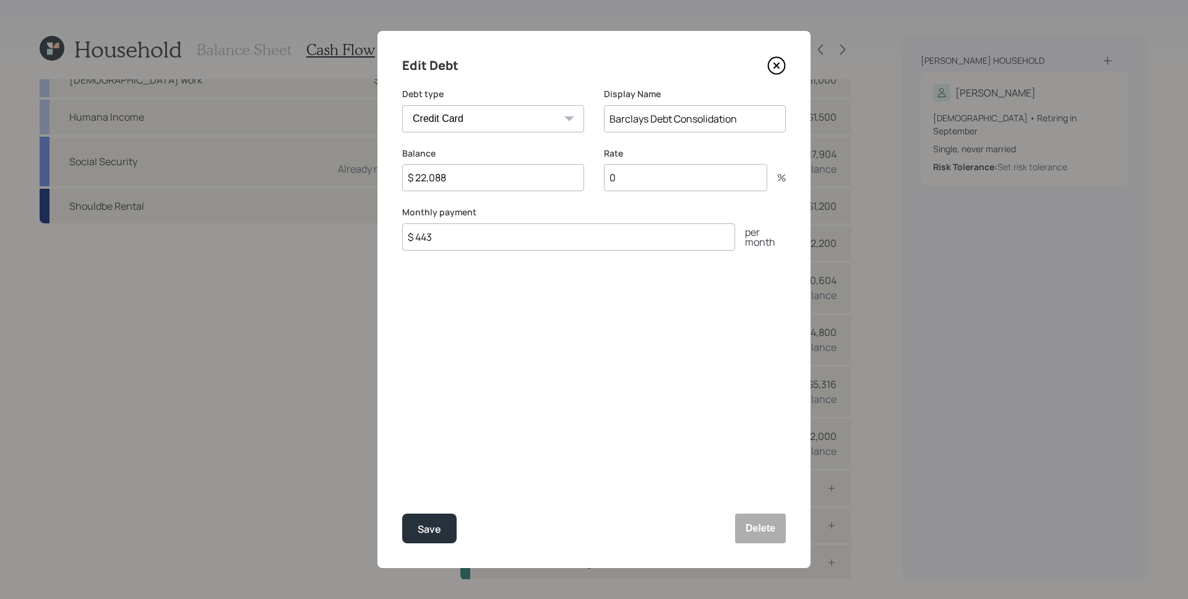
click at [780, 59] on icon at bounding box center [776, 65] width 19 height 19
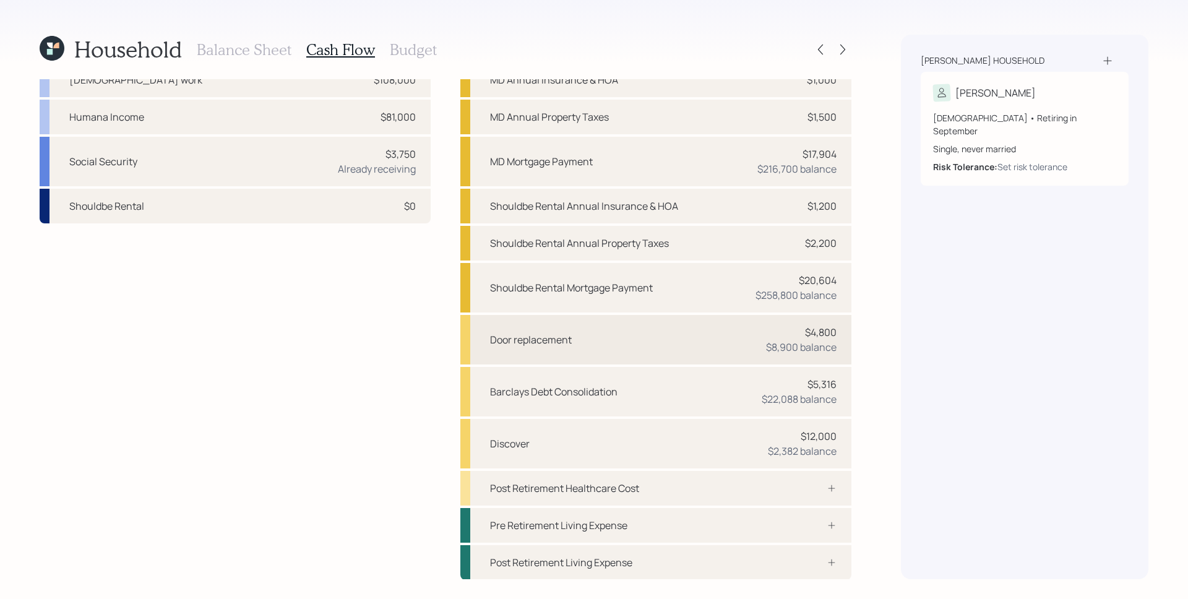
click at [798, 346] on div "$8,900 balance" at bounding box center [801, 347] width 71 height 15
select select "credit_card"
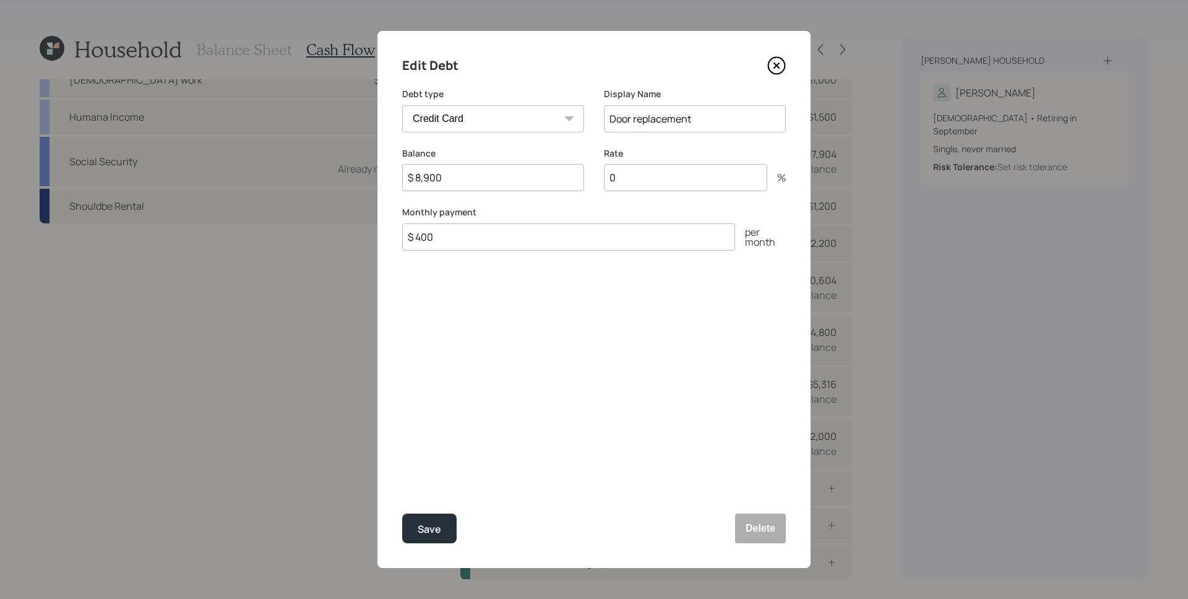
click at [778, 63] on icon at bounding box center [776, 65] width 5 height 5
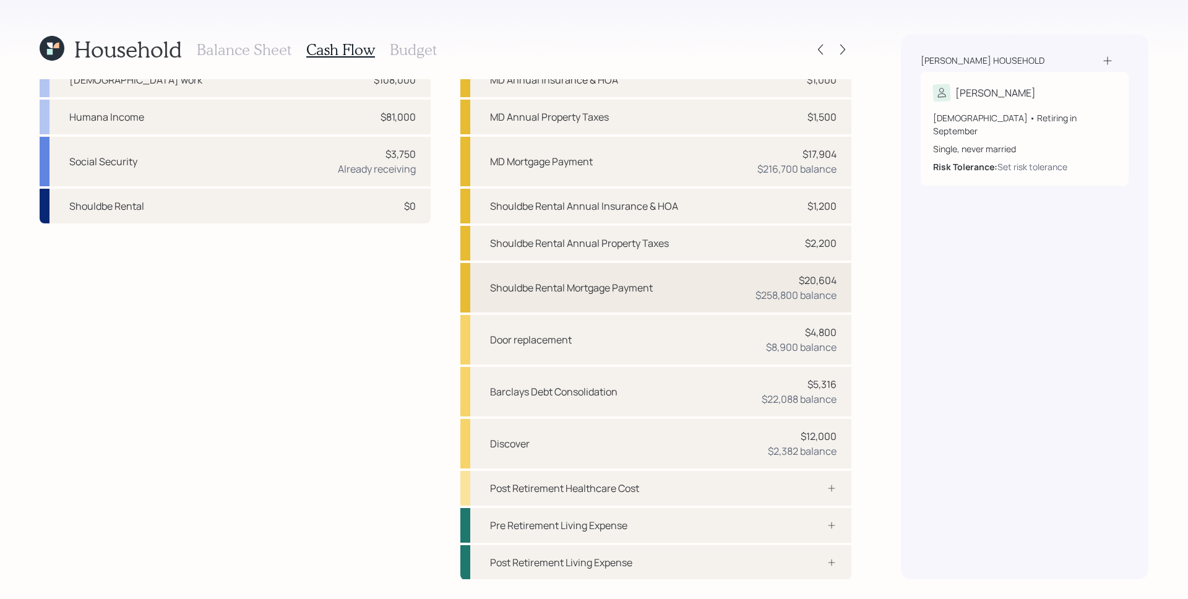
click at [806, 288] on div "$258,800 balance" at bounding box center [795, 295] width 81 height 15
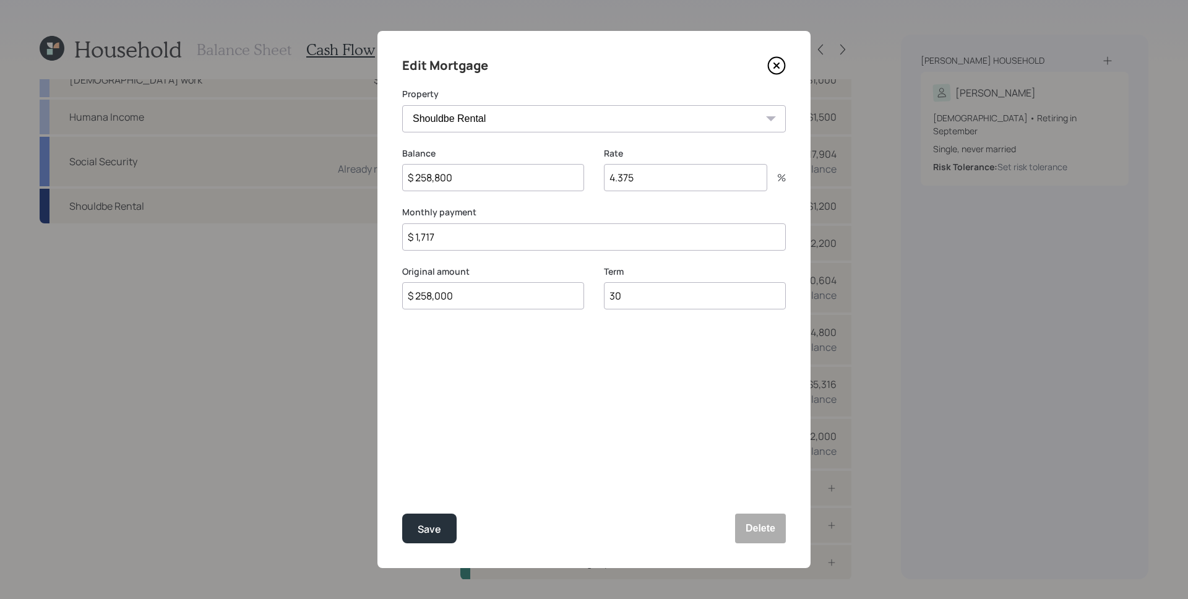
click at [776, 66] on icon at bounding box center [776, 65] width 5 height 5
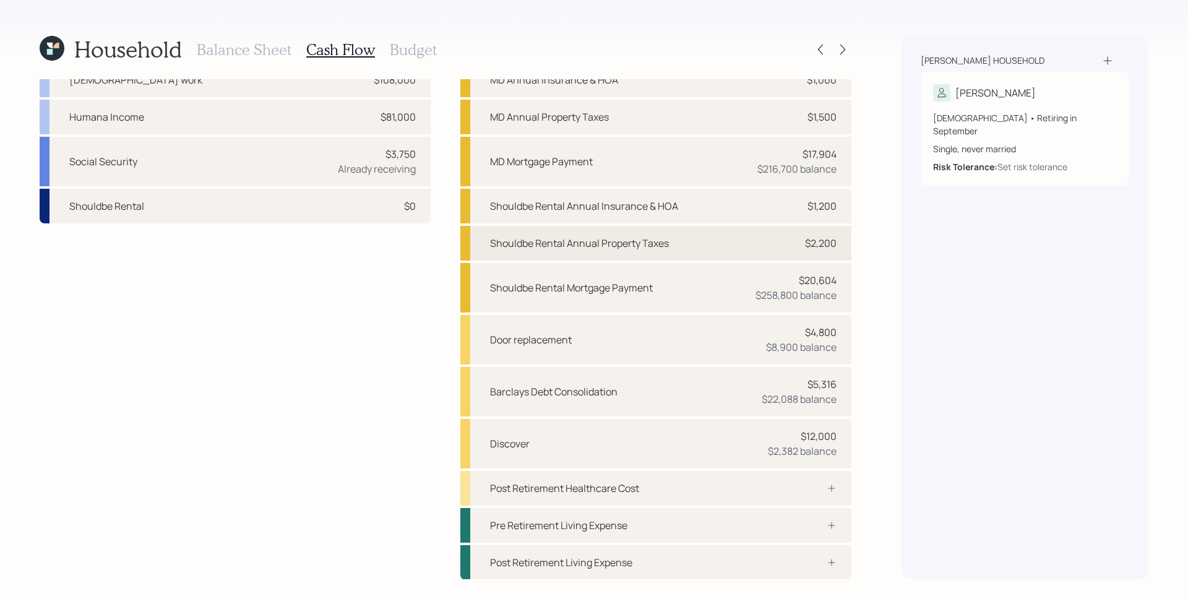
click at [809, 241] on div "$2,200" at bounding box center [821, 243] width 32 height 15
select select "rental_property"
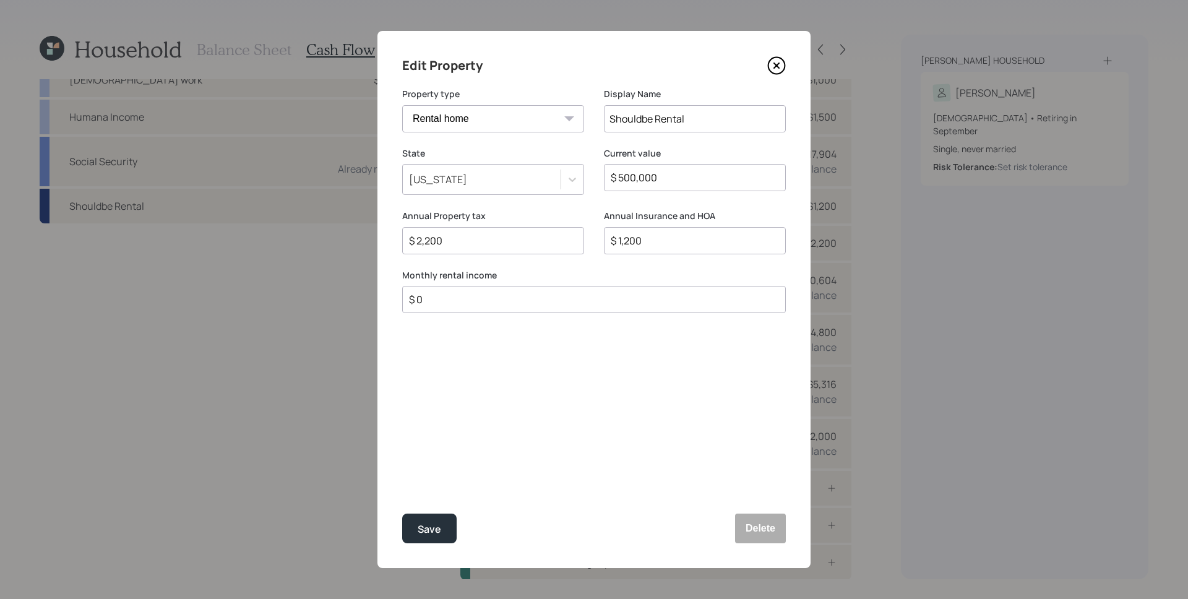
click at [776, 67] on icon at bounding box center [776, 65] width 19 height 19
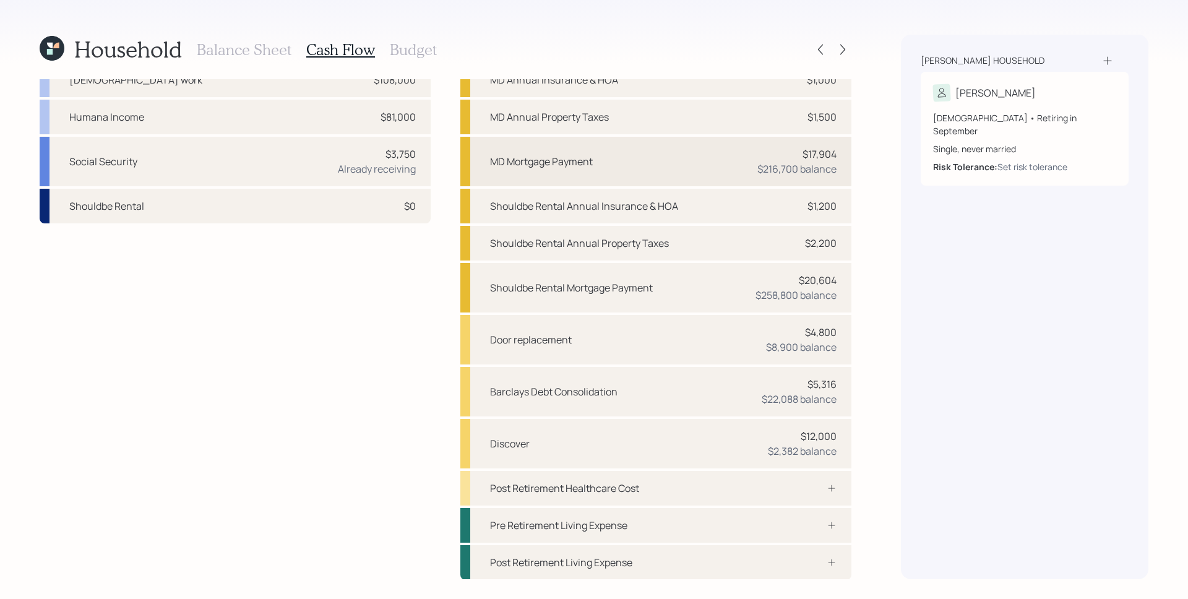
click at [766, 166] on div "$216,700 balance" at bounding box center [796, 168] width 79 height 15
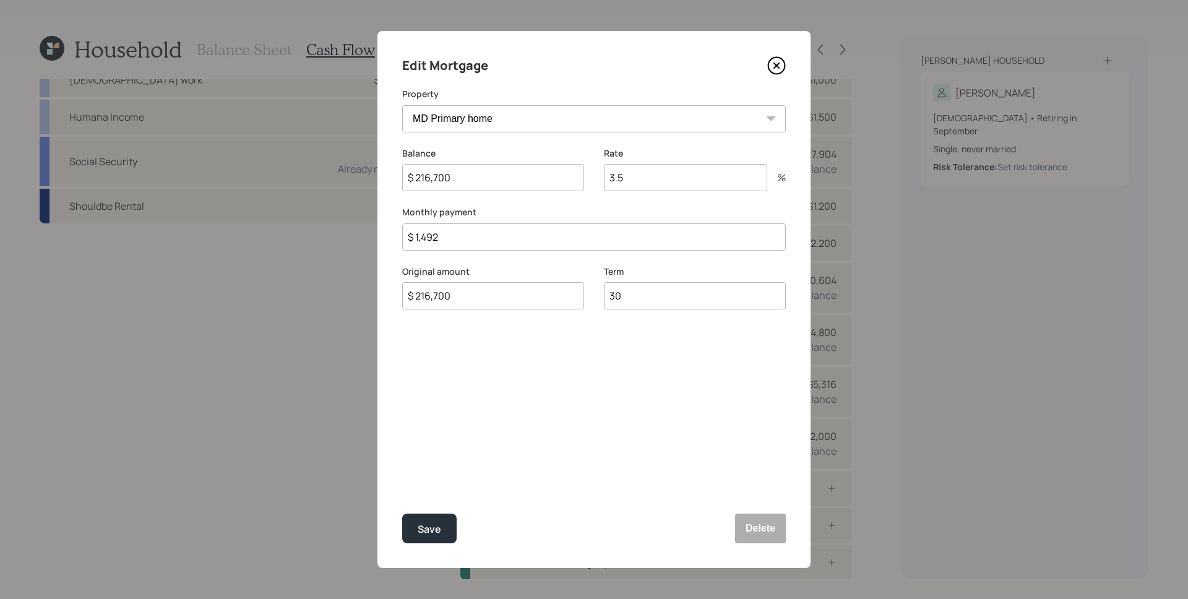
click at [777, 68] on icon at bounding box center [776, 65] width 19 height 19
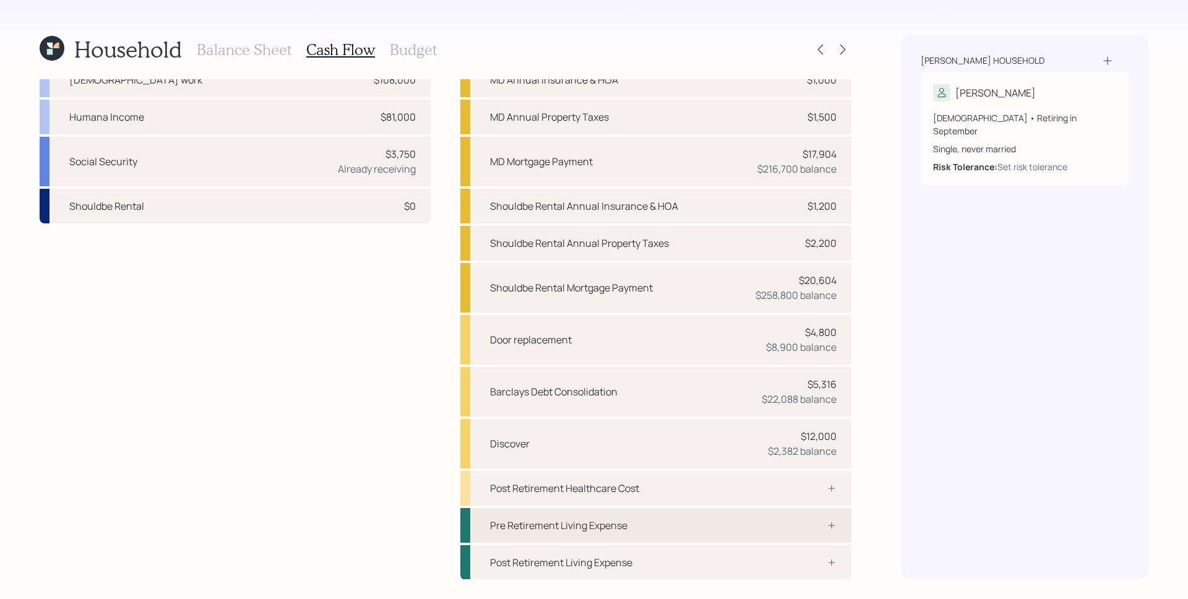
click at [827, 524] on icon at bounding box center [832, 525] width 10 height 10
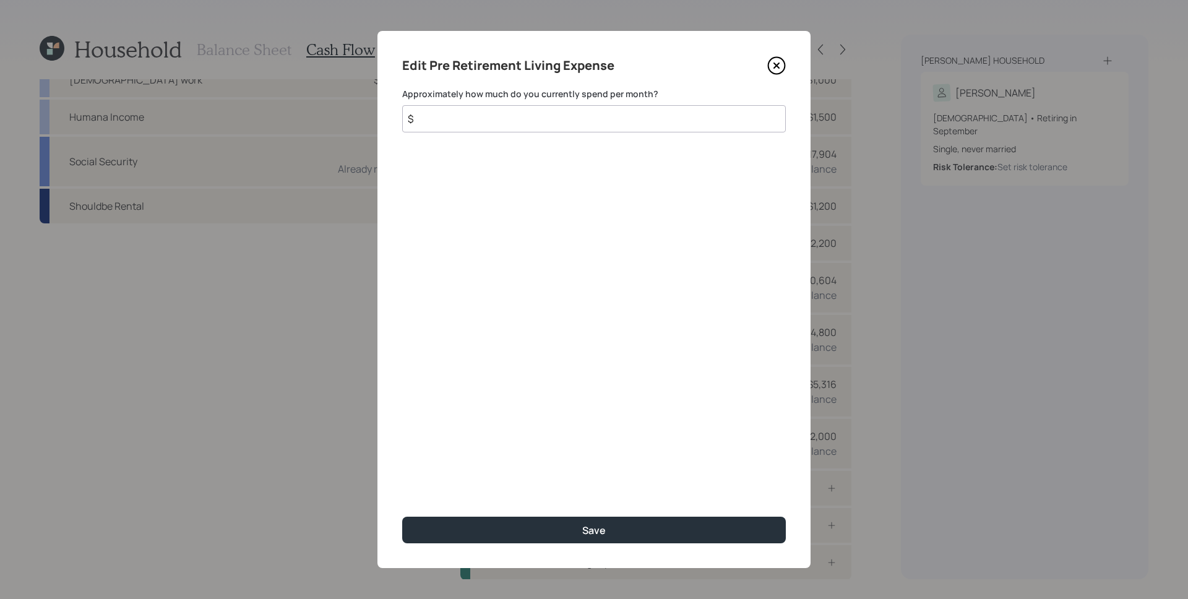
click at [779, 66] on icon at bounding box center [776, 65] width 19 height 19
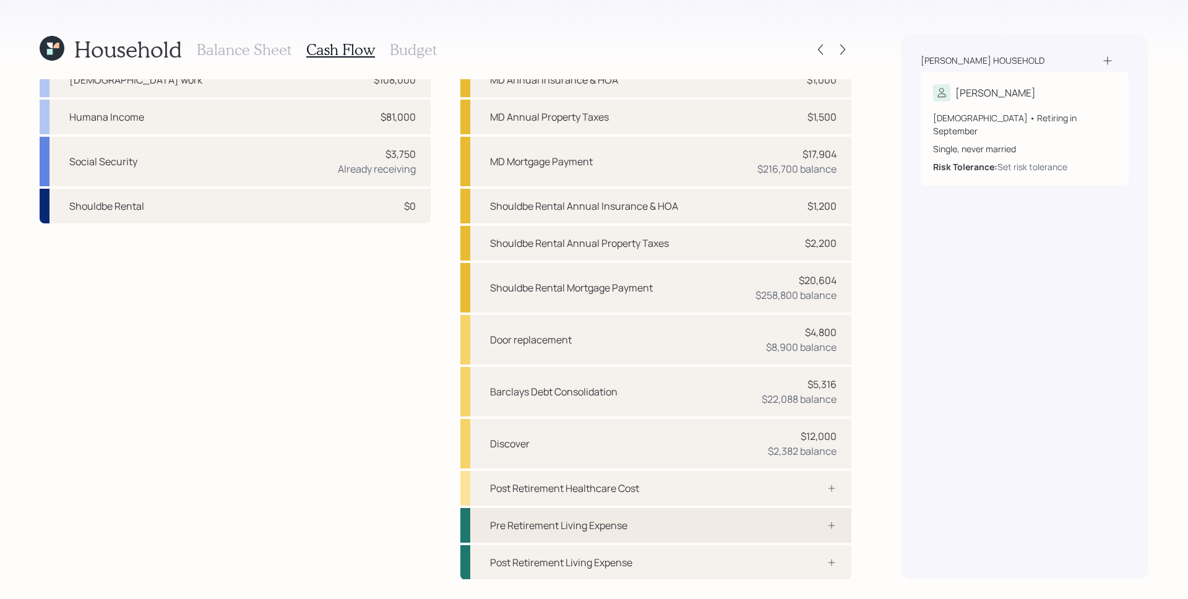
click at [830, 518] on div "Pre Retirement Living Expense" at bounding box center [655, 525] width 391 height 35
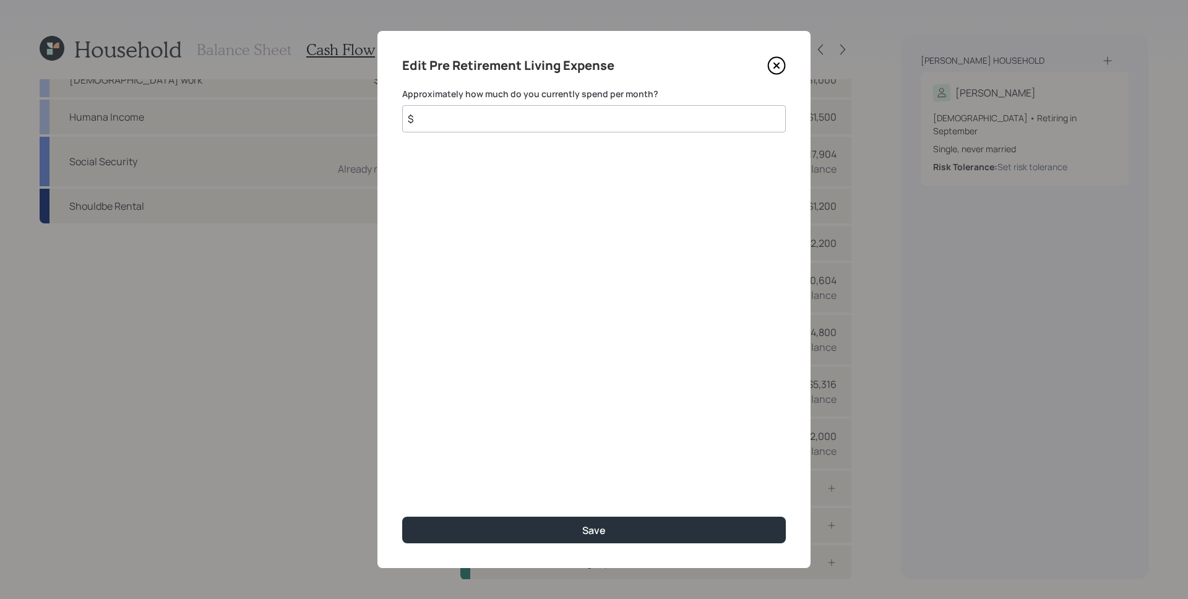
click at [480, 123] on input "$" at bounding box center [594, 118] width 384 height 27
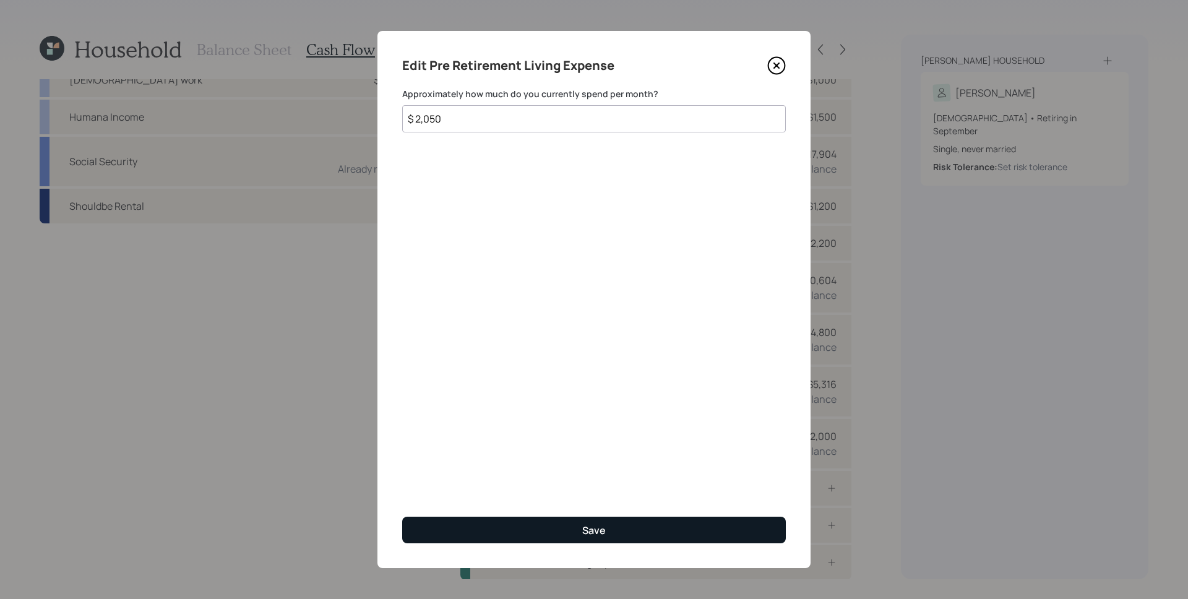
type input "$ 2,050"
click at [635, 531] on button "Save" at bounding box center [594, 530] width 384 height 27
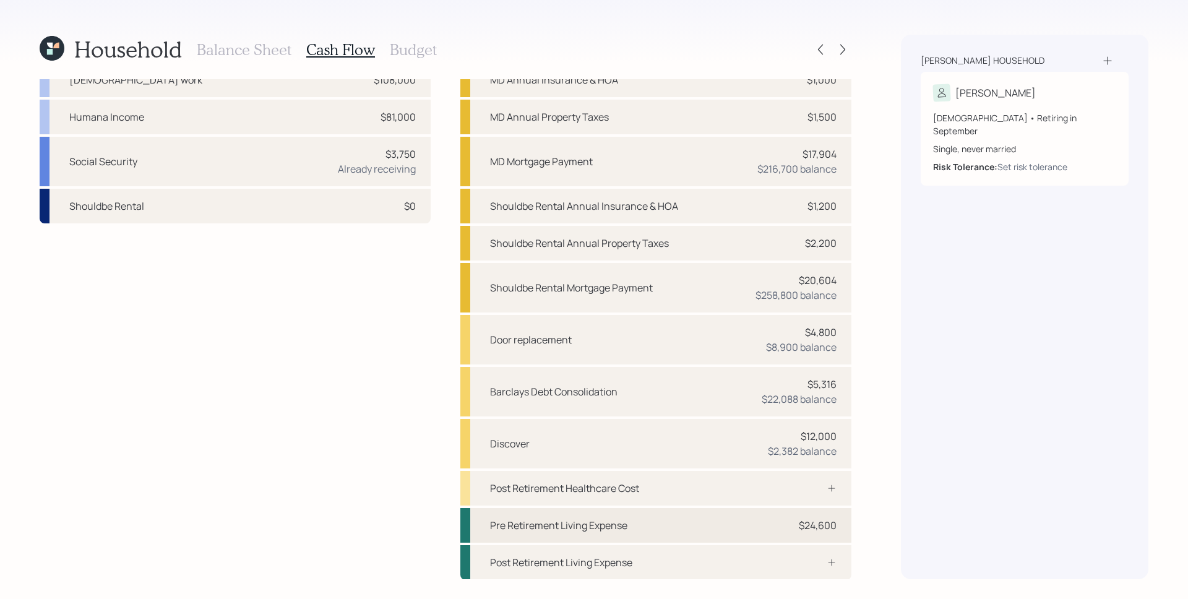
click at [798, 533] on div "Pre Retirement Living Expense $24,600" at bounding box center [655, 525] width 391 height 35
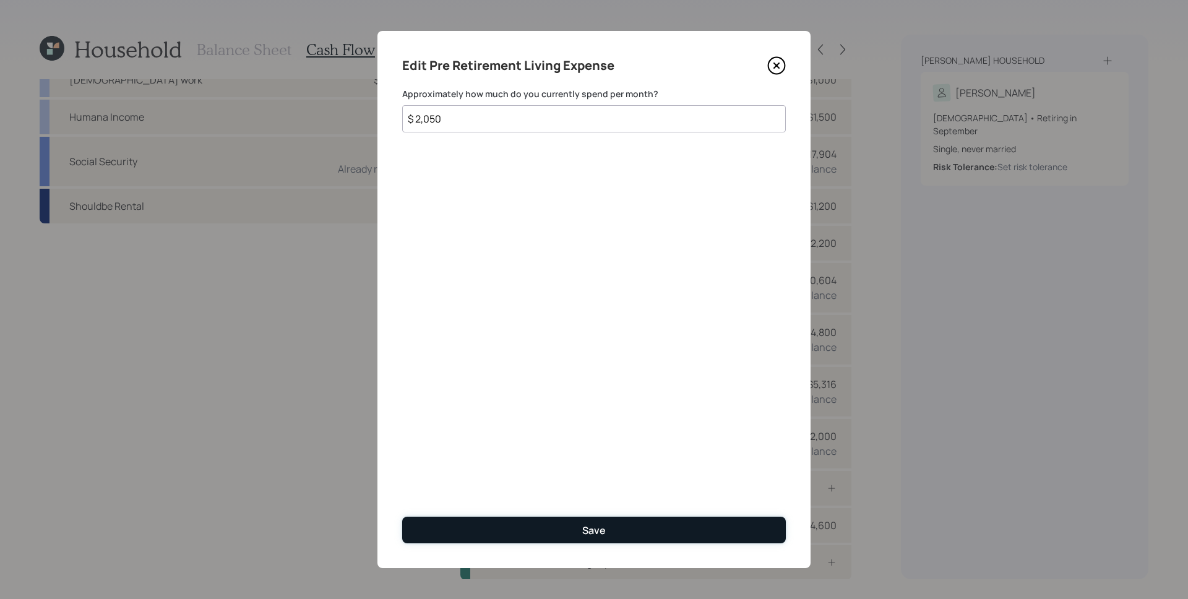
click at [588, 527] on div "Save" at bounding box center [594, 530] width 24 height 14
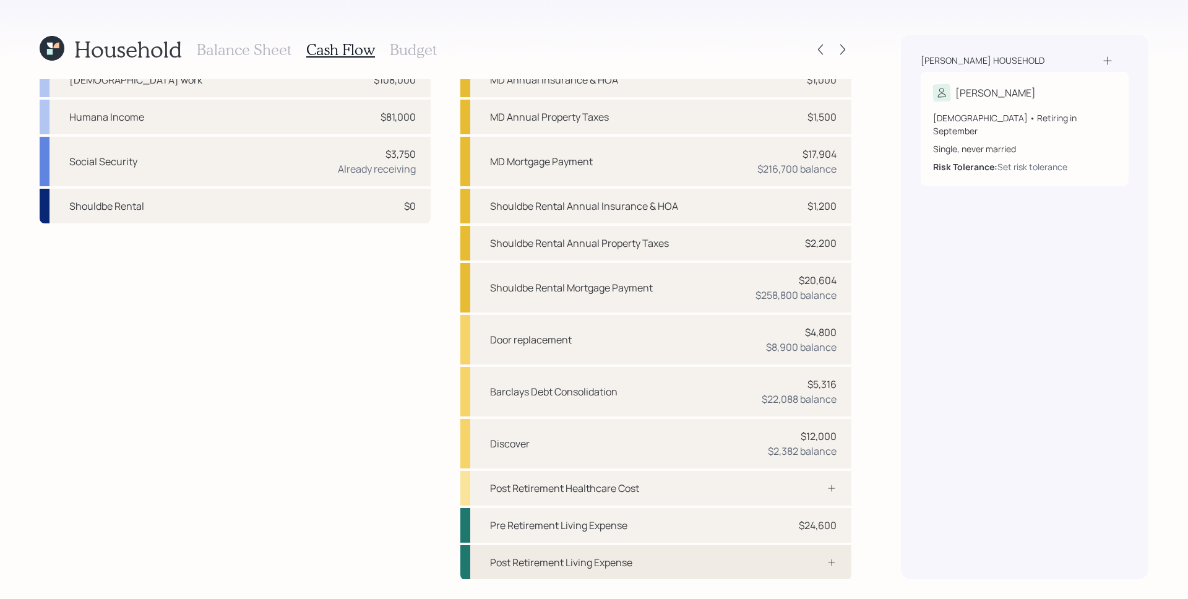
click at [601, 572] on div "Post Retirement Living Expense" at bounding box center [655, 562] width 391 height 35
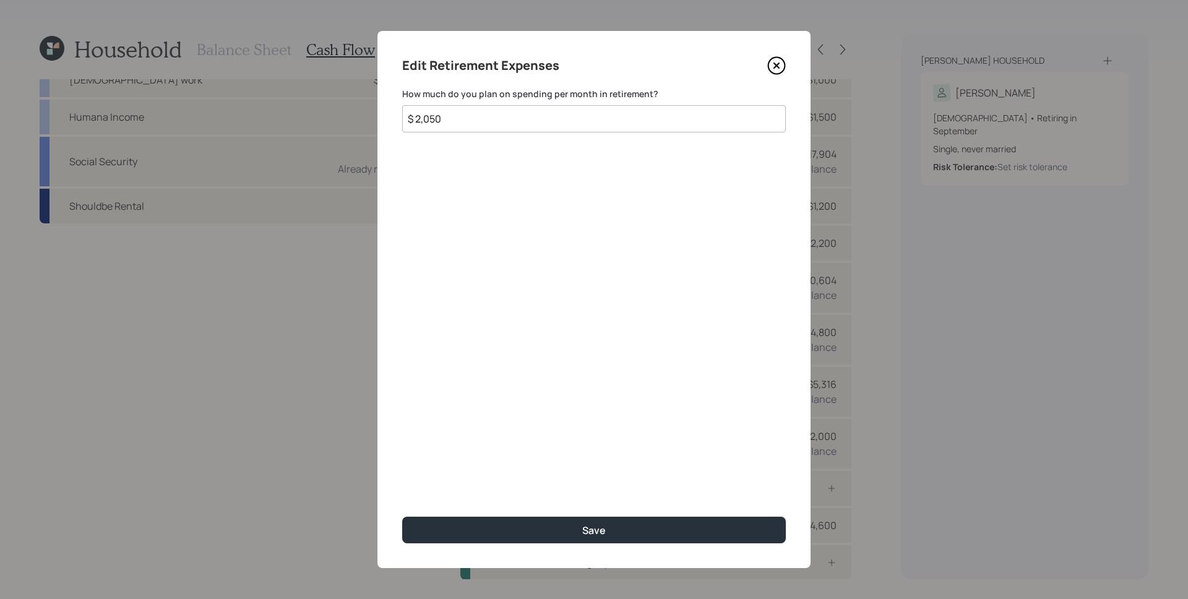
type input "$ 2,050"
click at [402, 517] on button "Save" at bounding box center [594, 530] width 384 height 27
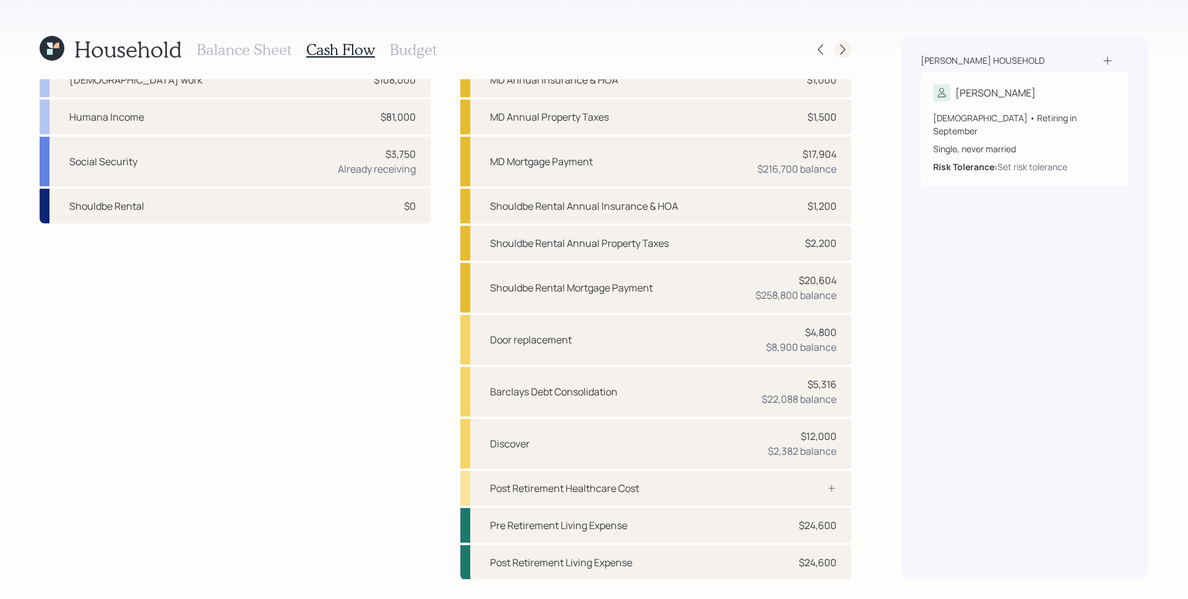
click at [851, 49] on div at bounding box center [842, 49] width 17 height 17
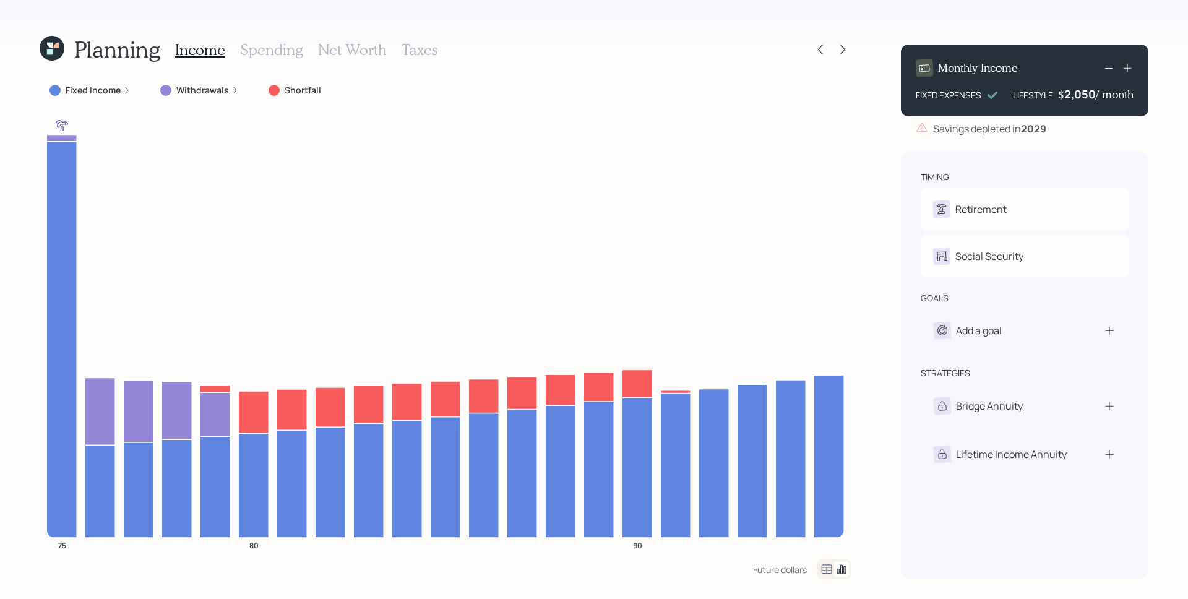
click at [103, 90] on label "Fixed Income" at bounding box center [93, 90] width 55 height 12
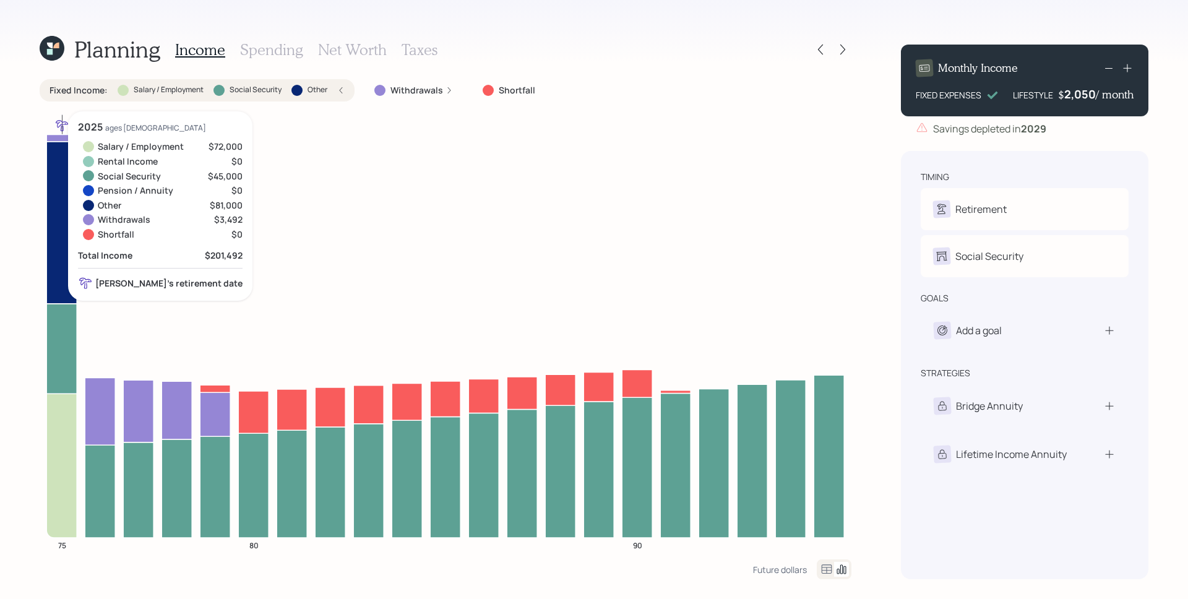
click at [61, 439] on icon at bounding box center [61, 466] width 30 height 144
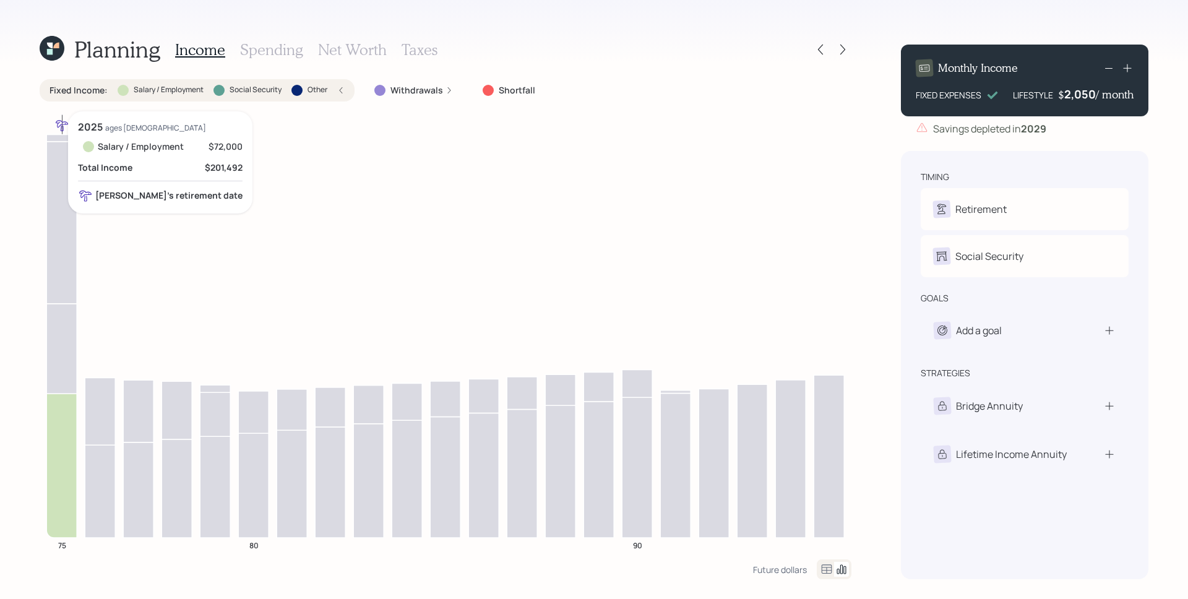
click at [61, 439] on icon at bounding box center [61, 466] width 30 height 144
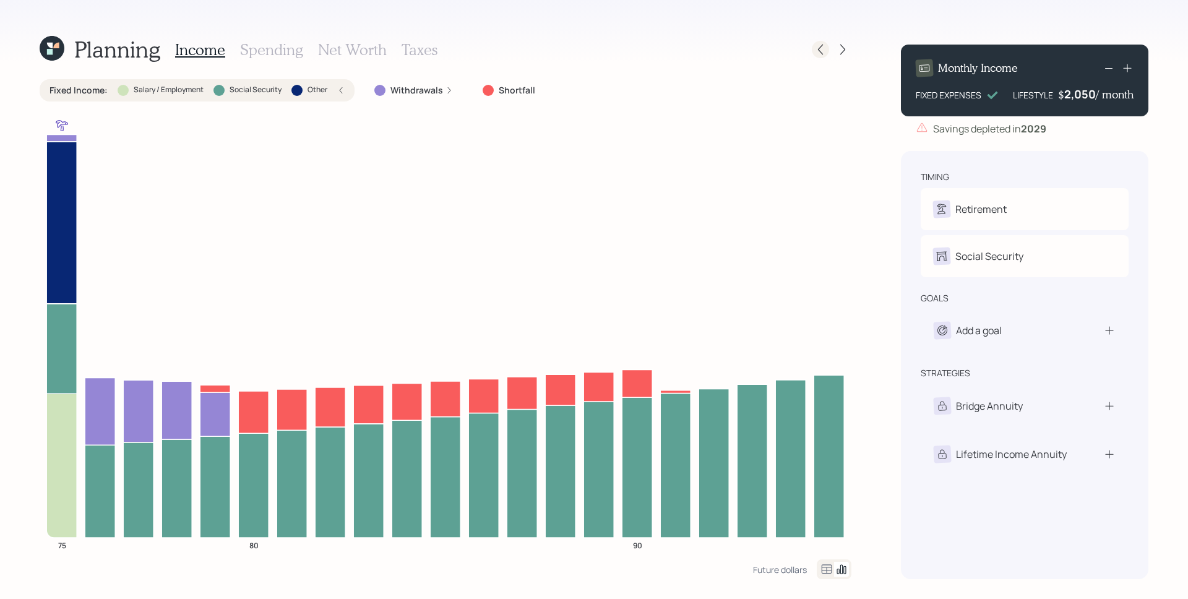
click at [824, 46] on icon at bounding box center [820, 49] width 12 height 12
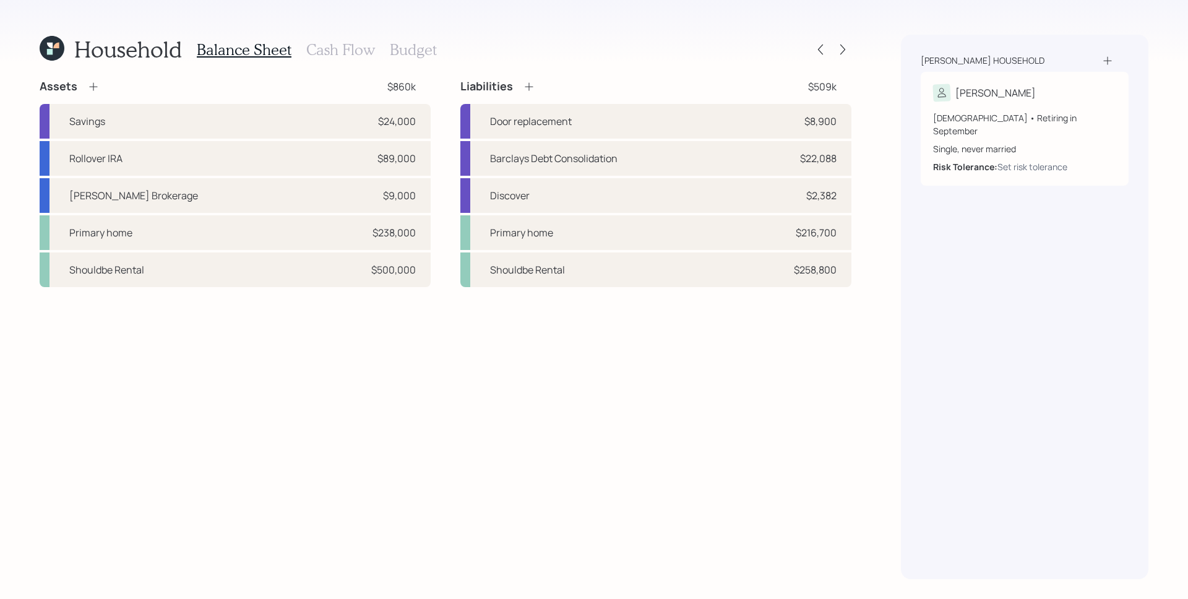
click at [340, 50] on h3 "Cash Flow" at bounding box center [340, 50] width 69 height 18
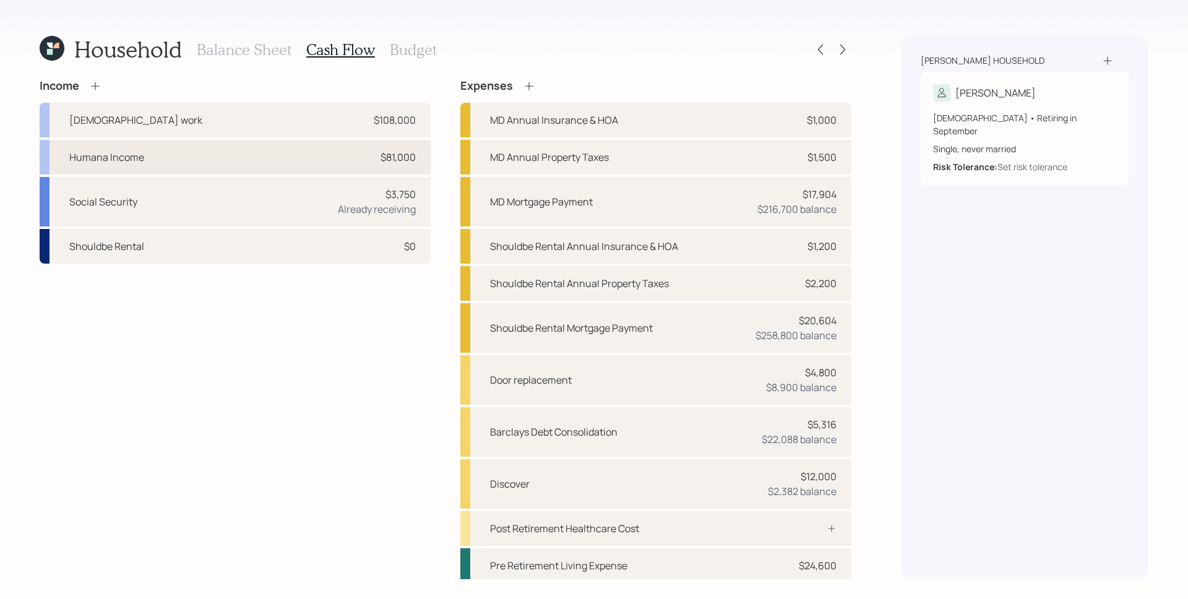
click at [158, 158] on div "Humana Income $81,000" at bounding box center [235, 157] width 391 height 35
select select "other"
select select "earned"
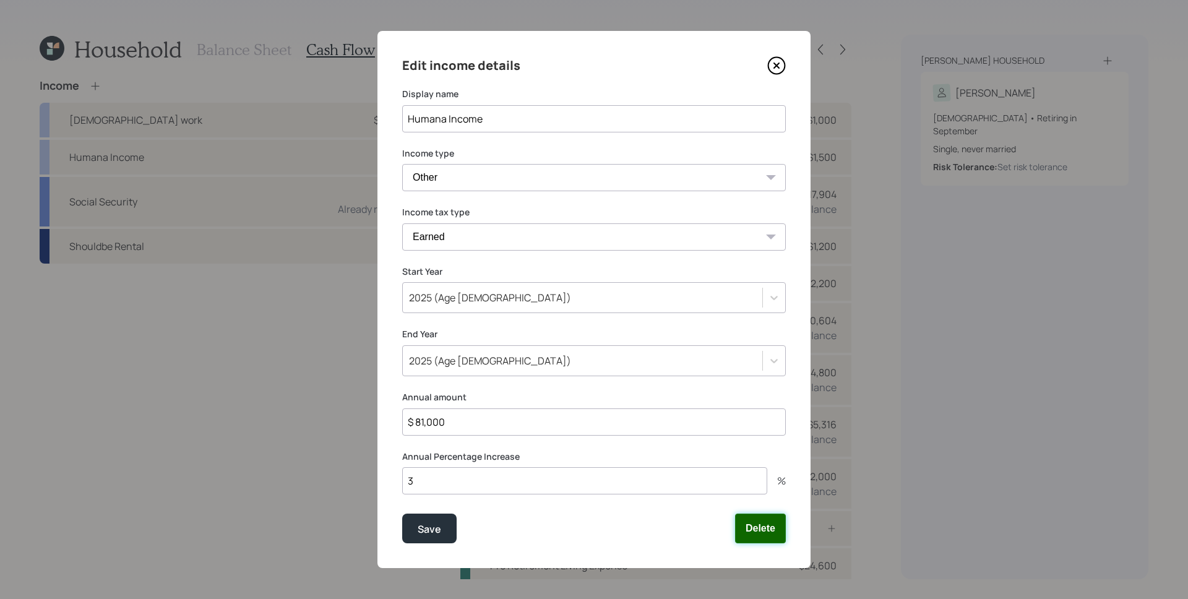
click at [764, 522] on button "Delete" at bounding box center [760, 529] width 51 height 30
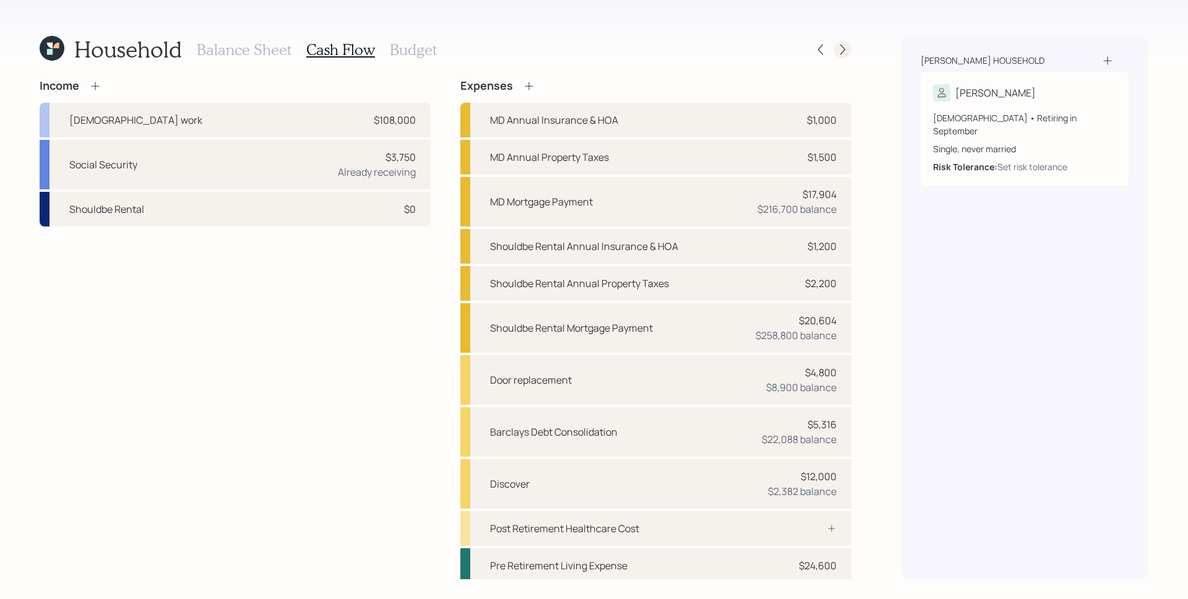
click at [847, 54] on icon at bounding box center [843, 49] width 12 height 12
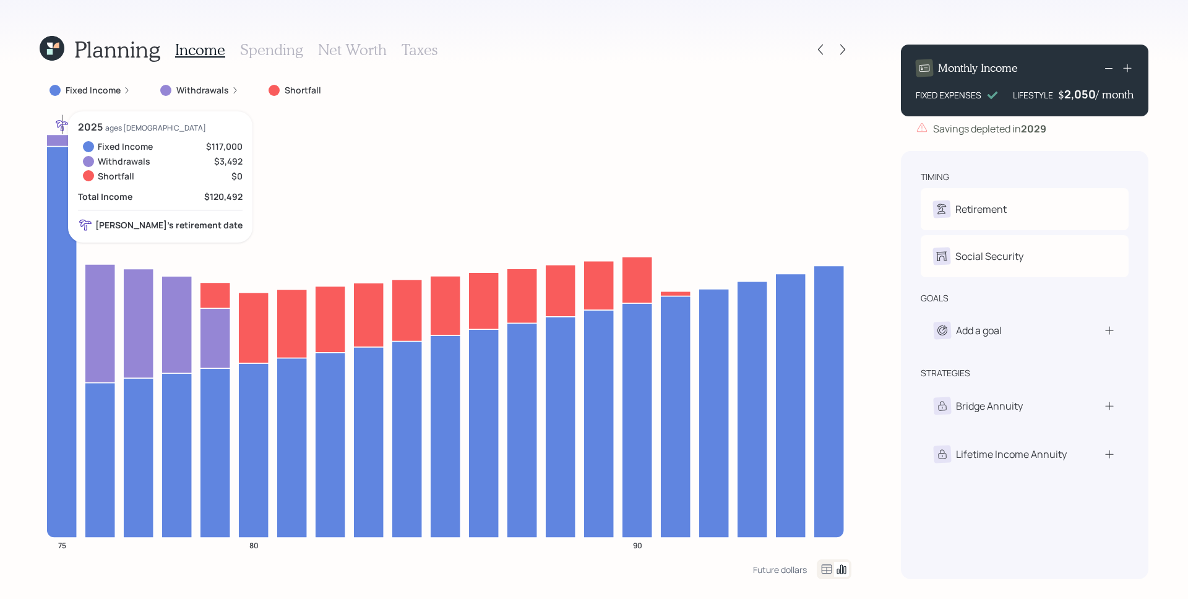
click at [64, 187] on icon at bounding box center [61, 342] width 30 height 392
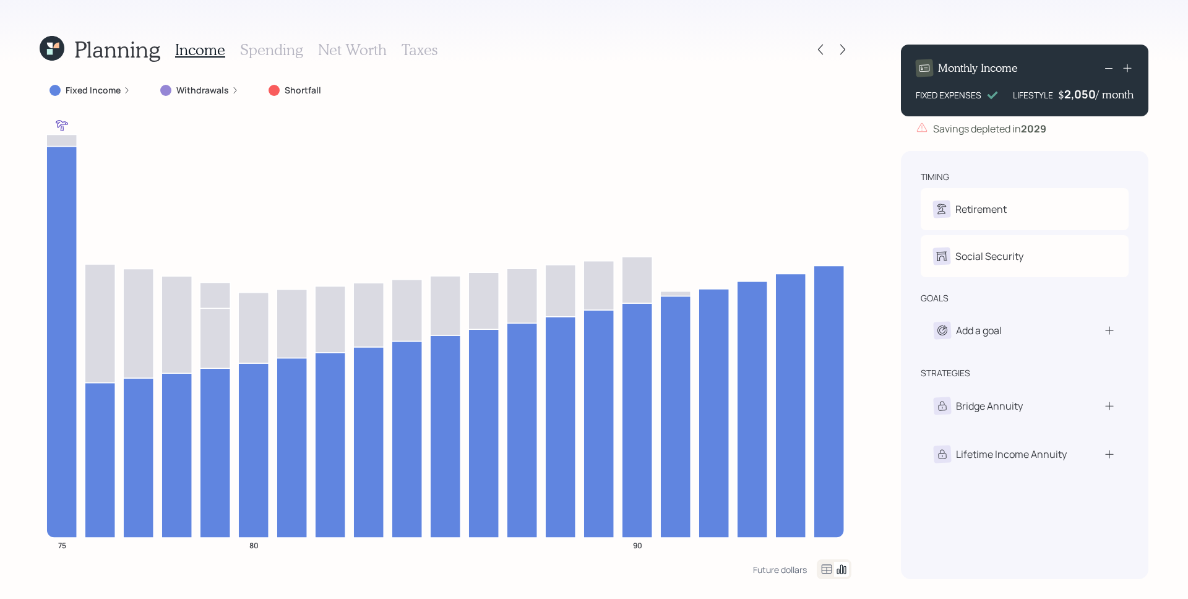
click at [118, 93] on label "Fixed Income" at bounding box center [93, 90] width 55 height 12
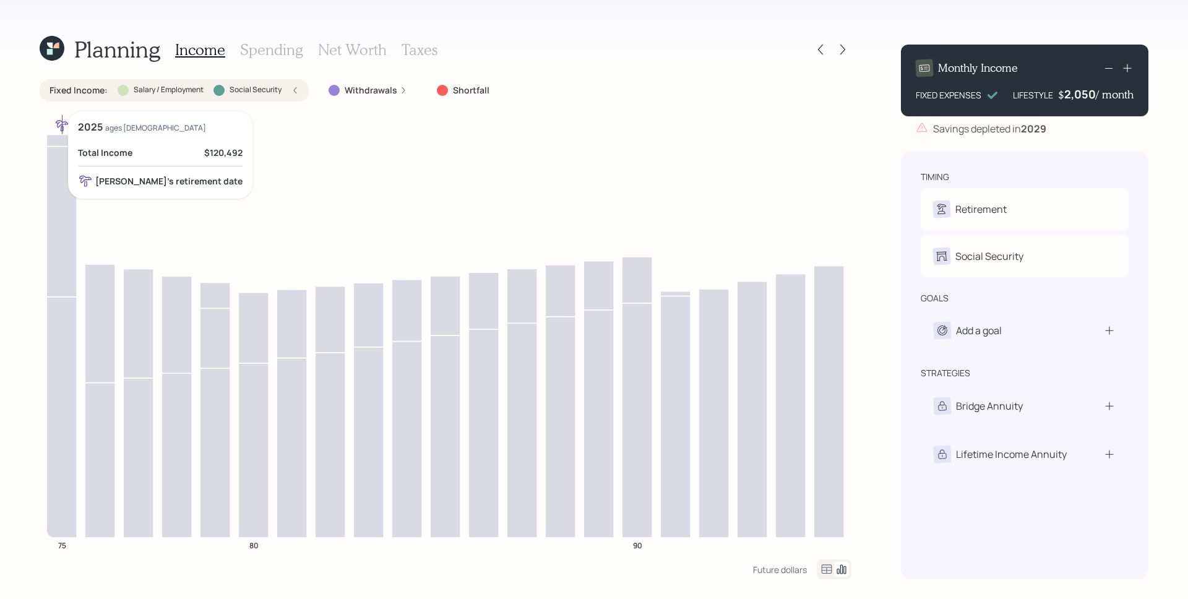
click at [70, 176] on icon at bounding box center [61, 221] width 30 height 150
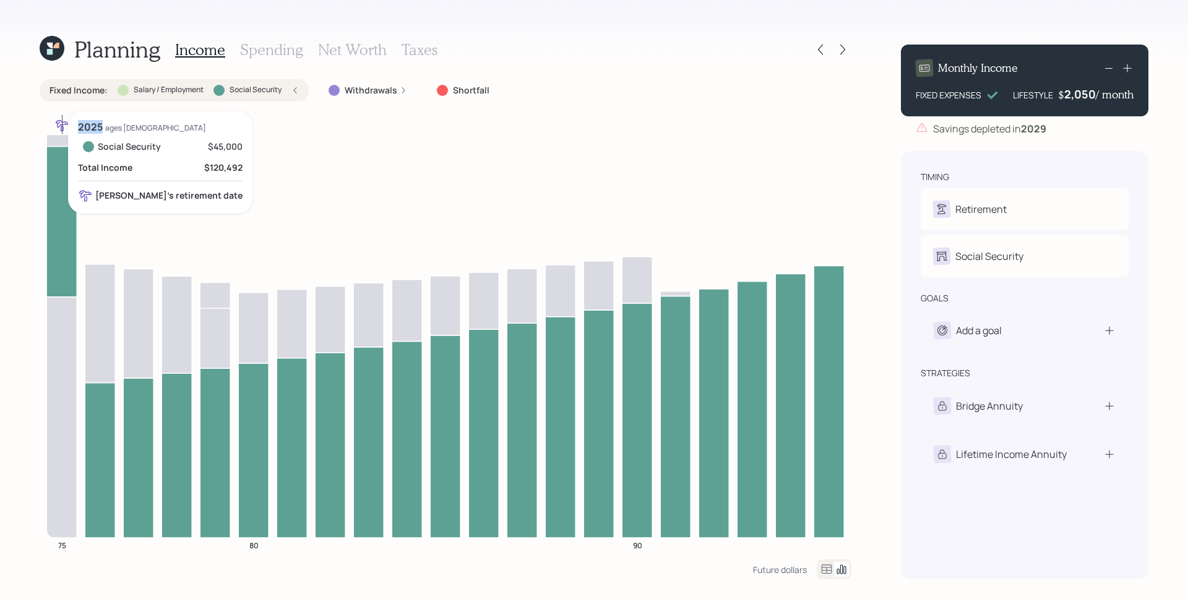
click at [70, 176] on icon at bounding box center [61, 221] width 30 height 150
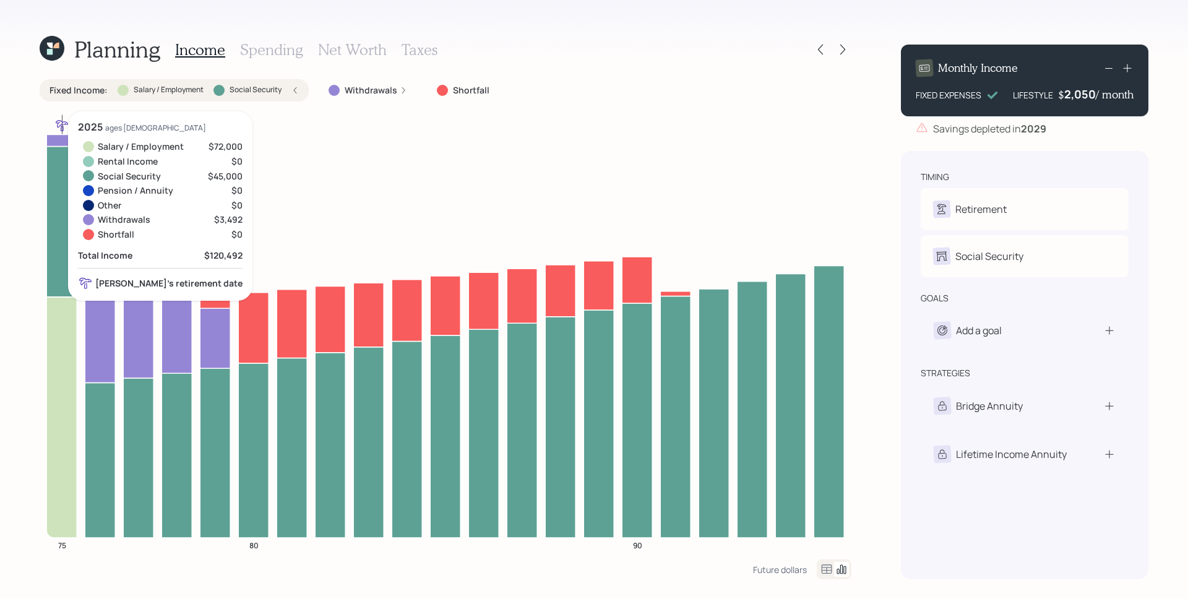
click at [62, 338] on icon at bounding box center [61, 416] width 30 height 241
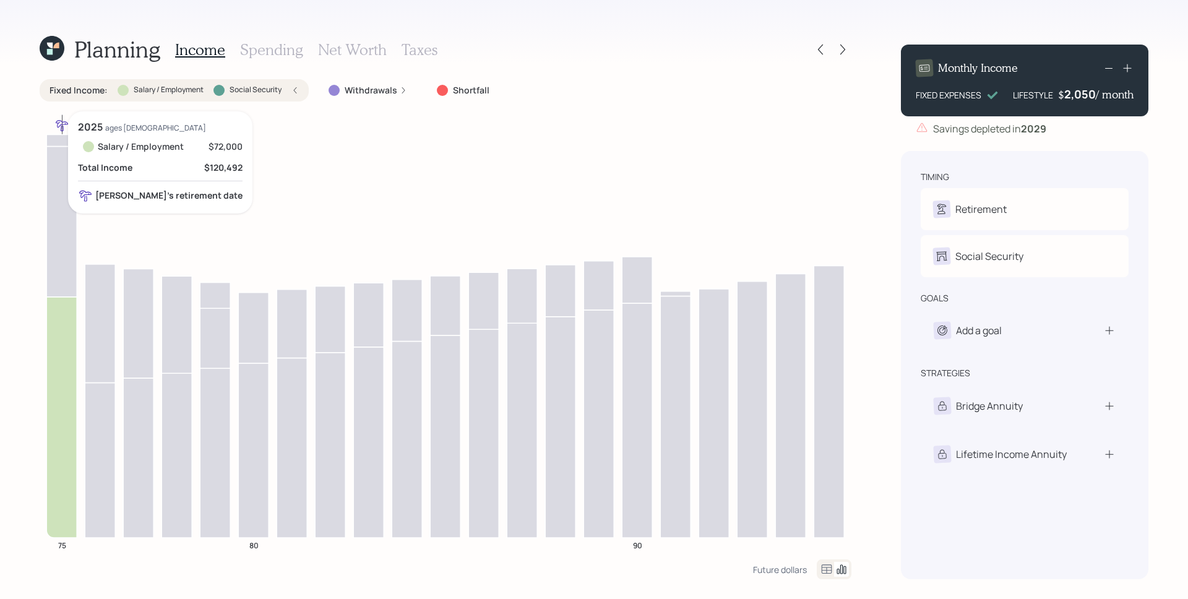
click at [65, 346] on icon at bounding box center [61, 416] width 30 height 241
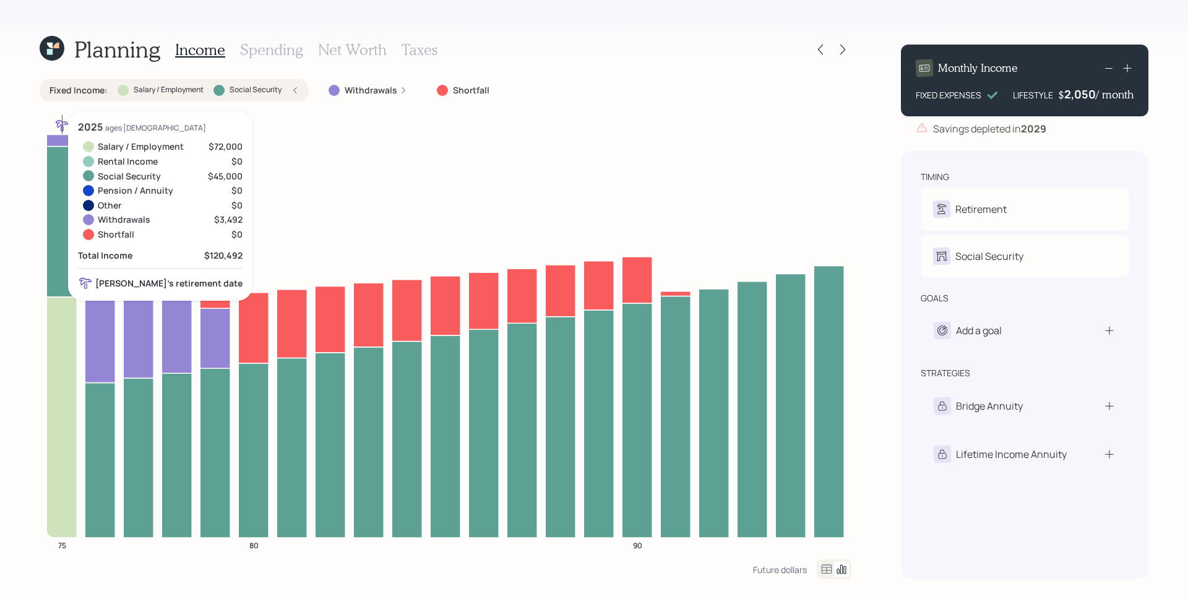
click at [55, 234] on icon at bounding box center [61, 221] width 30 height 150
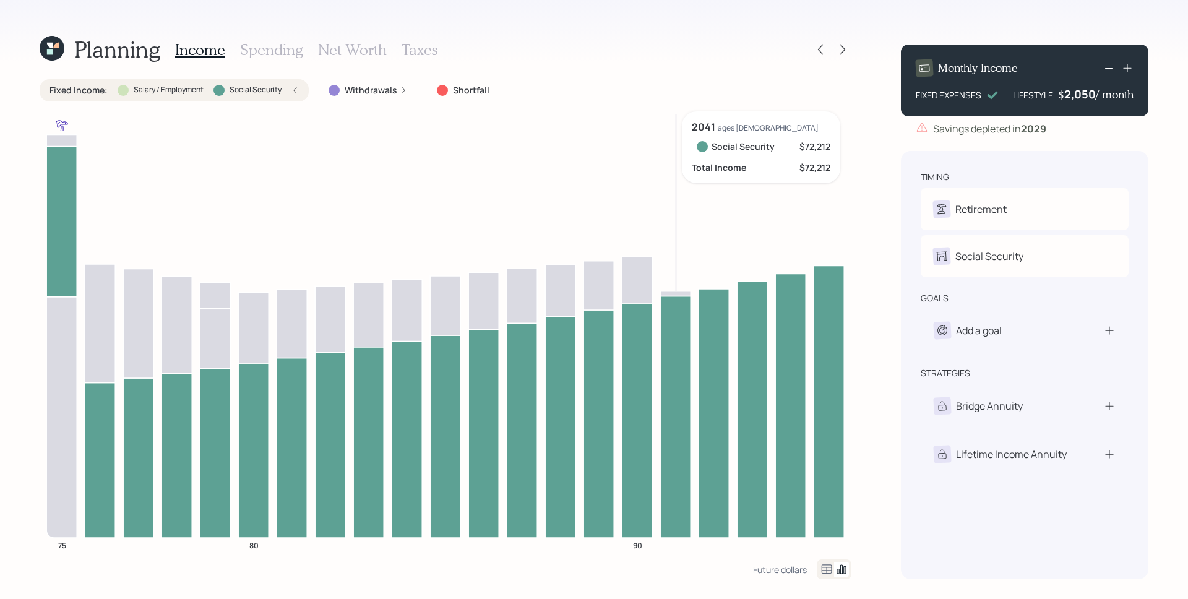
click at [671, 338] on icon at bounding box center [675, 416] width 30 height 241
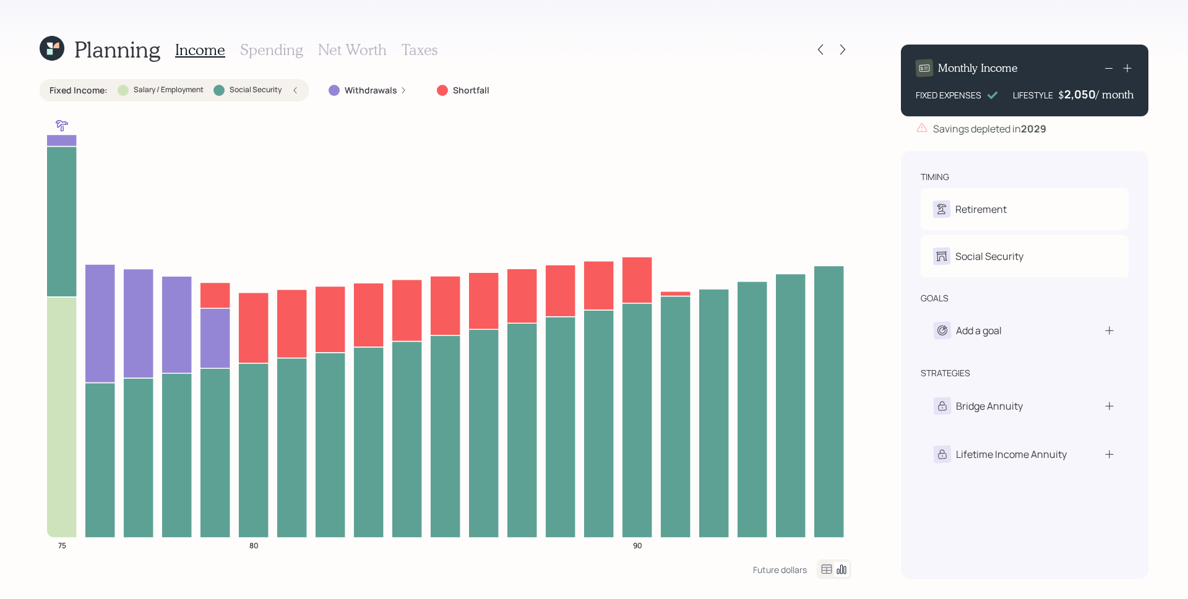
click at [301, 88] on div "Fixed Income : Salary / Employment Social Security" at bounding box center [174, 90] width 269 height 22
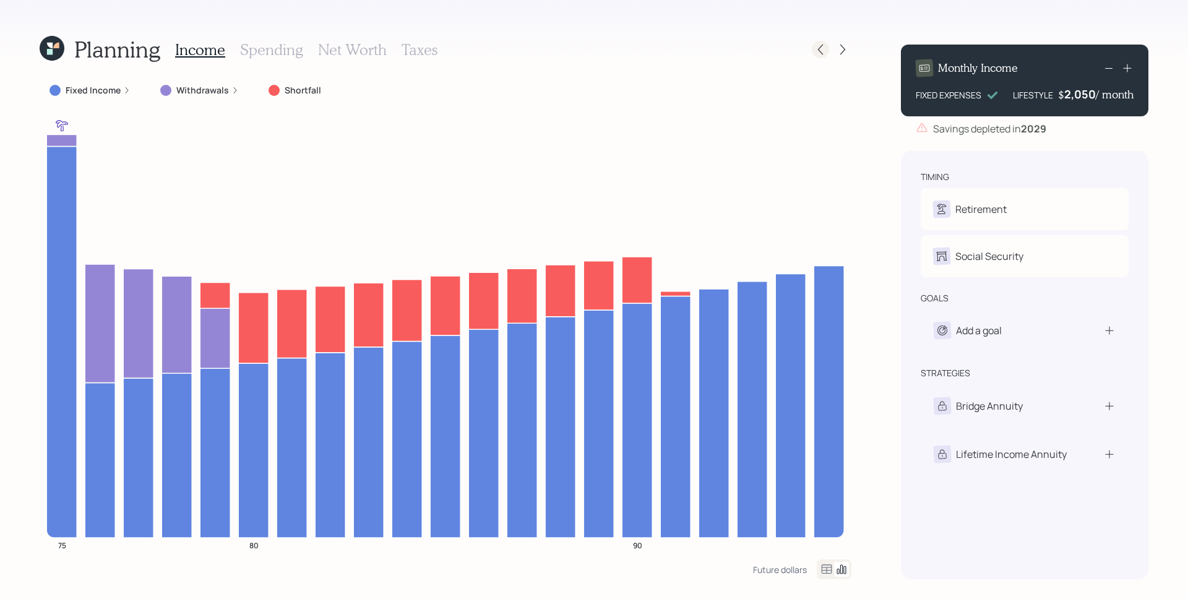
click at [815, 46] on icon at bounding box center [820, 49] width 12 height 12
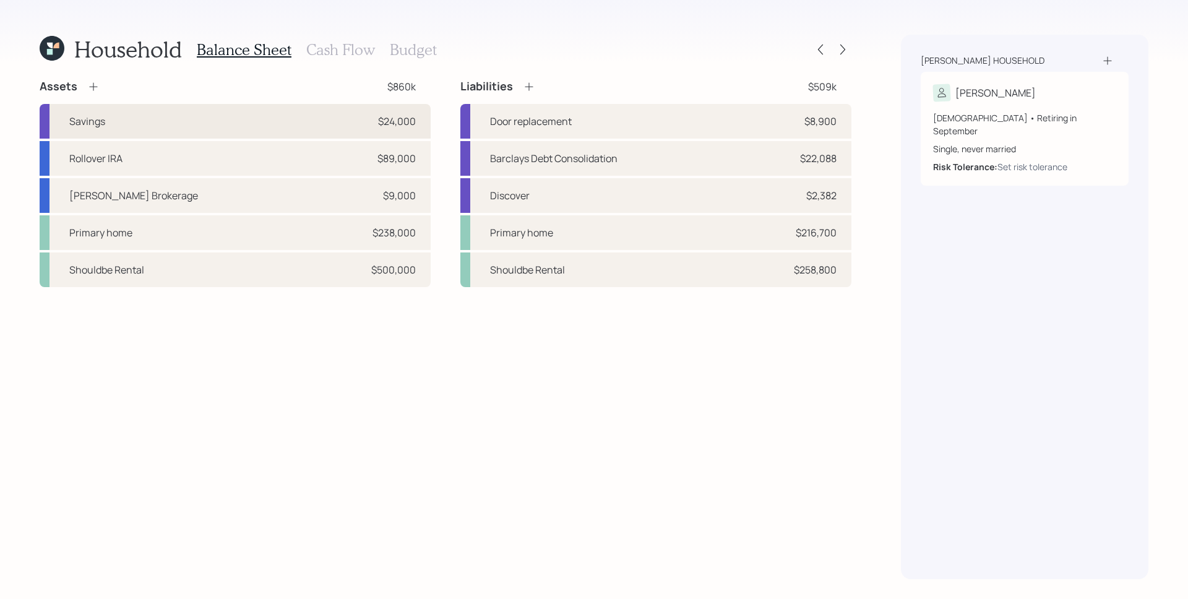
click at [332, 121] on div "Savings $24,000" at bounding box center [235, 121] width 391 height 35
select select "emergency_fund"
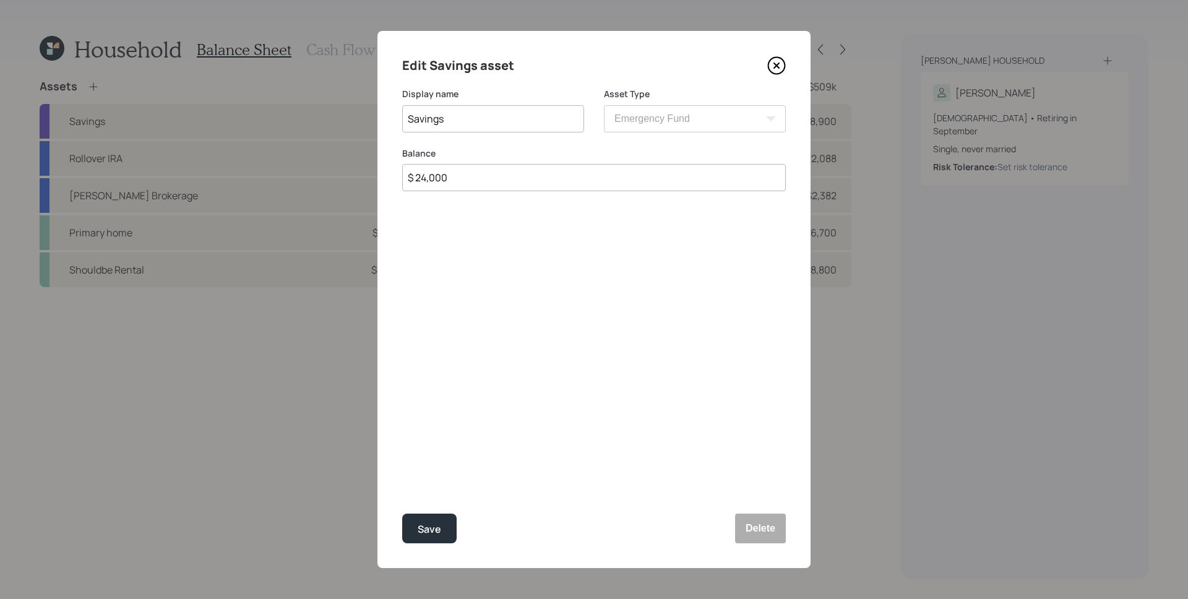
click at [781, 61] on icon at bounding box center [776, 65] width 19 height 19
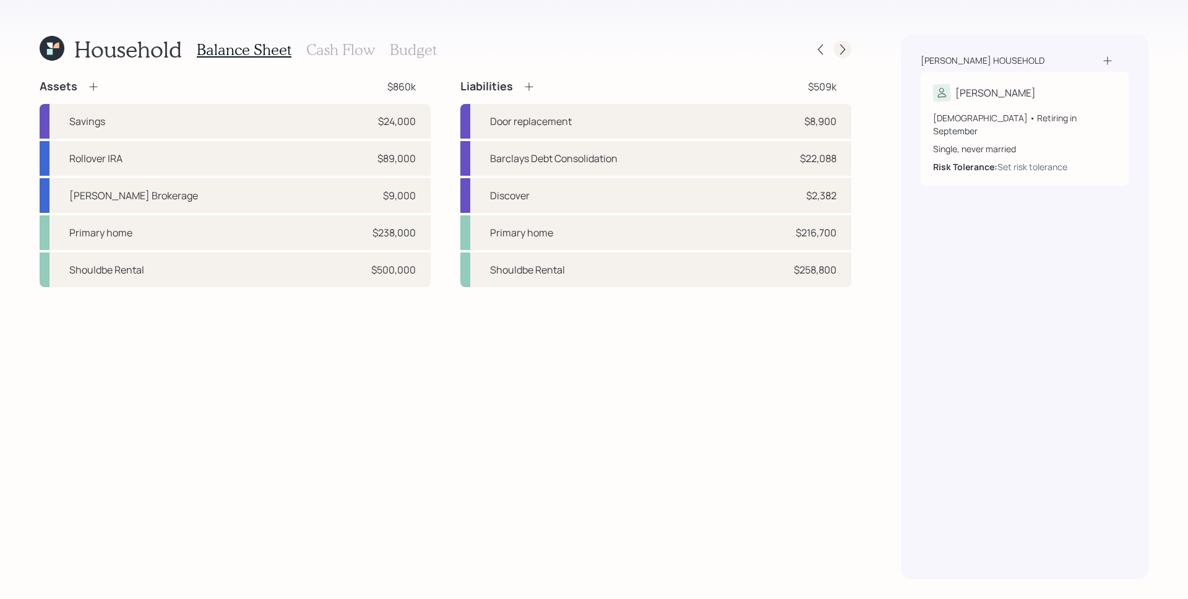
click at [841, 50] on icon at bounding box center [843, 49] width 12 height 12
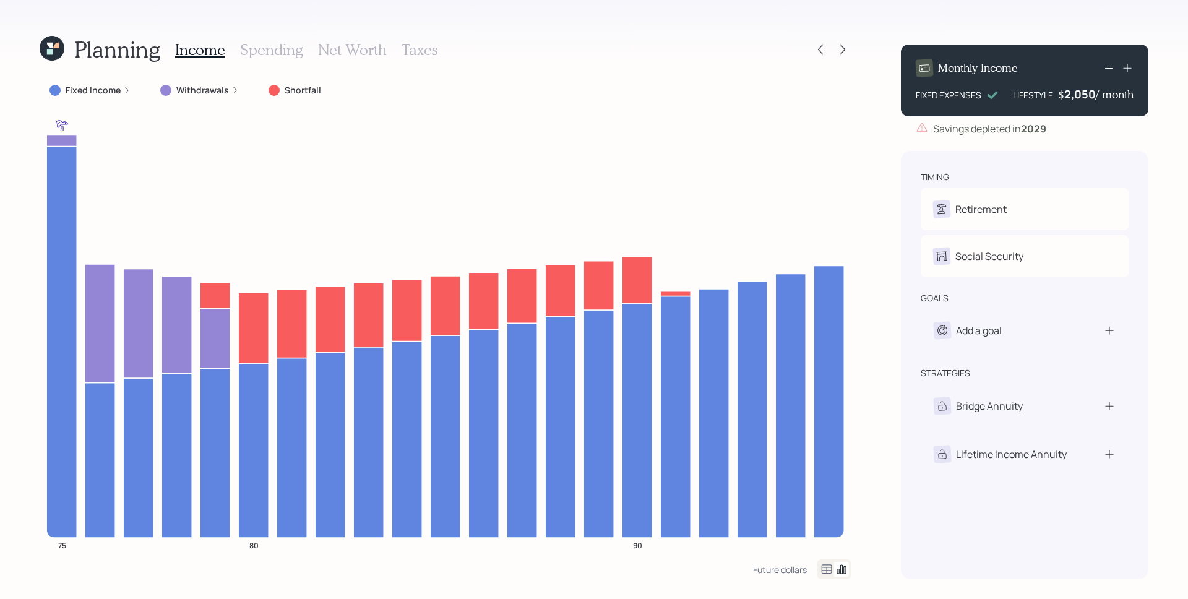
click at [265, 54] on h3 "Spending" at bounding box center [271, 50] width 63 height 18
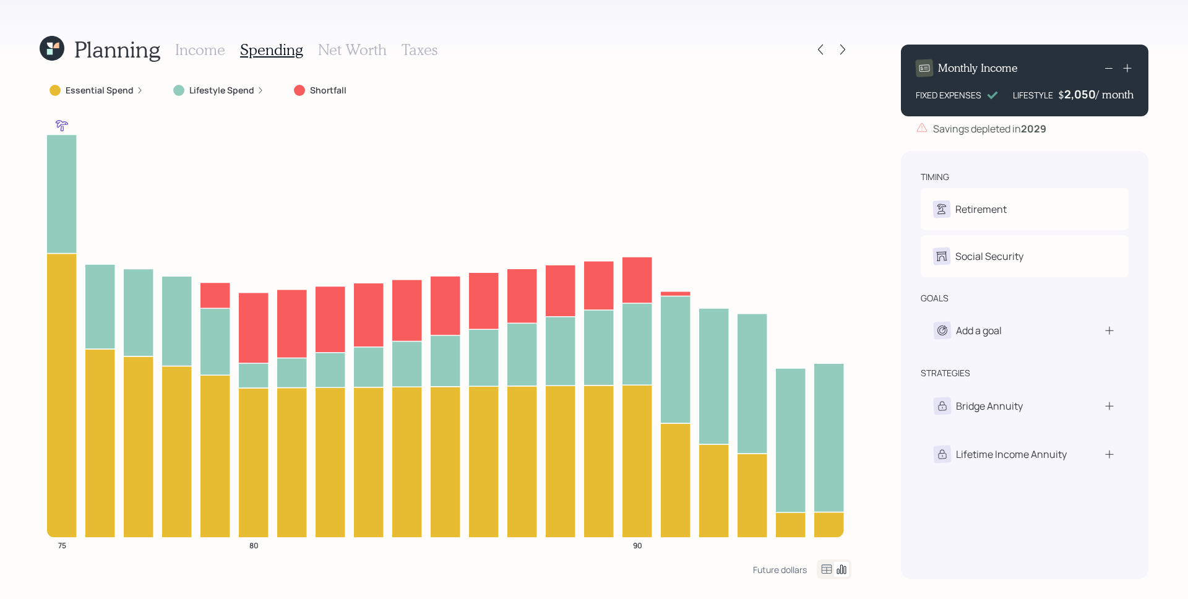
click at [136, 90] on icon at bounding box center [139, 90] width 7 height 7
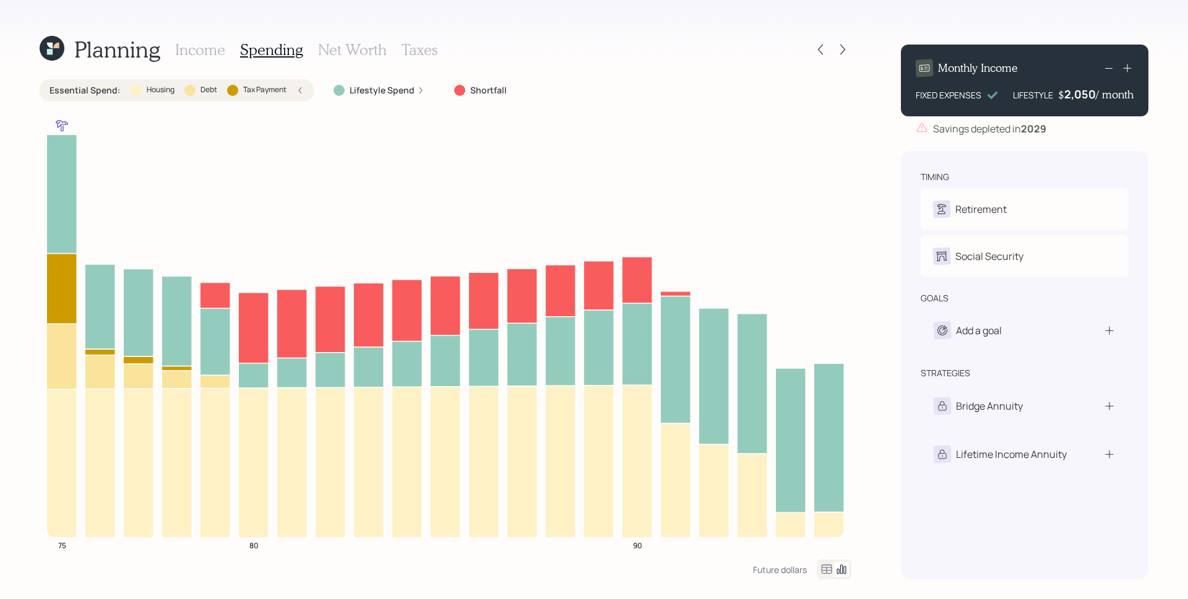
click at [299, 92] on icon at bounding box center [299, 90] width 7 height 7
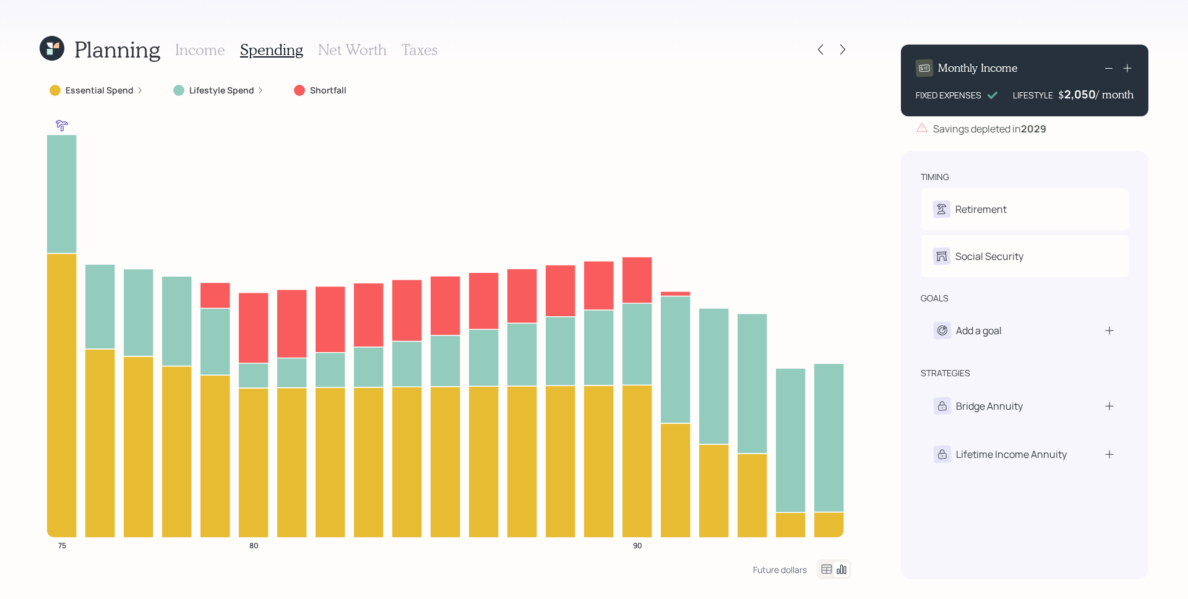
click at [215, 45] on h3 "Income" at bounding box center [200, 50] width 50 height 18
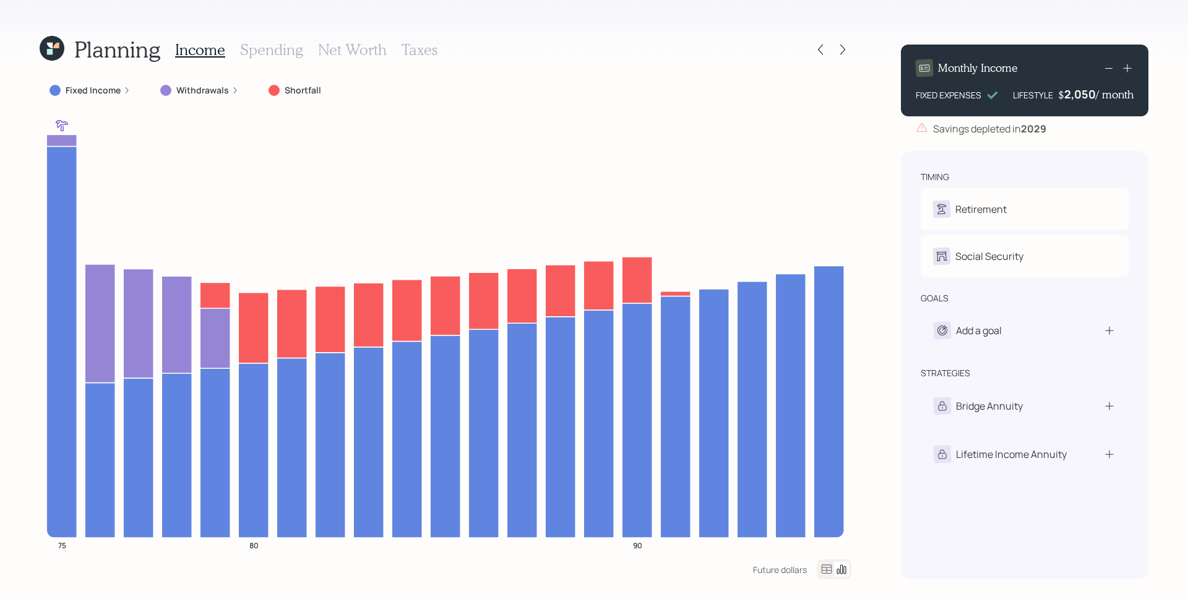
click at [282, 52] on h3 "Spending" at bounding box center [271, 50] width 63 height 18
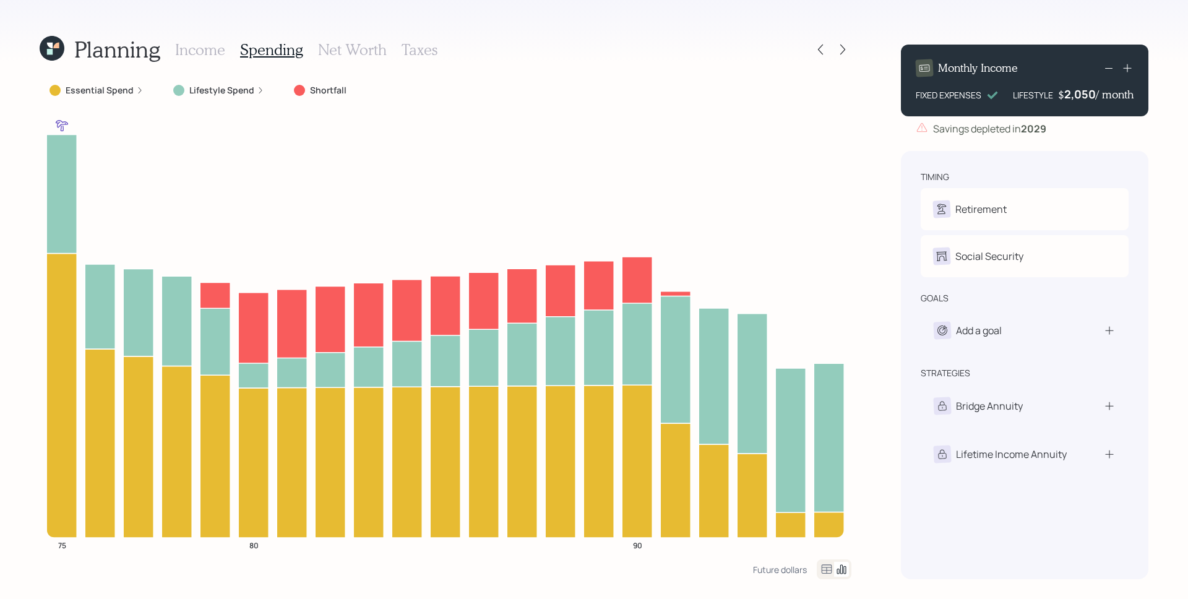
click at [140, 88] on icon at bounding box center [139, 90] width 7 height 7
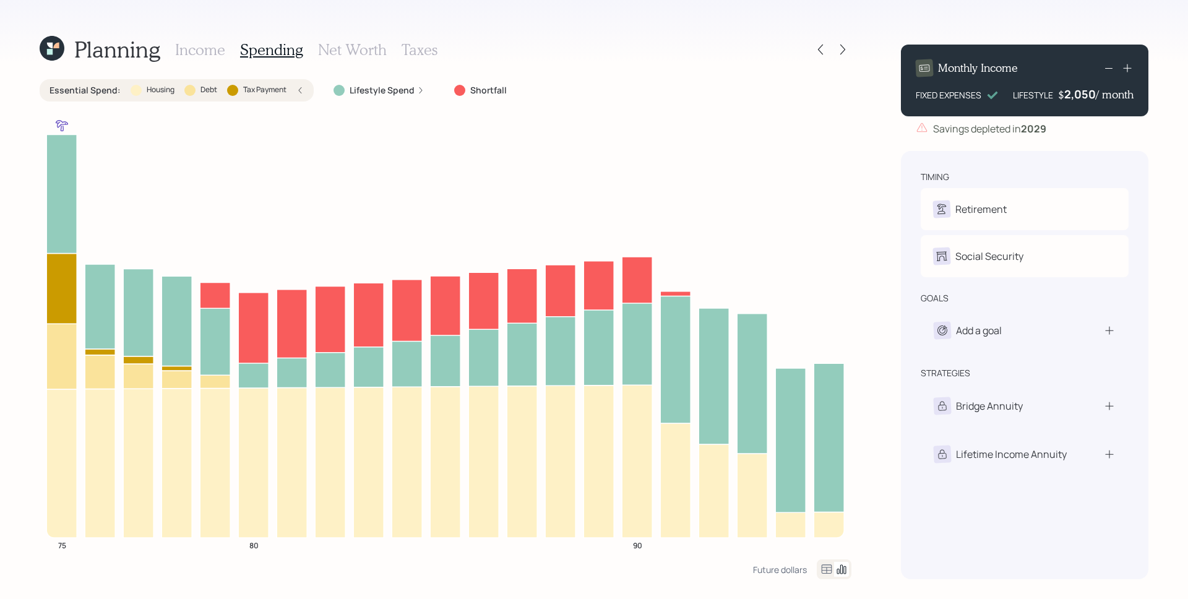
click at [300, 91] on icon at bounding box center [299, 90] width 7 height 7
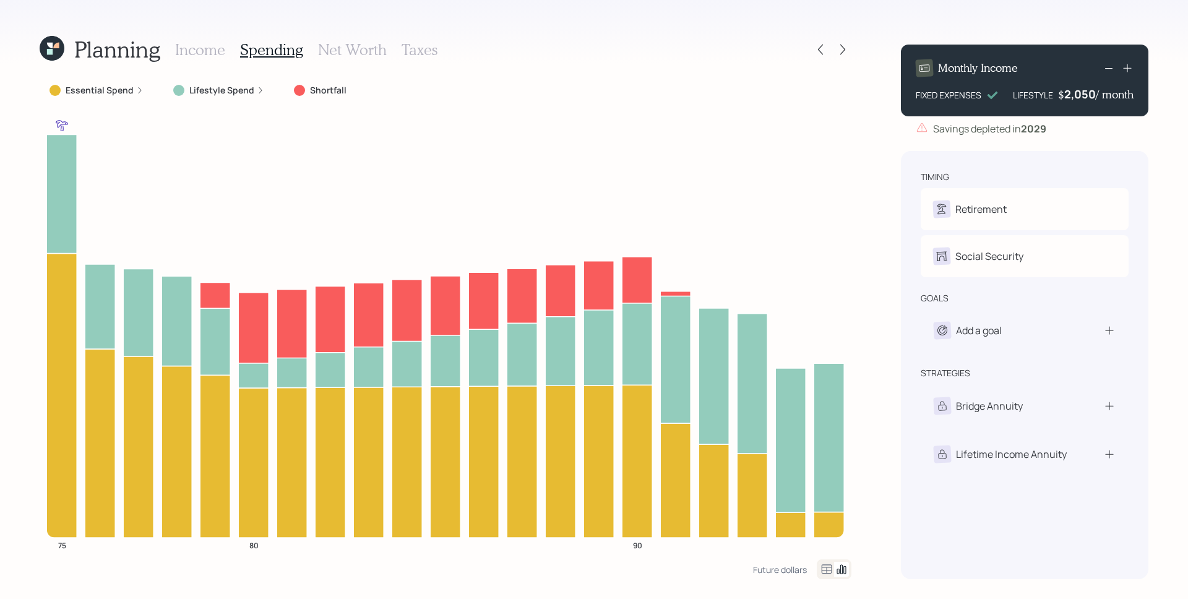
click at [240, 90] on label "Lifestyle Spend" at bounding box center [221, 90] width 65 height 12
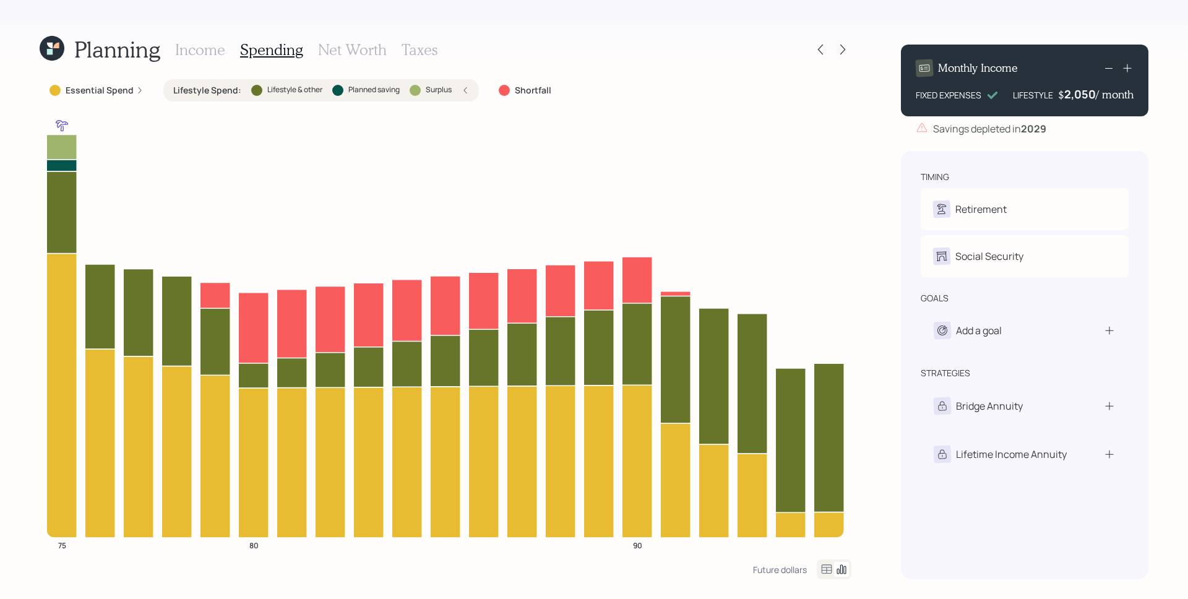
drag, startPoint x: 458, startPoint y: 89, endPoint x: 442, endPoint y: 99, distance: 18.4
click at [458, 89] on div "Lifestyle Spend : Lifestyle & other Planned saving Surplus" at bounding box center [321, 90] width 296 height 12
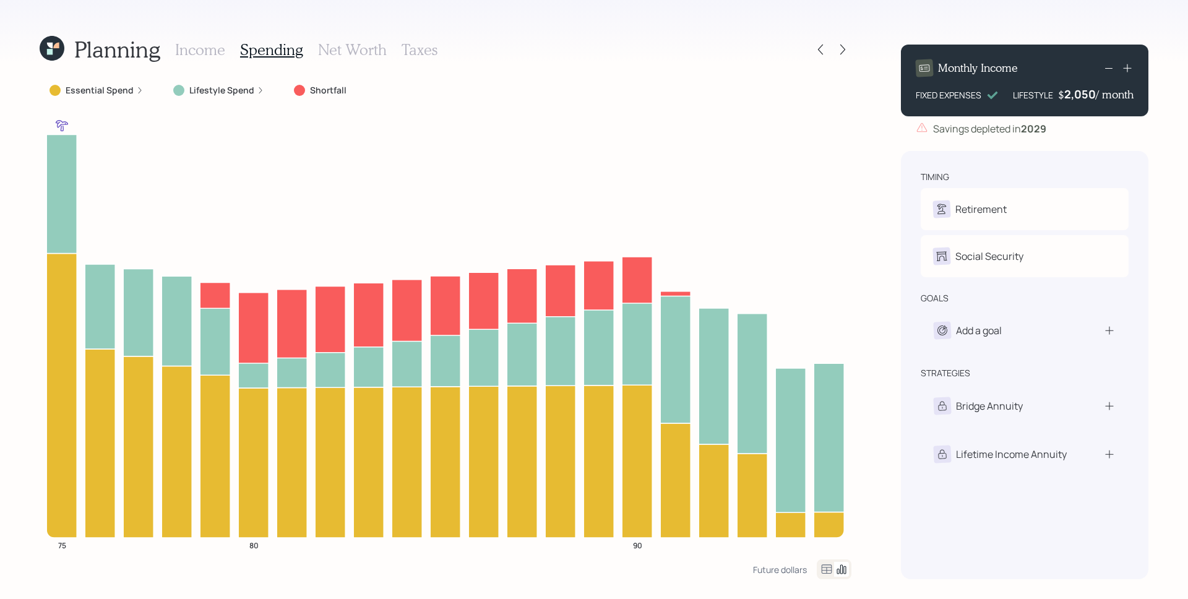
click at [222, 51] on h3 "Income" at bounding box center [200, 50] width 50 height 18
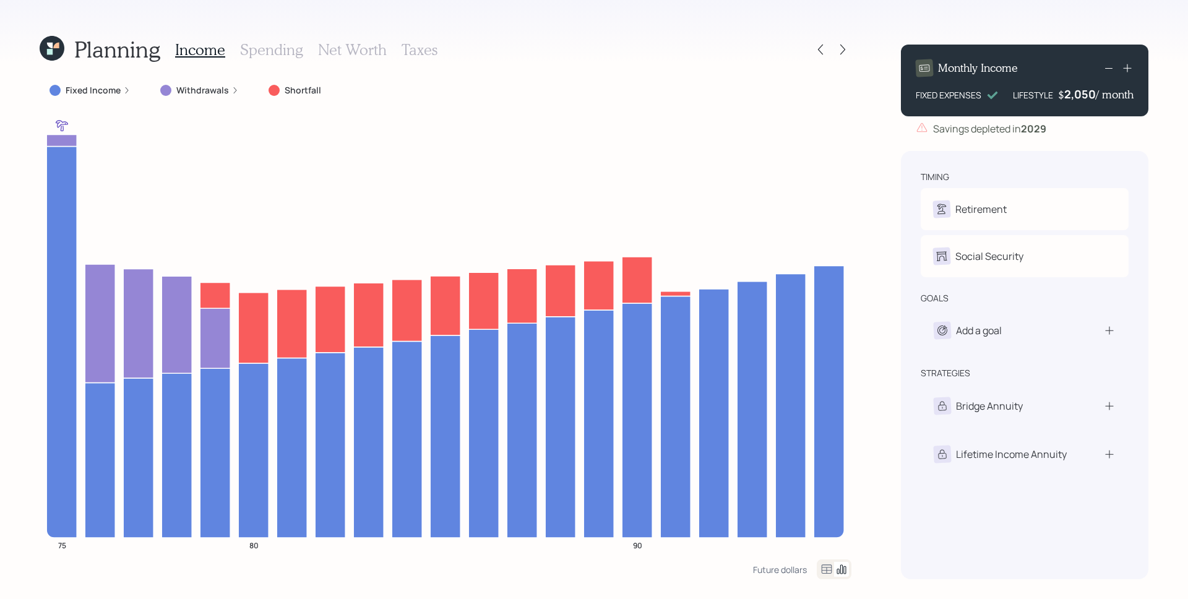
click at [1106, 67] on icon at bounding box center [1108, 68] width 15 height 15
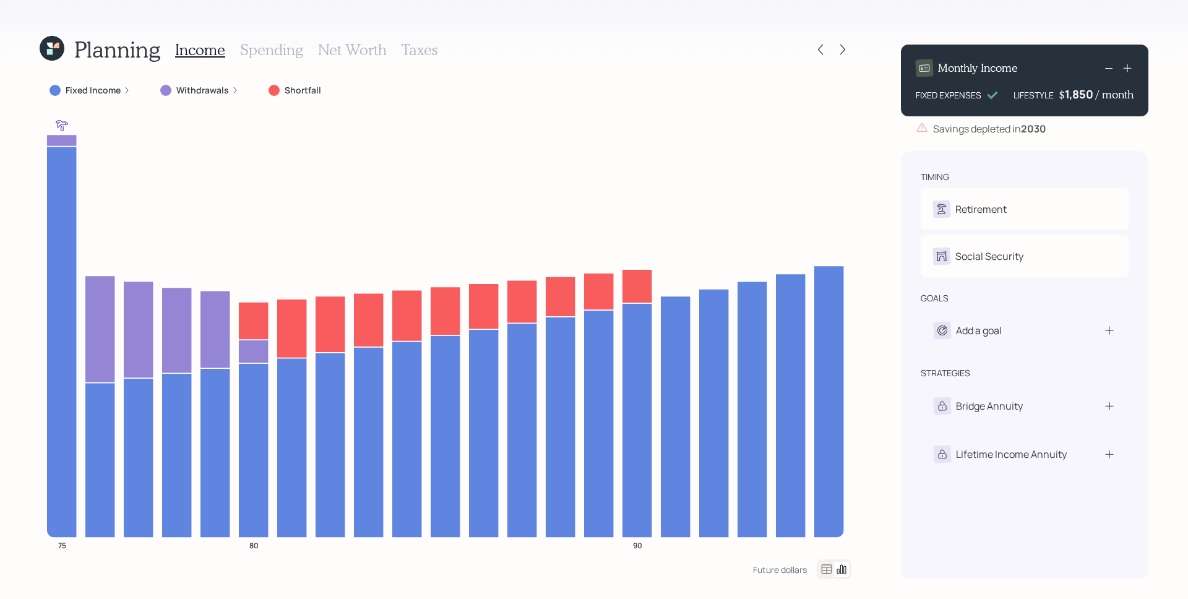
click at [1129, 67] on icon at bounding box center [1127, 68] width 12 height 12
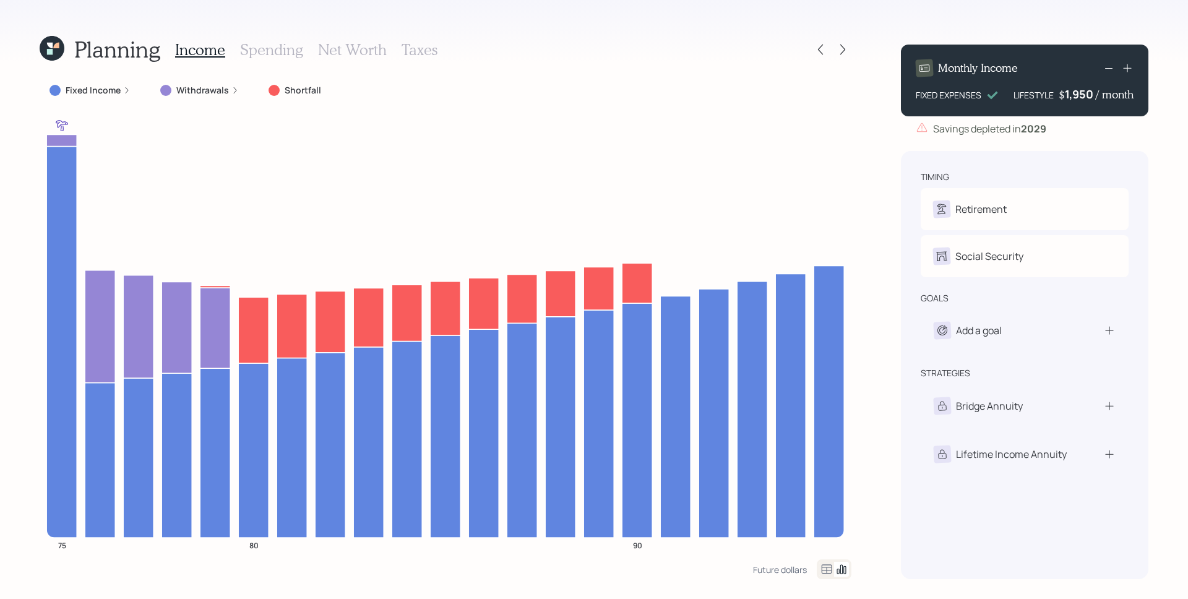
click at [1107, 68] on rect at bounding box center [1108, 68] width 7 height 1
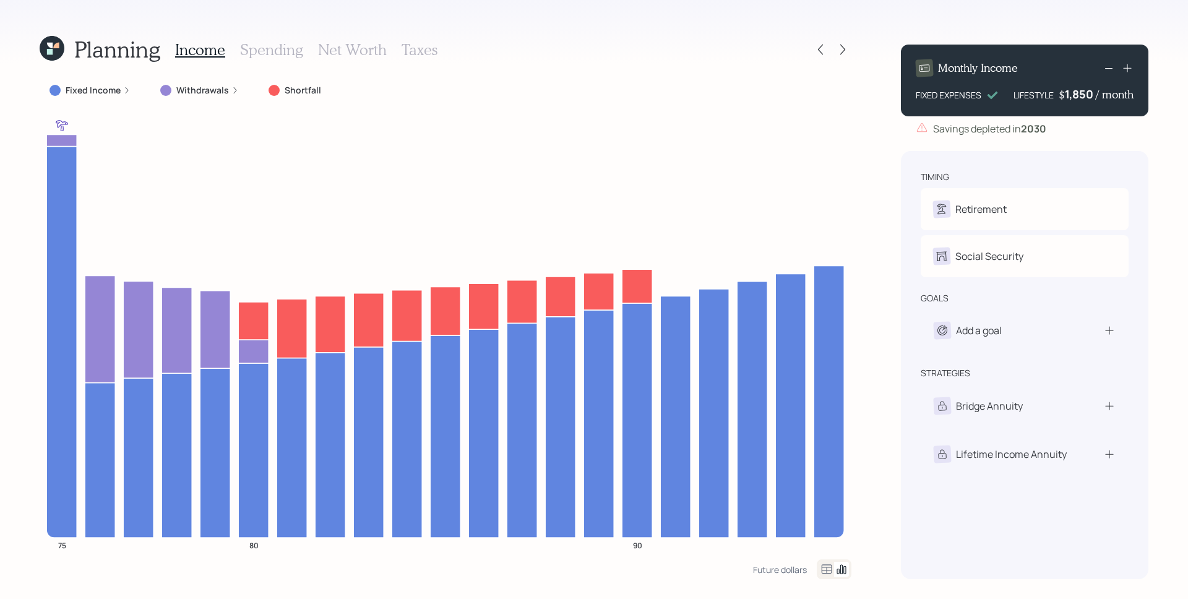
click at [1108, 70] on icon at bounding box center [1108, 68] width 15 height 15
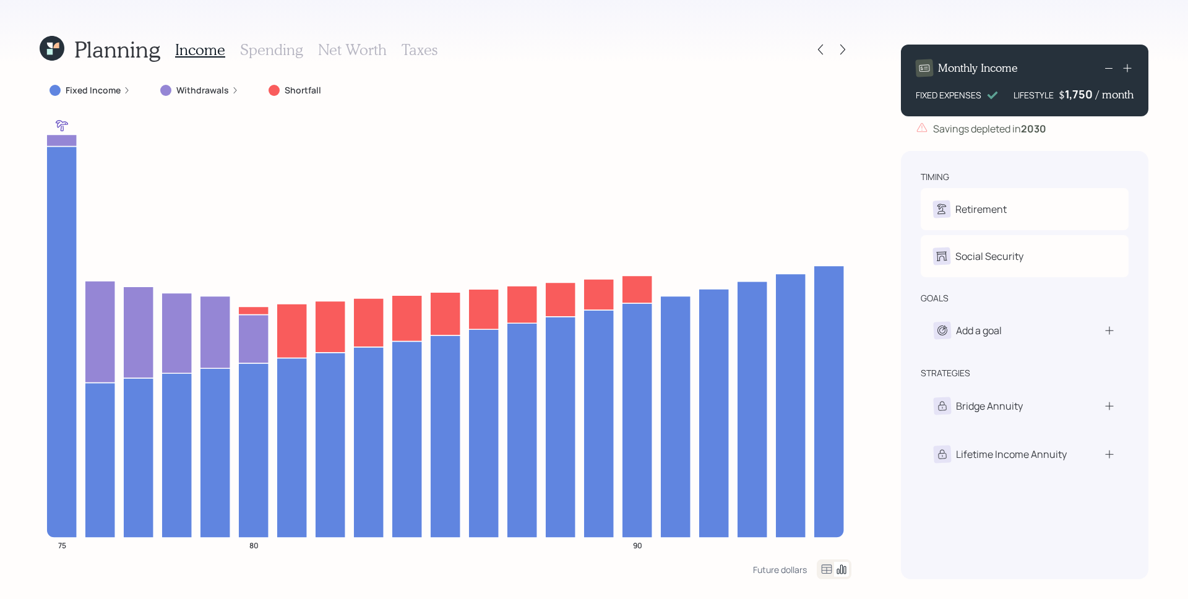
click at [1072, 101] on div "Monthly Income FIXED EXPENSES LIFESTYLE $ 1,750 / month" at bounding box center [1024, 81] width 247 height 72
click at [1072, 101] on div "Monthly Income FIXED EXPENSES LIFESTYLE $ 1750 / month" at bounding box center [1024, 81] width 247 height 72
click at [1073, 97] on div "1750" at bounding box center [1080, 94] width 31 height 15
click at [1032, 151] on div "timing Retirement M Retire at 74y 9m Social Security M Receiving goals Add a go…" at bounding box center [1024, 365] width 247 height 428
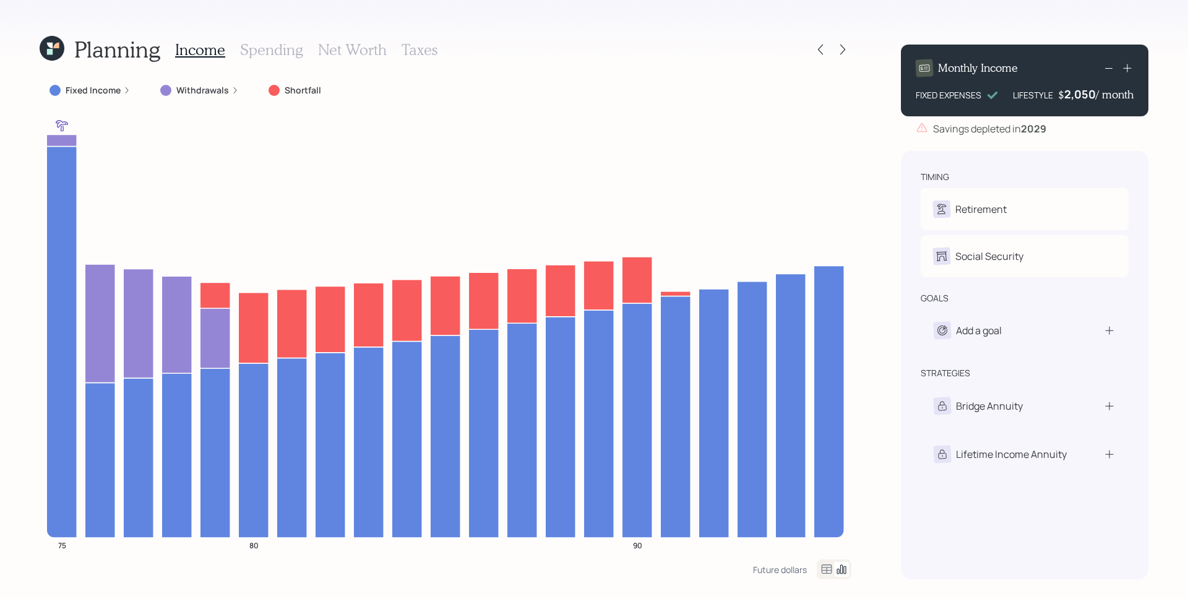
click at [876, 261] on div "Planning Income Spending Net Worth Taxes Fixed Income Withdrawals Shortfall 75 …" at bounding box center [594, 299] width 1188 height 599
click at [55, 48] on icon at bounding box center [56, 46] width 7 height 7
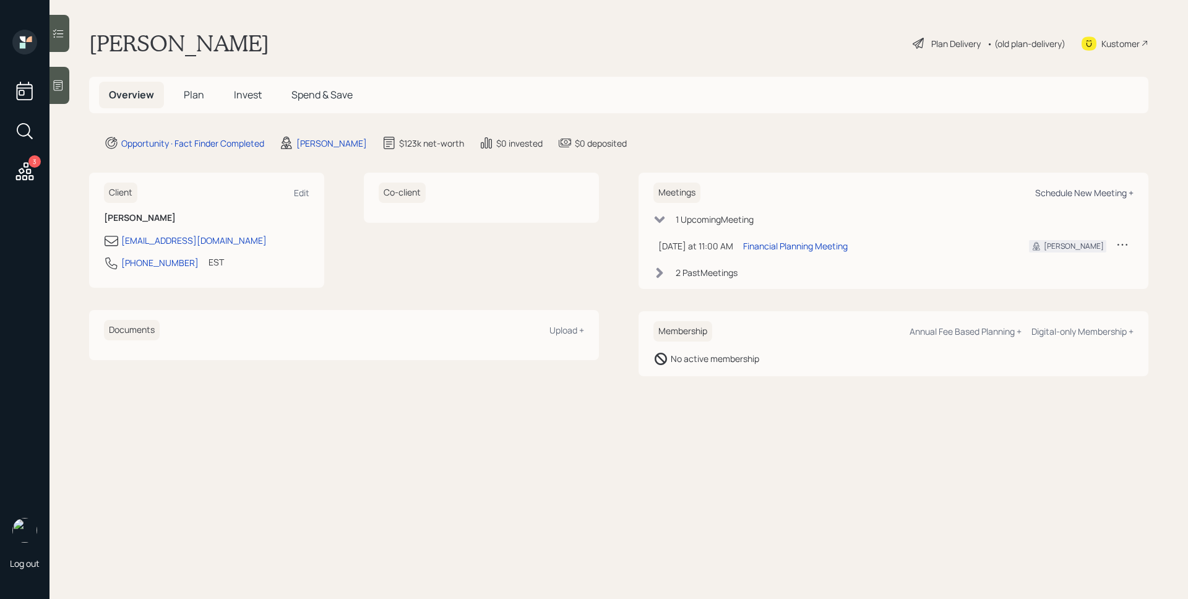
click at [1090, 190] on div "Schedule New Meeting +" at bounding box center [1084, 193] width 98 height 12
select select "d946c976-65aa-4529-ac9d-02c4f1114fc0"
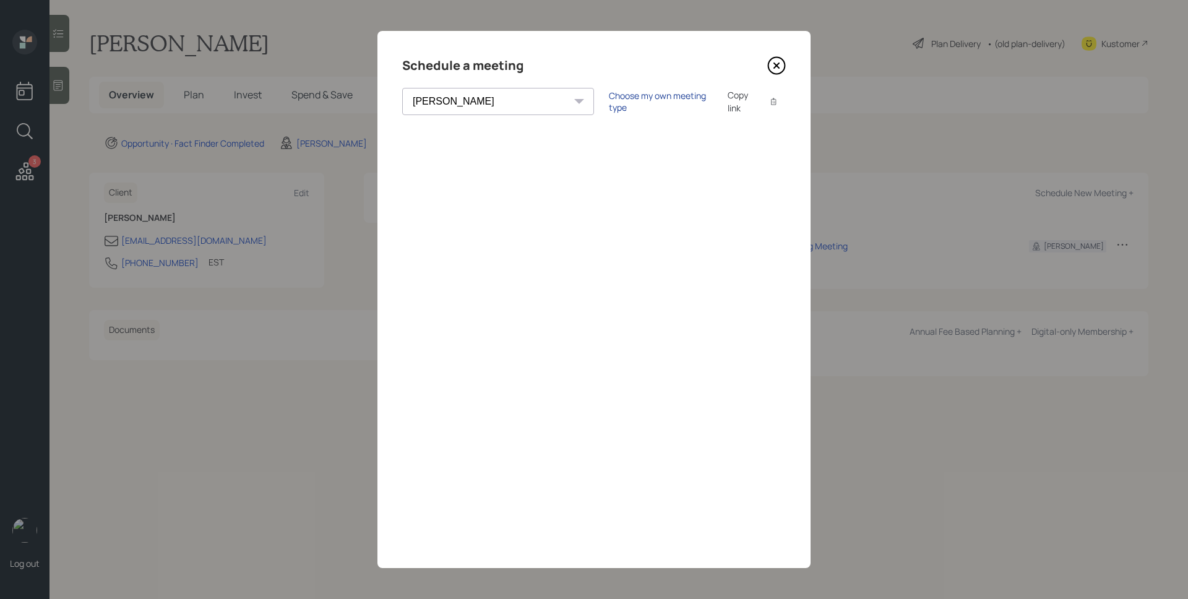
click at [609, 104] on div "Choose my own meeting type" at bounding box center [661, 102] width 104 height 24
click at [778, 69] on icon at bounding box center [776, 65] width 19 height 19
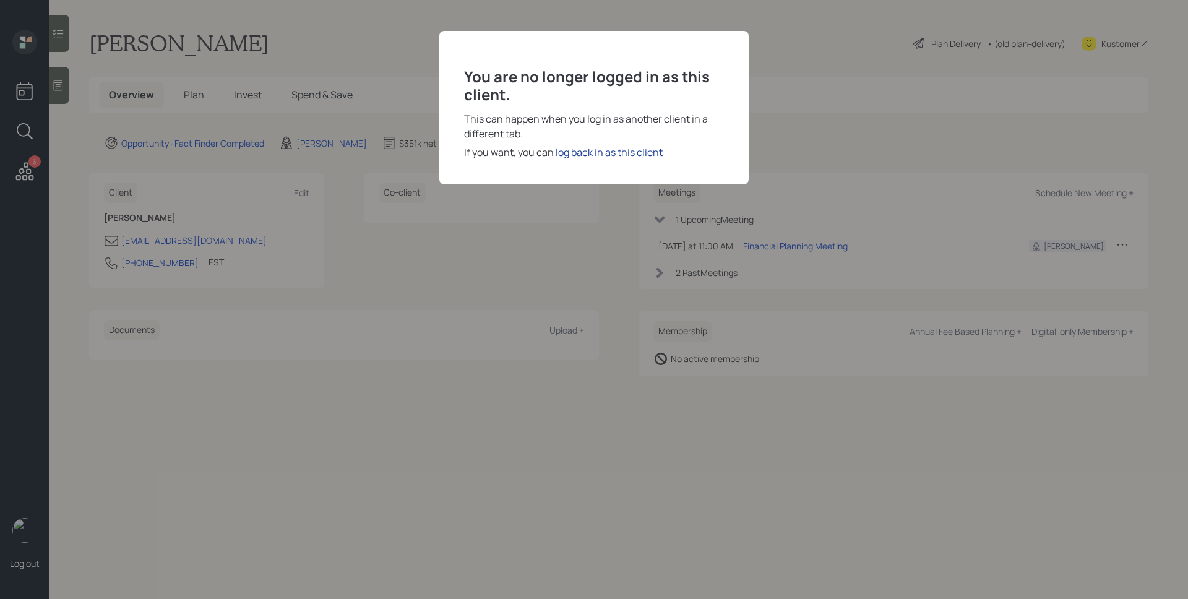
click at [596, 152] on div "log back in as this client" at bounding box center [609, 152] width 107 height 15
